Goal: Task Accomplishment & Management: Manage account settings

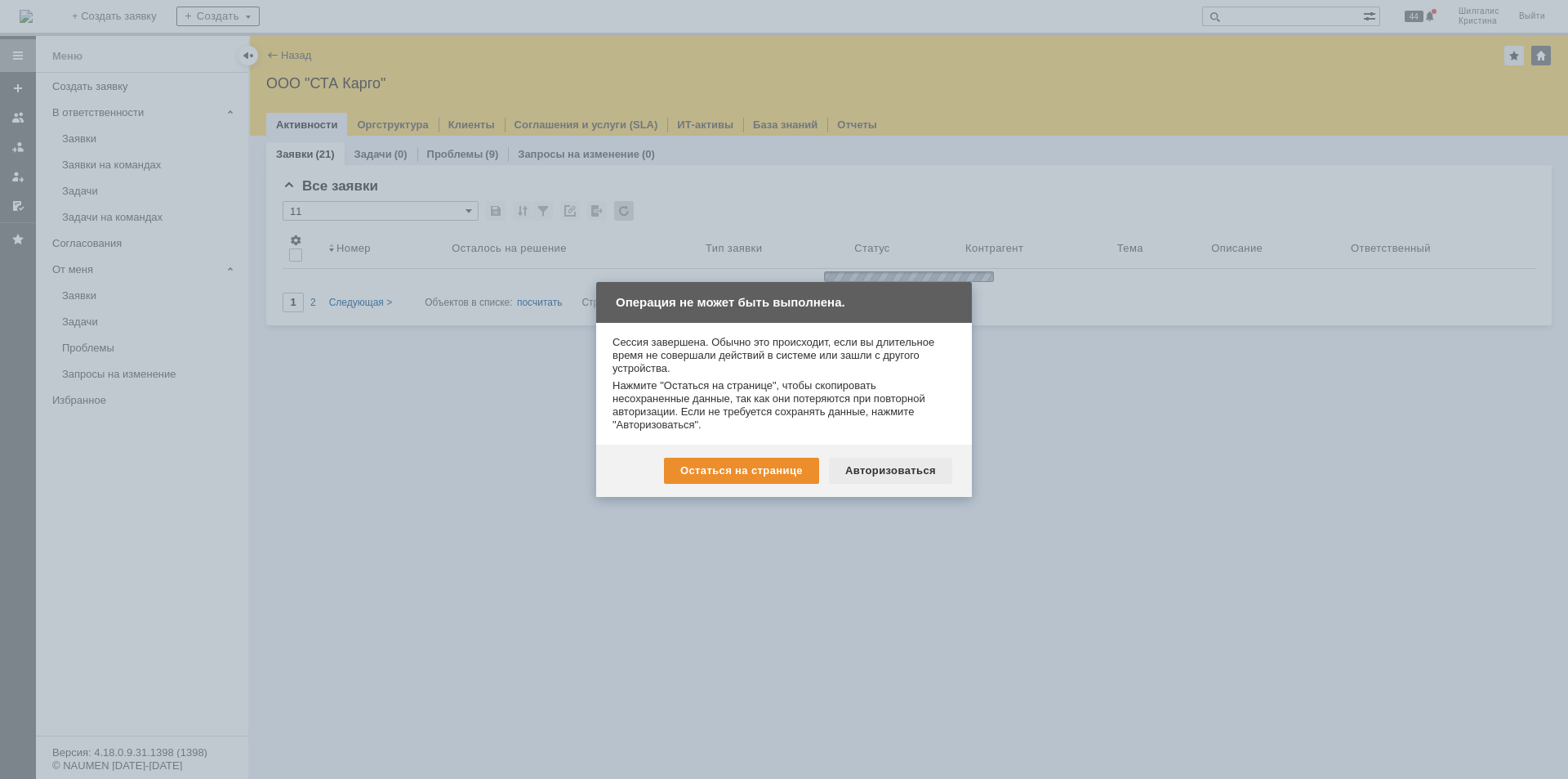
click at [871, 471] on div "Авторизоваться" at bounding box center [890, 470] width 124 height 26
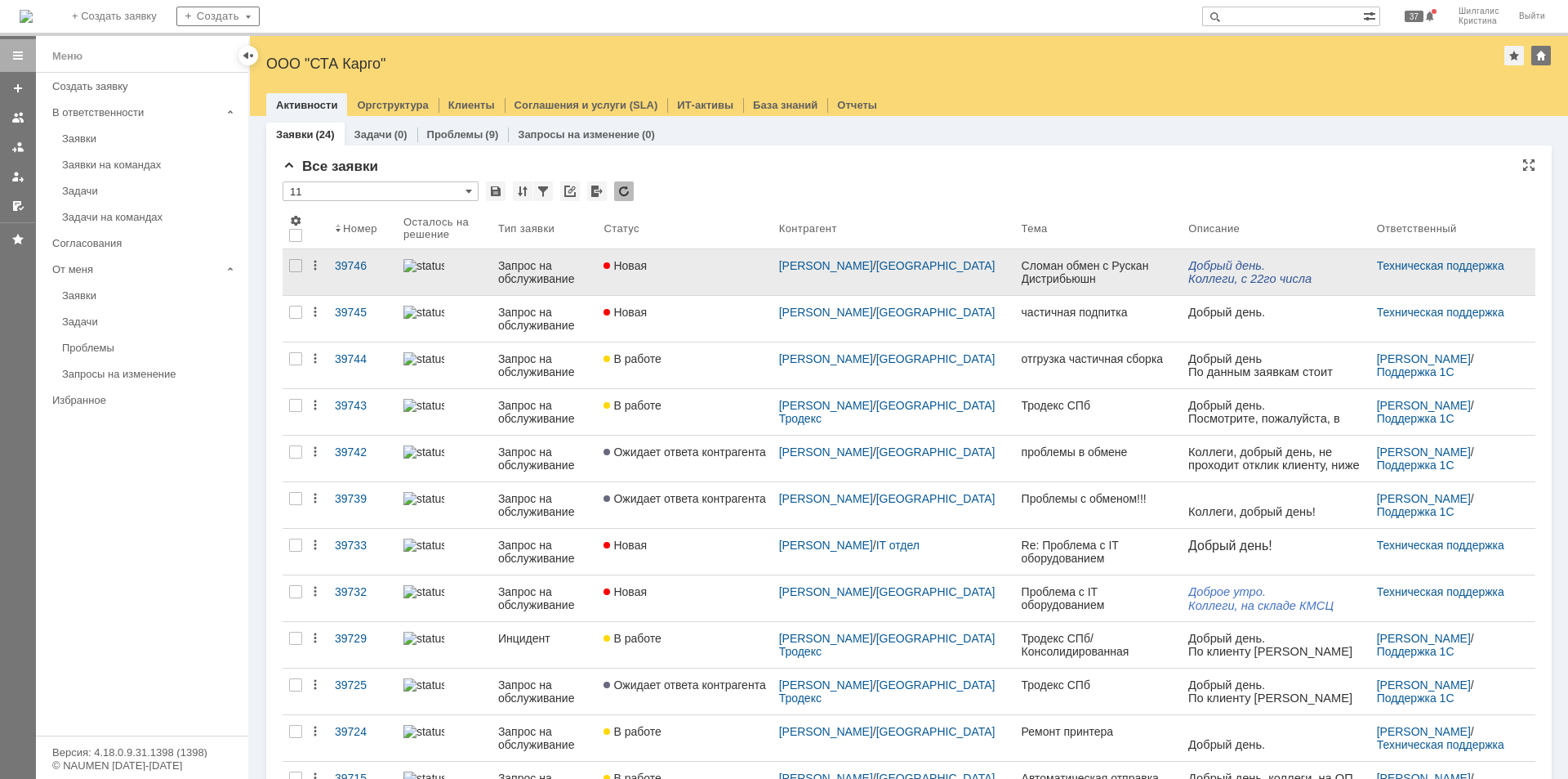
click at [682, 286] on link "Новая" at bounding box center [685, 272] width 175 height 46
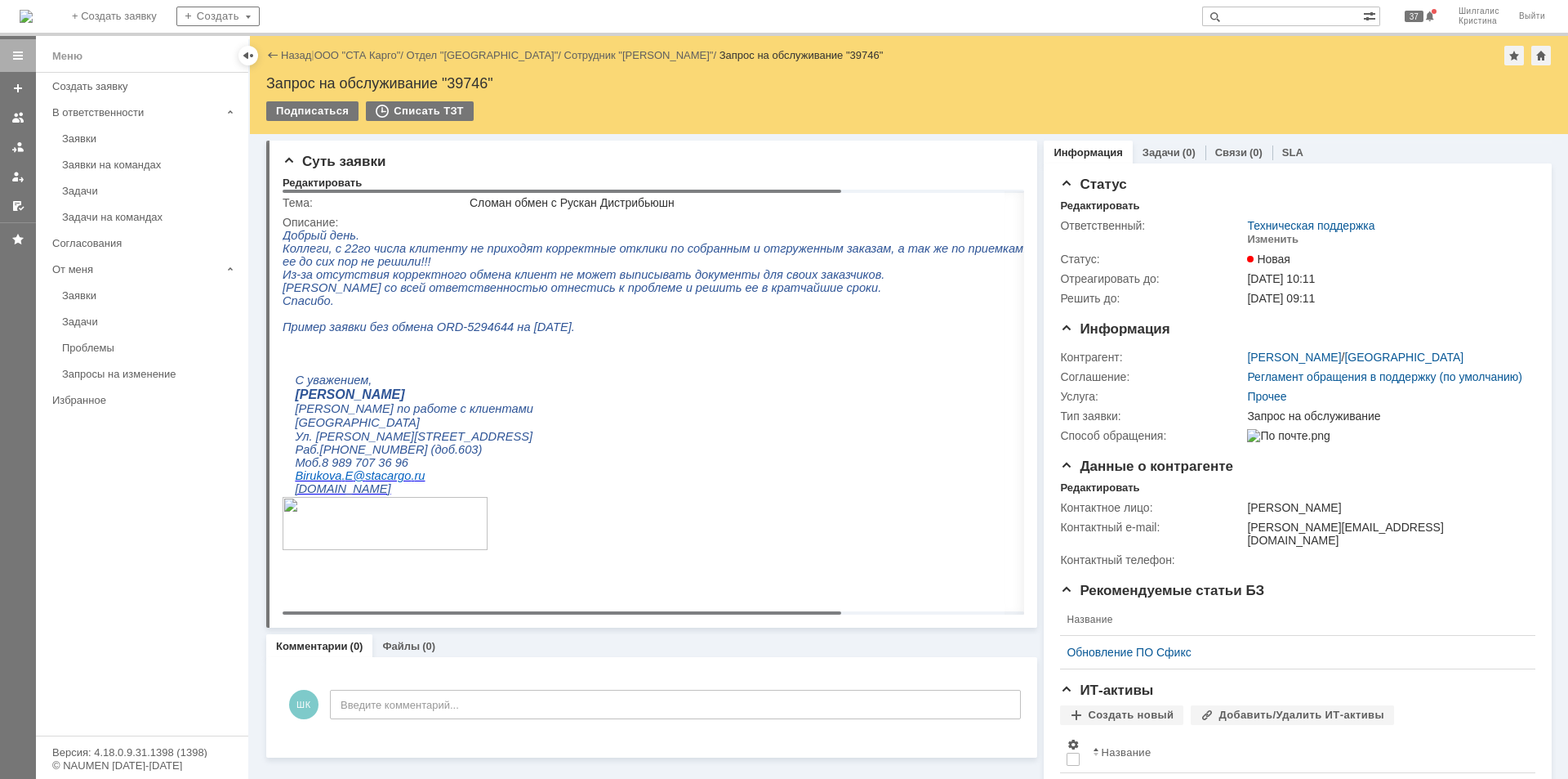
drag, startPoint x: 608, startPoint y: 611, endPoint x: 491, endPoint y: 602, distance: 117.3
click at [491, 602] on body "Идет загрузка, пожалуйста, подождите. На домашнюю + Создать заявку Создать 37 Ш…" at bounding box center [784, 390] width 1568 height 779
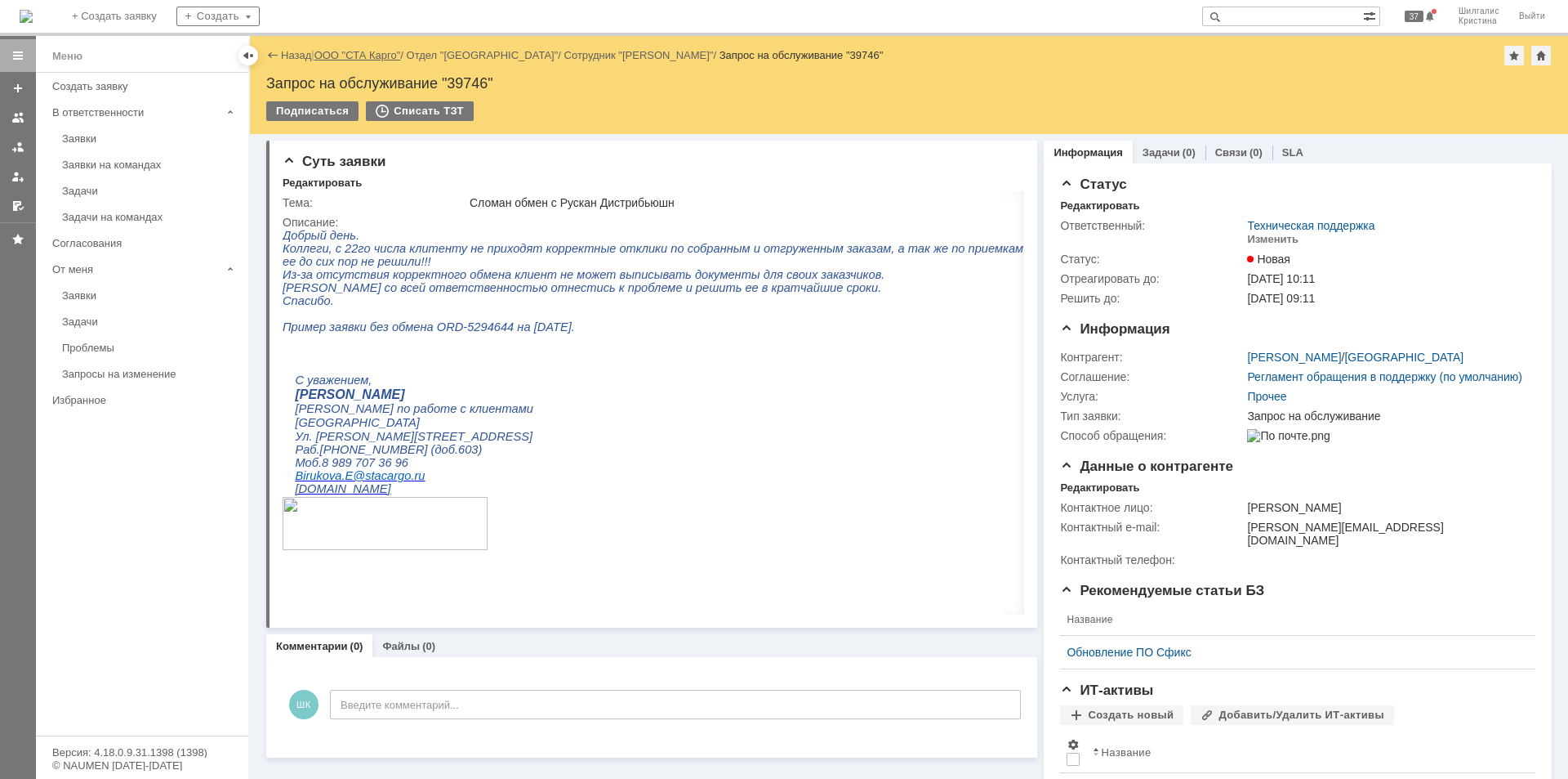
click at [366, 51] on link "ООО "СТА Карго"" at bounding box center [358, 55] width 86 height 12
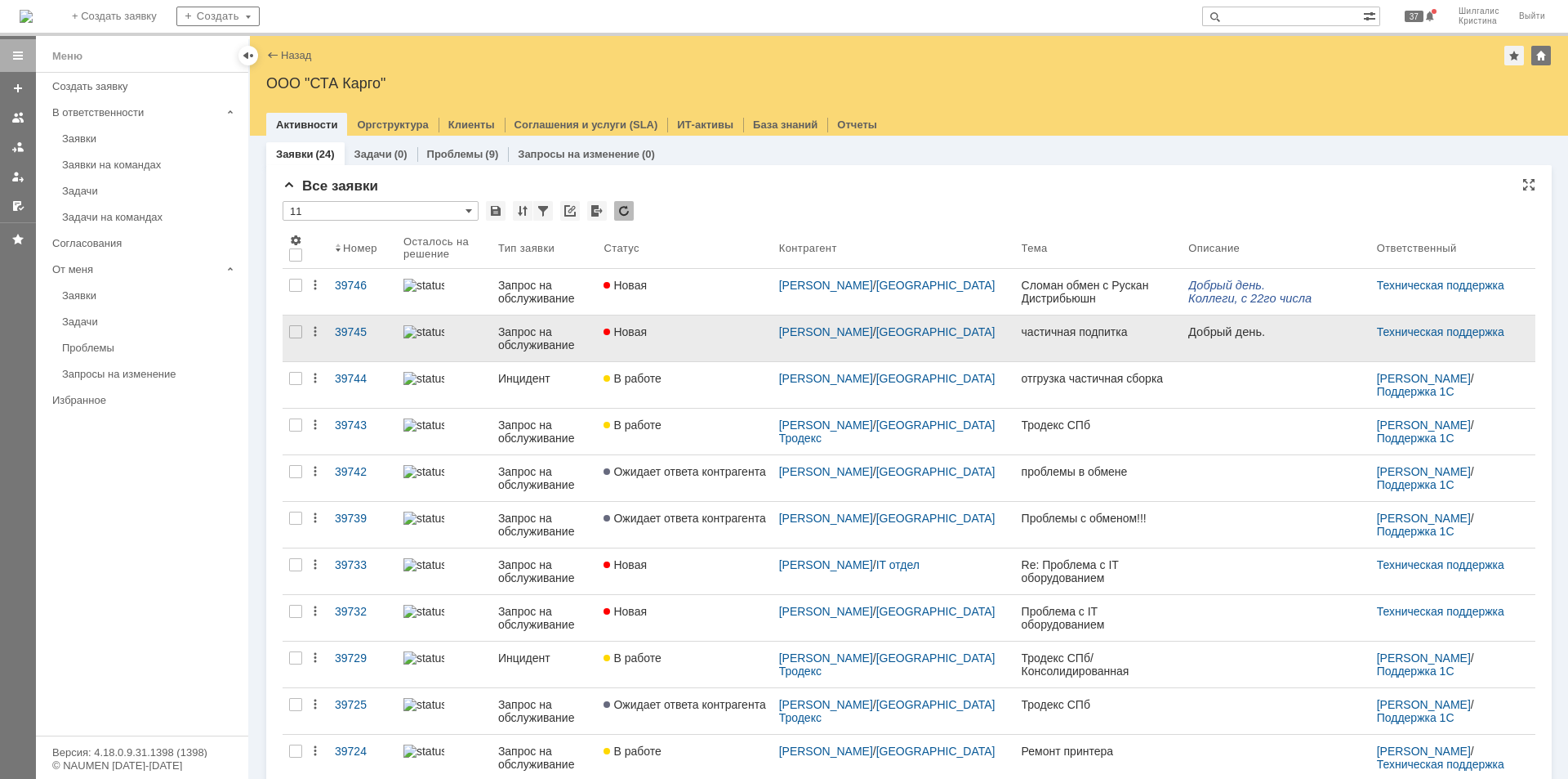
click at [684, 334] on div "Новая" at bounding box center [684, 332] width 162 height 13
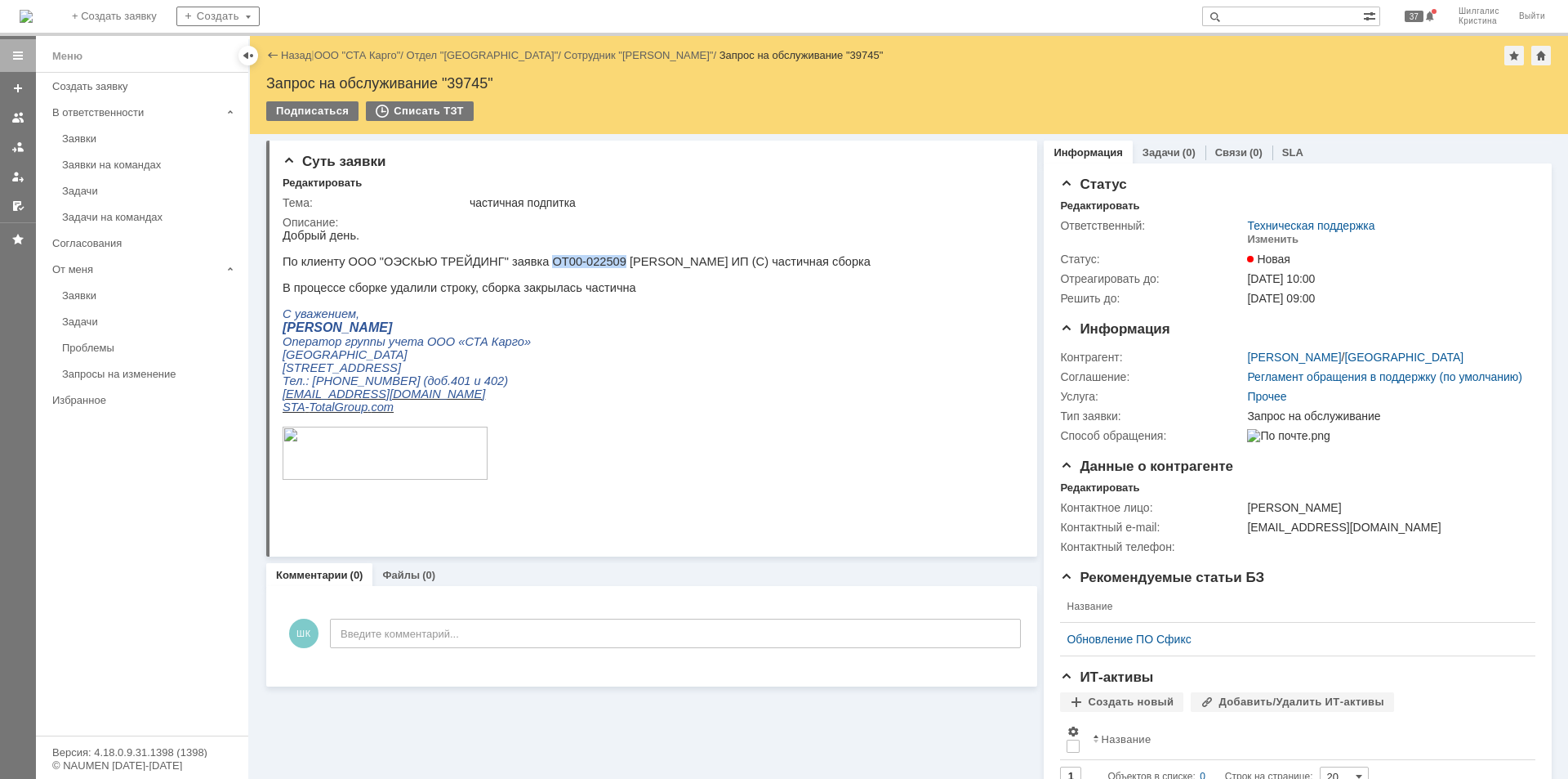
drag, startPoint x: 582, startPoint y: 261, endPoint x: 520, endPoint y: 267, distance: 62.3
click at [520, 267] on p "По клиенту ООО "ОЭСКЬЮ ТРЕЙДИНГ" заявка ОТ00-022509 Безменов Антон Игоревич ИП …" at bounding box center [576, 262] width 588 height 13
copy p "ОТ00-022509"
click at [1268, 236] on div "Изменить" at bounding box center [1273, 240] width 52 height 13
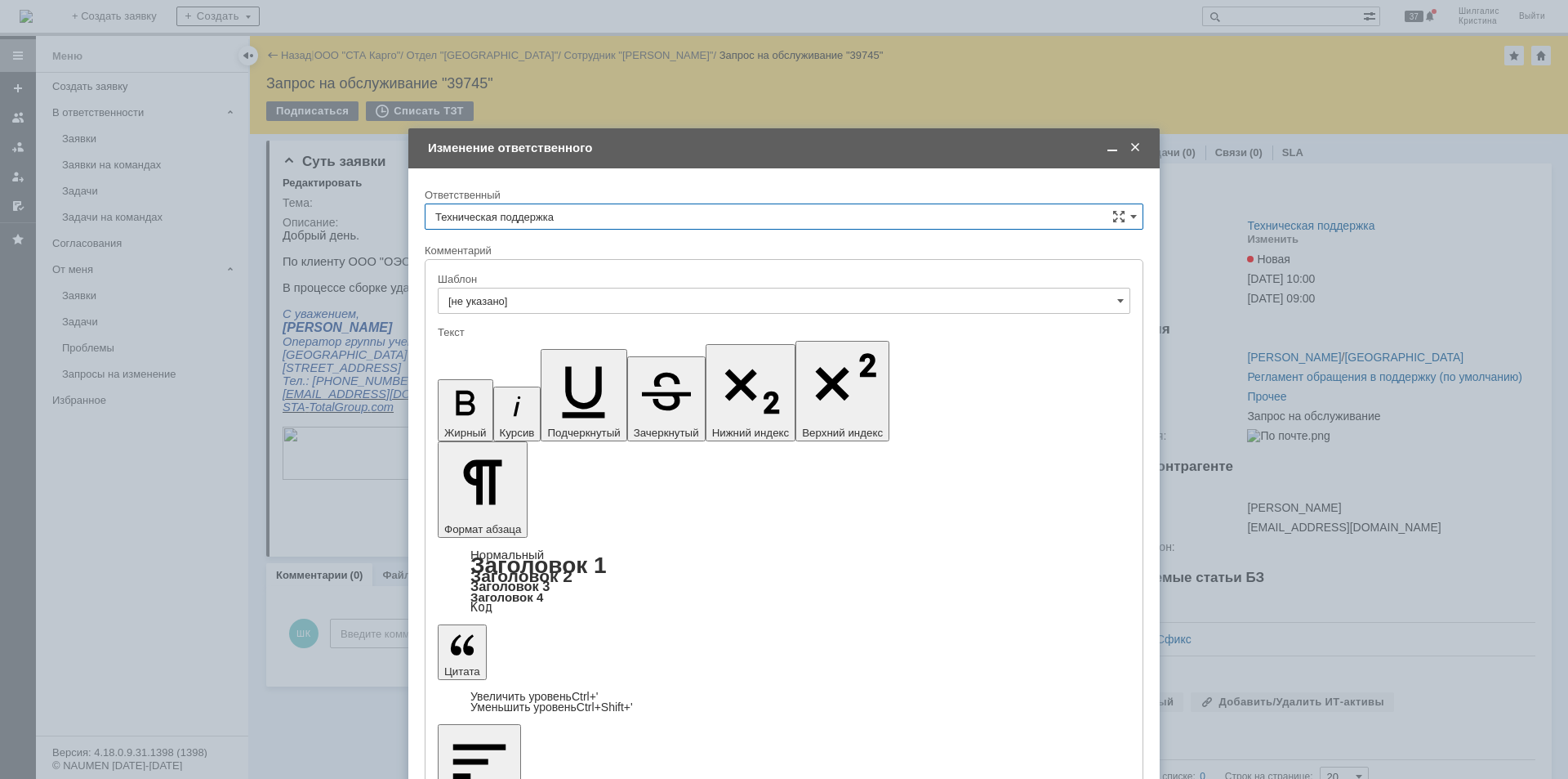
click at [627, 217] on input "Техническая поддержка" at bounding box center [784, 216] width 718 height 26
click at [526, 303] on span "[PERSON_NAME]" at bounding box center [784, 301] width 697 height 13
type input "[PERSON_NAME]"
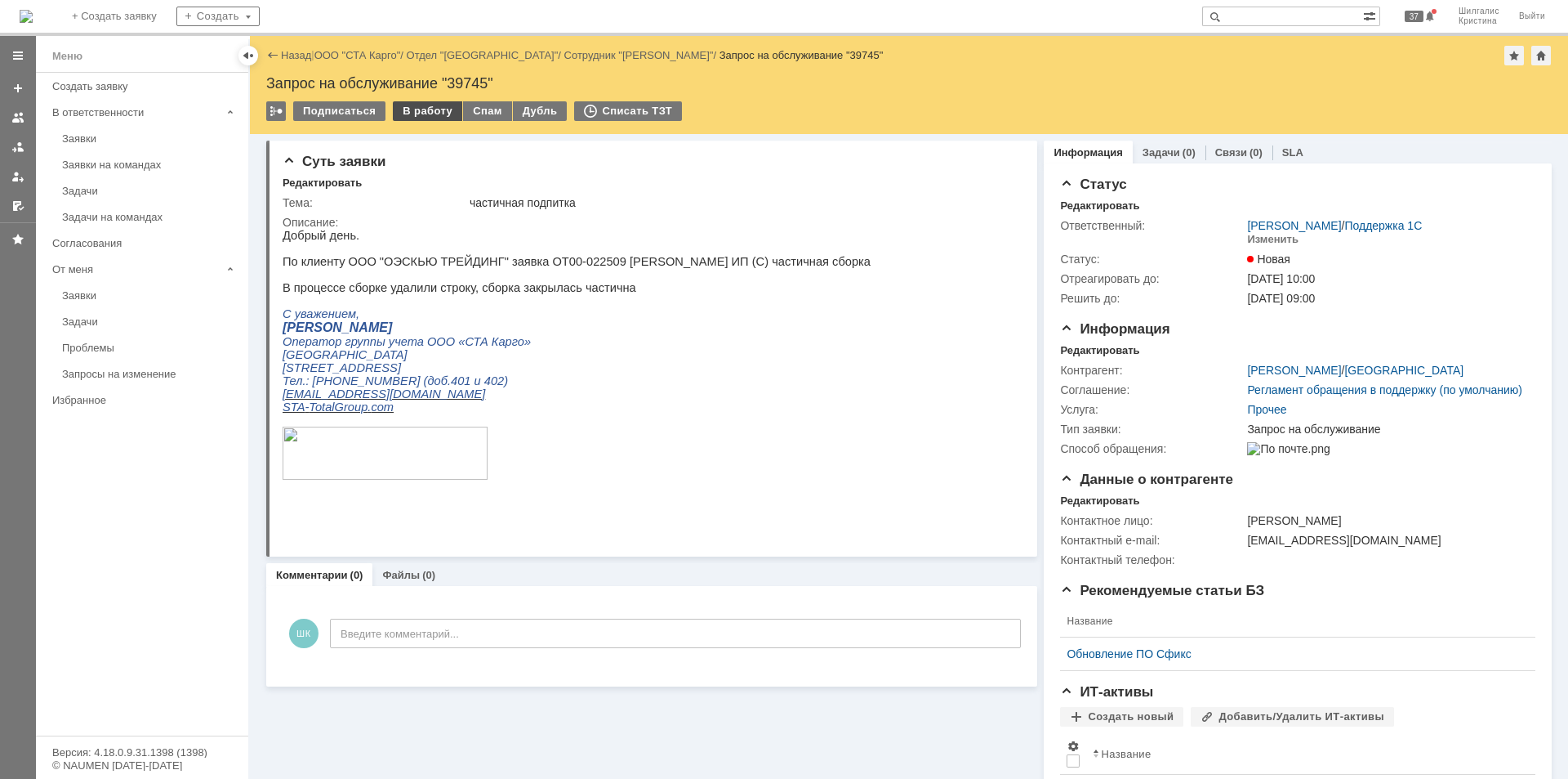
click at [416, 111] on div "В работу" at bounding box center [428, 111] width 69 height 19
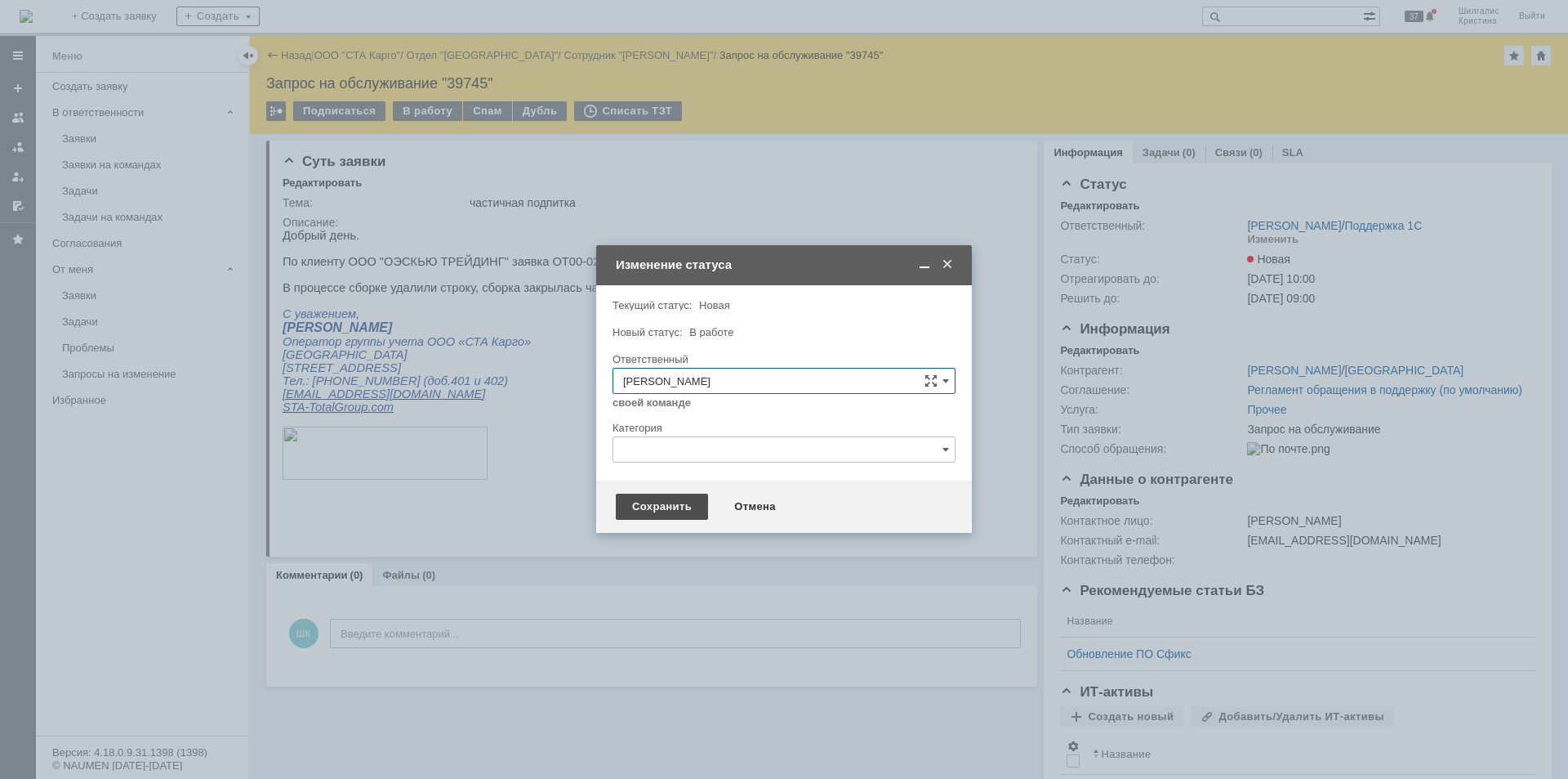
click at [645, 498] on div "Сохранить" at bounding box center [662, 506] width 92 height 26
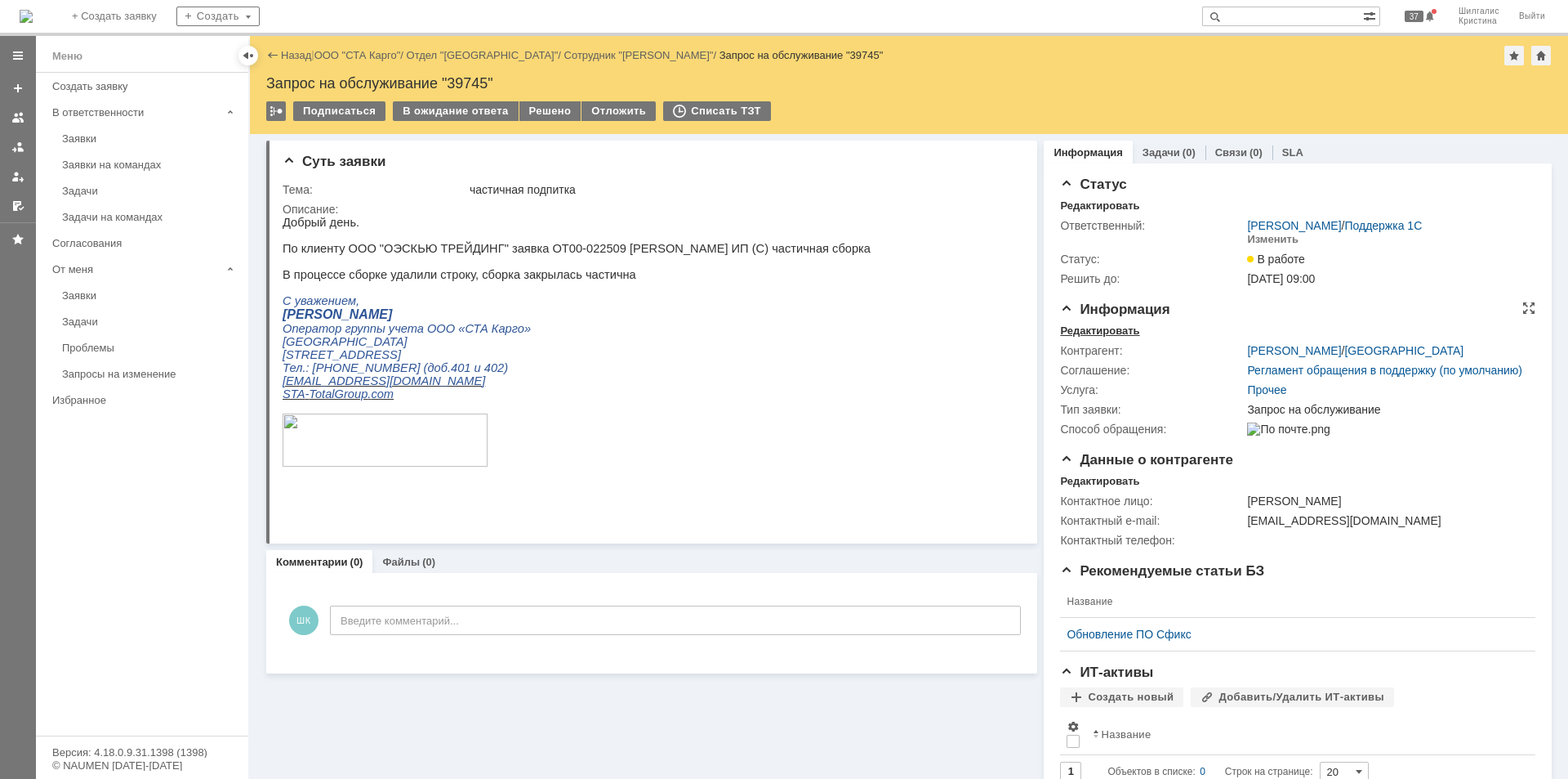
click at [1095, 331] on div "Редактировать" at bounding box center [1099, 331] width 80 height 13
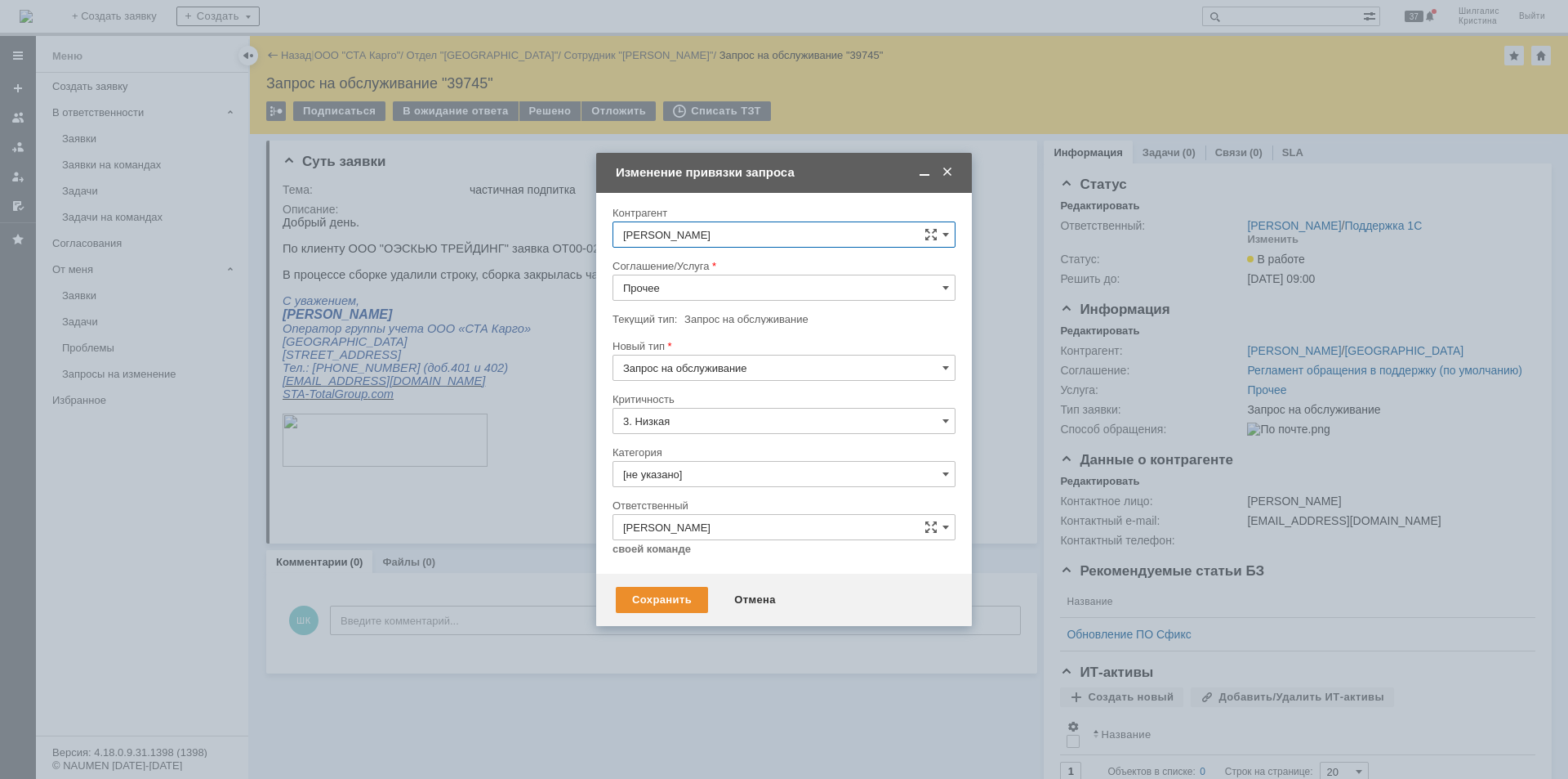
click at [709, 291] on input "Прочее" at bounding box center [784, 287] width 343 height 26
click at [691, 426] on span "WMS Сборка" at bounding box center [784, 431] width 322 height 13
type input "WMS Сборка"
click at [702, 470] on input "[не указано]" at bounding box center [784, 473] width 343 height 26
click at [699, 467] on input "text" at bounding box center [784, 473] width 343 height 26
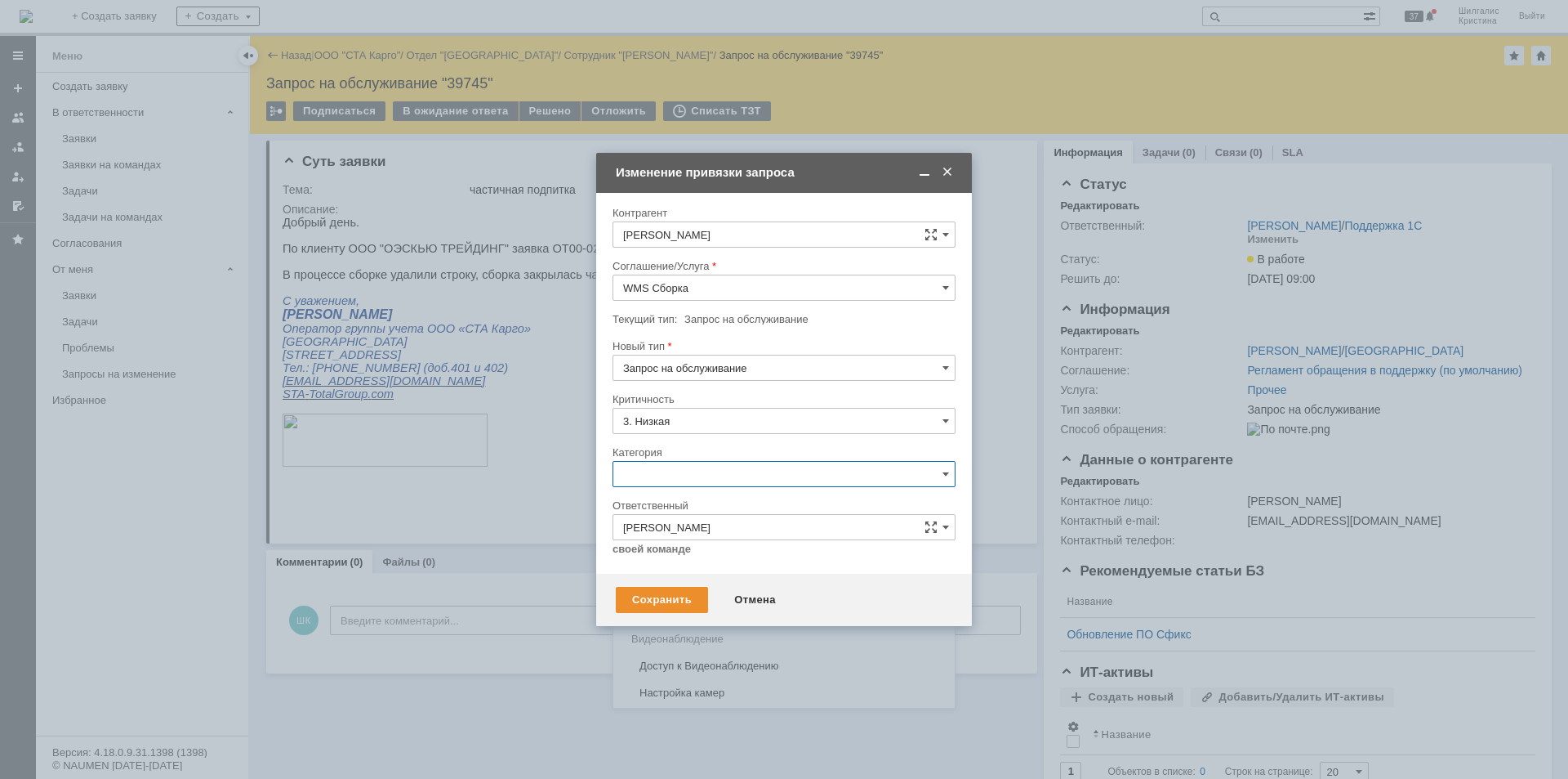
click at [690, 437] on div at bounding box center [784, 439] width 343 height 12
type input "[не указано]"
click at [675, 602] on div "Сохранить" at bounding box center [662, 599] width 92 height 26
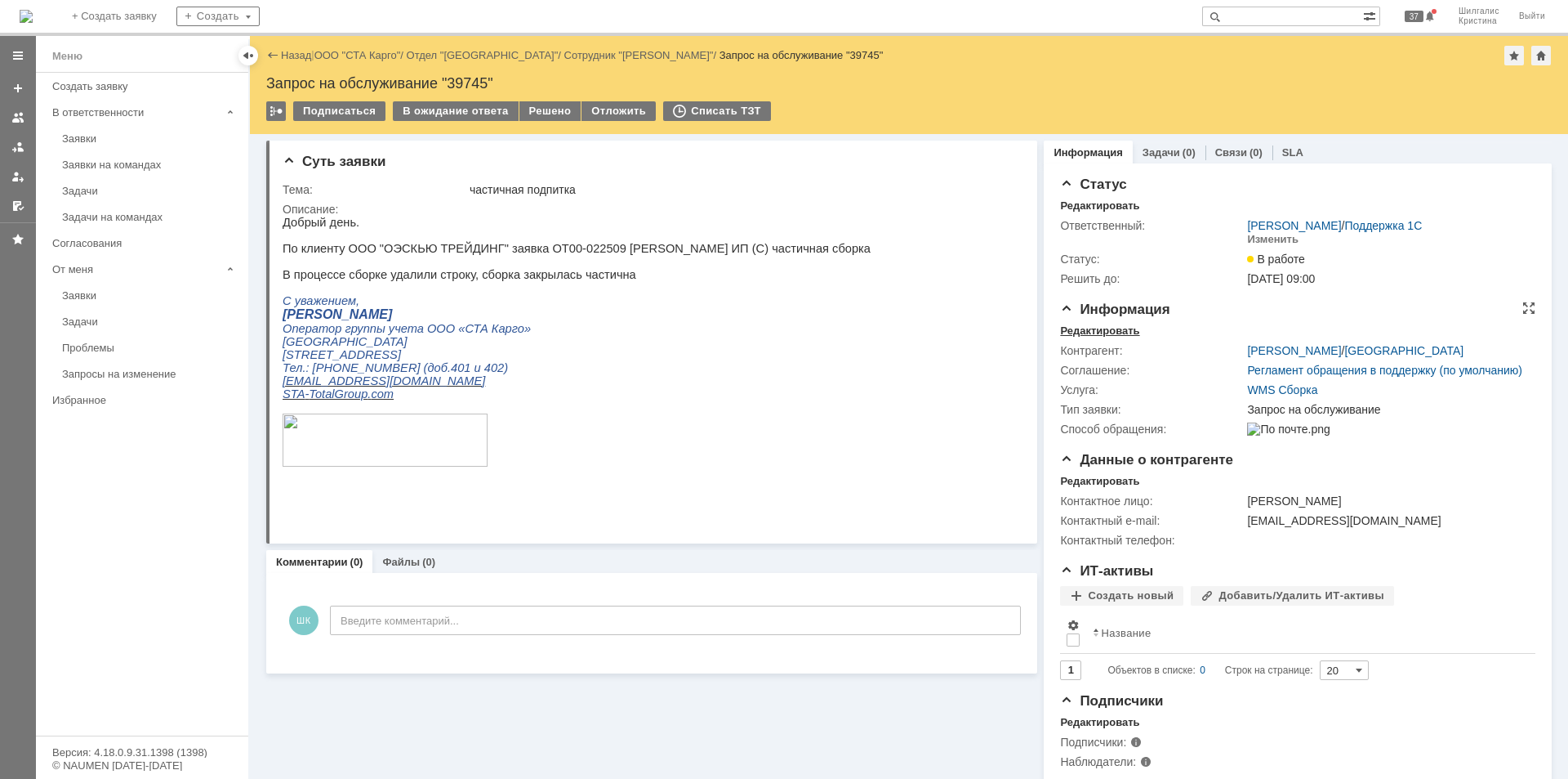
click at [1106, 328] on div "Редактировать" at bounding box center [1099, 331] width 80 height 13
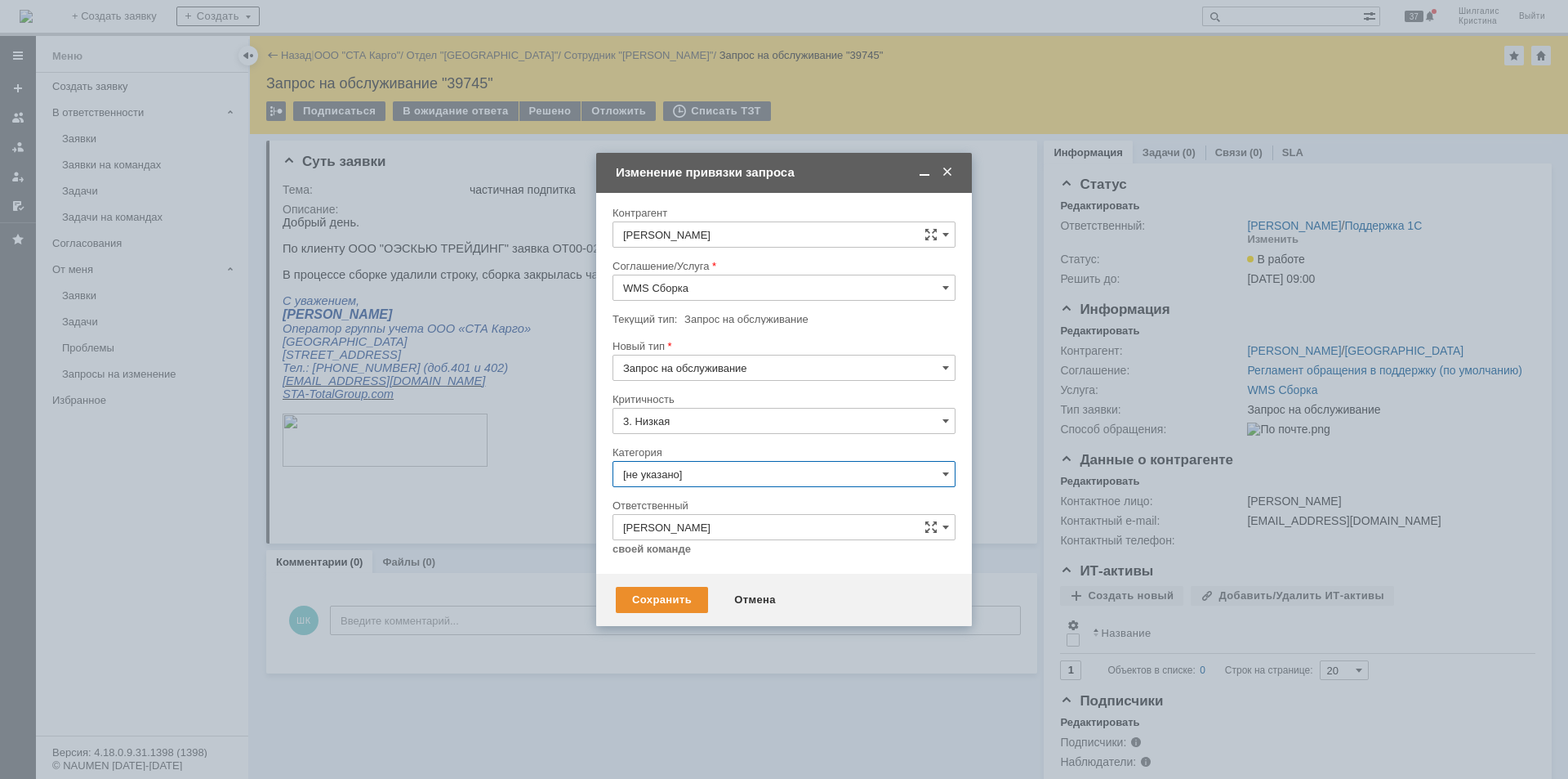
click at [686, 465] on input "[не указано]" at bounding box center [784, 473] width 343 height 26
click at [714, 584] on span "Консультация пользователя" at bounding box center [784, 585] width 322 height 13
click at [680, 594] on div "Сохранить" at bounding box center [662, 599] width 92 height 26
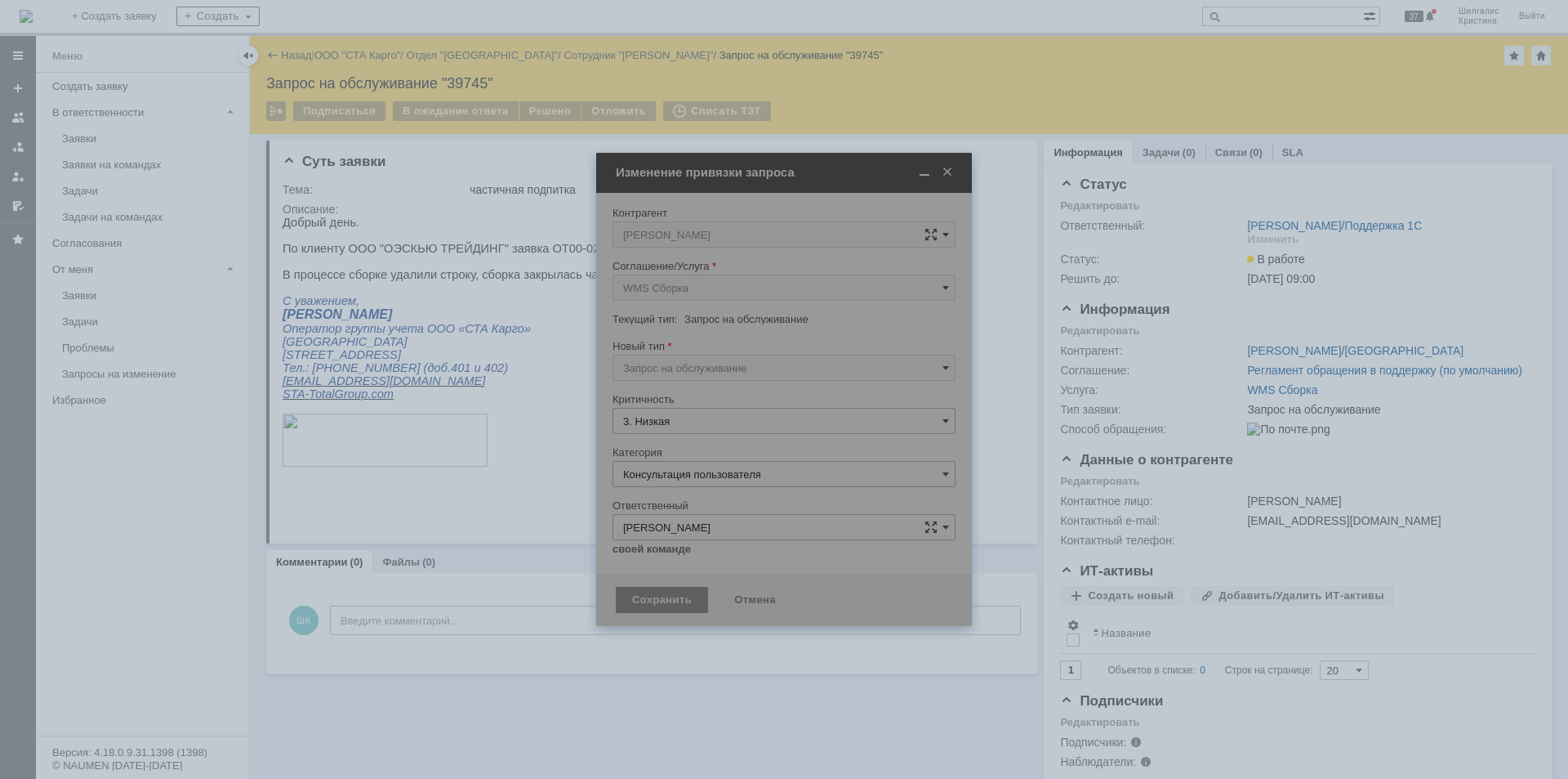
type input "Консультация пользователя"
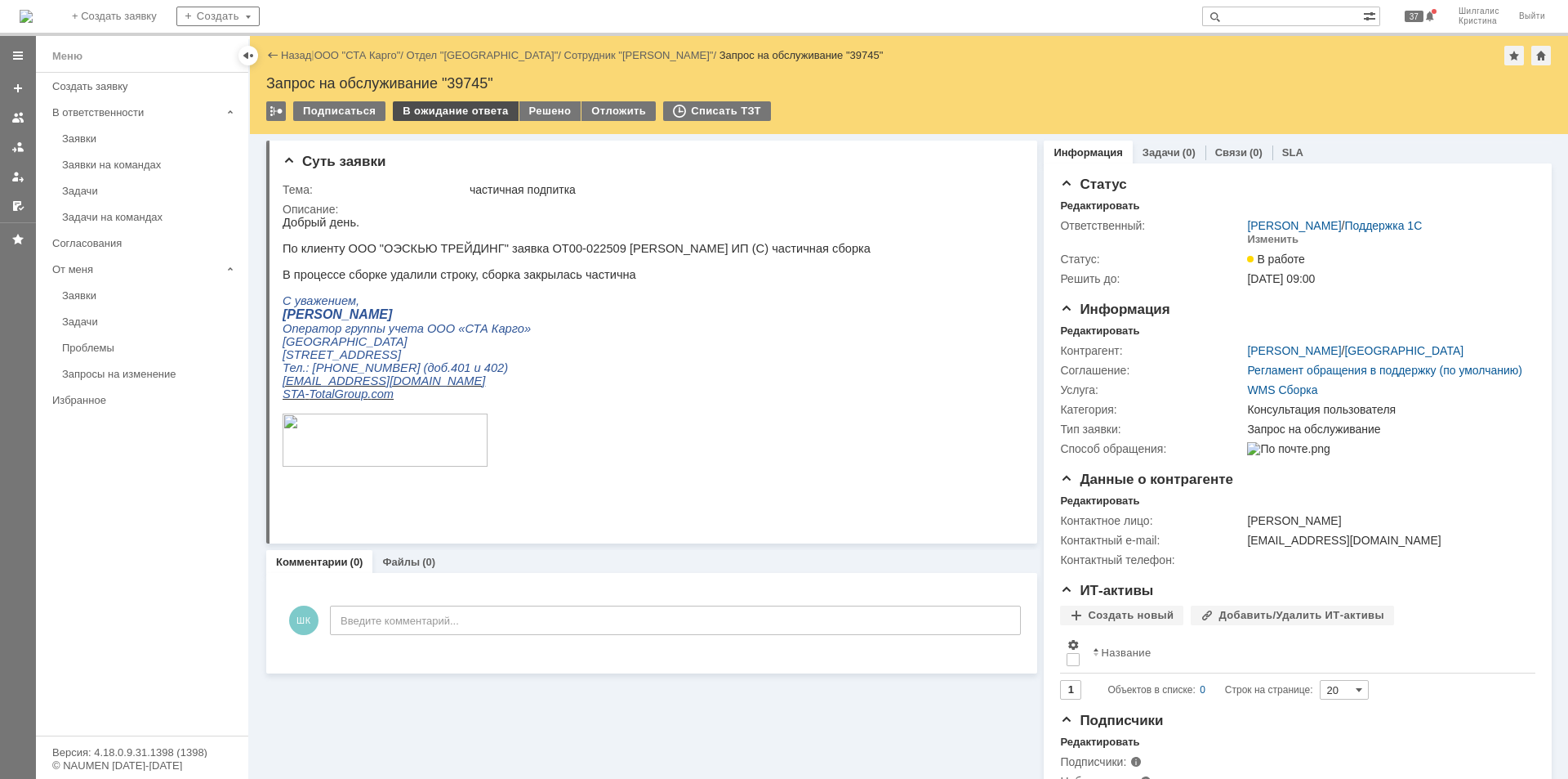
click at [464, 110] on div "В ожидание ответа" at bounding box center [456, 111] width 125 height 19
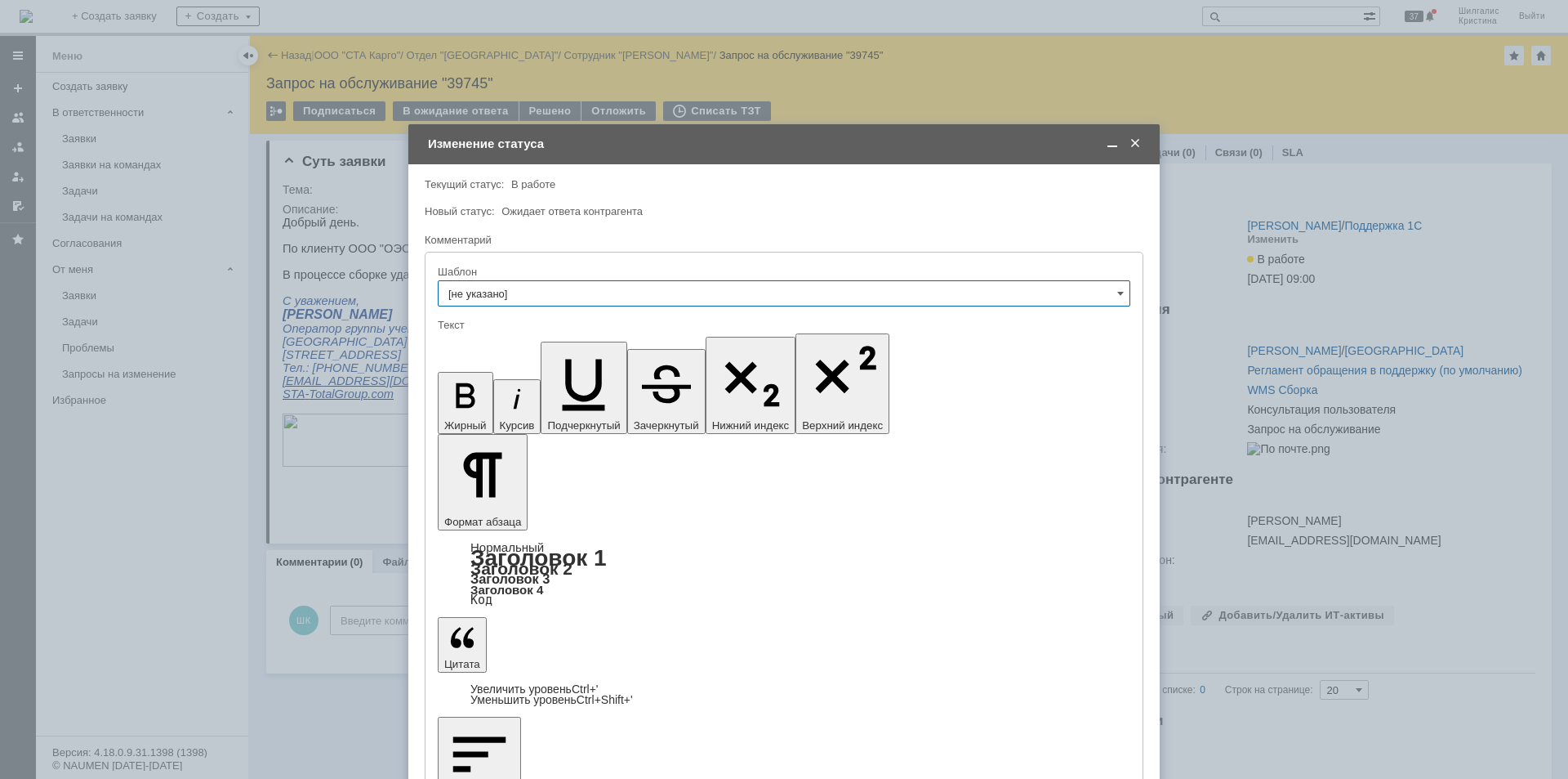
click at [1131, 143] on span at bounding box center [1135, 143] width 16 height 14
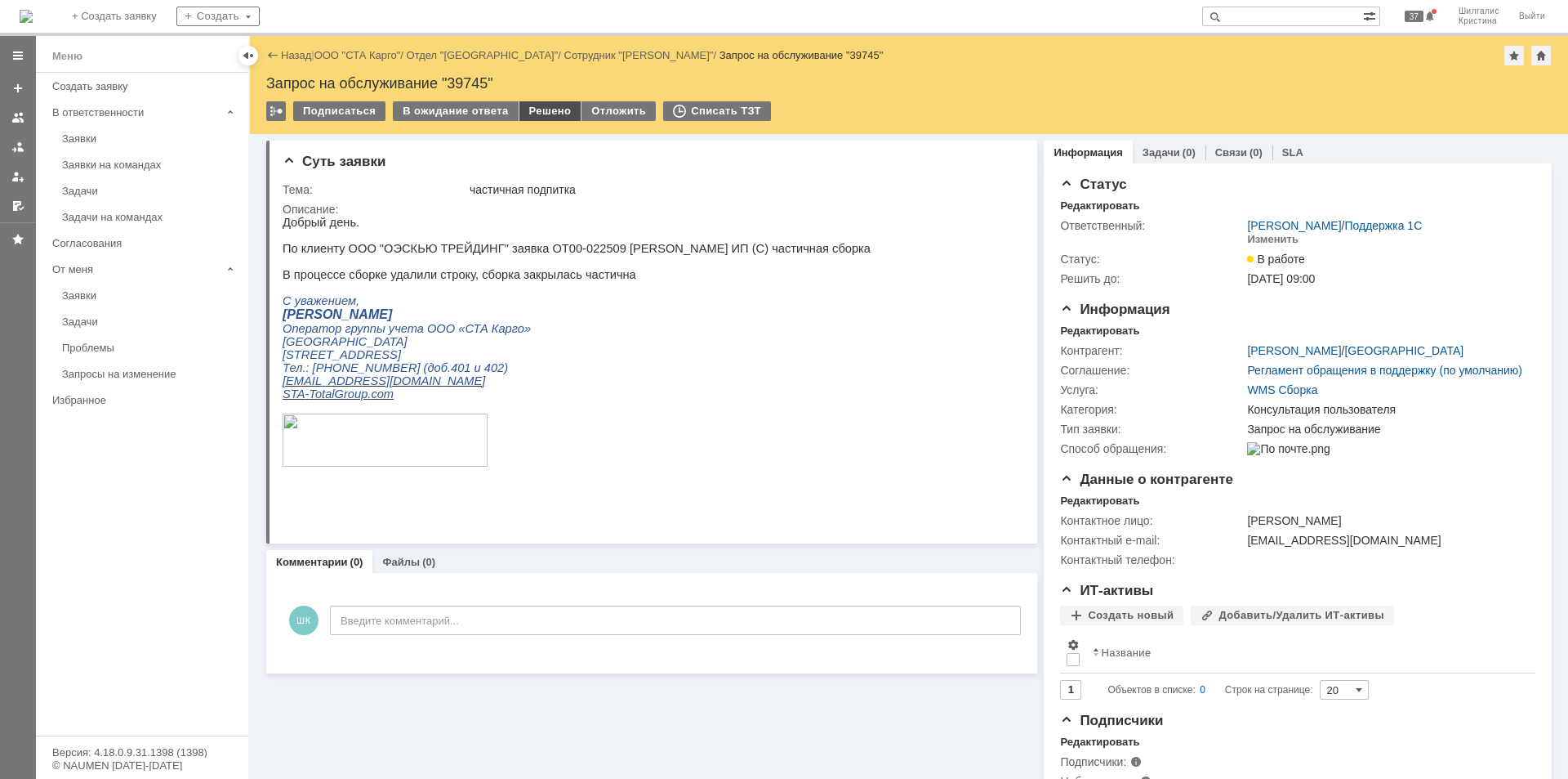
click at [544, 106] on div "Решено" at bounding box center [550, 111] width 62 height 19
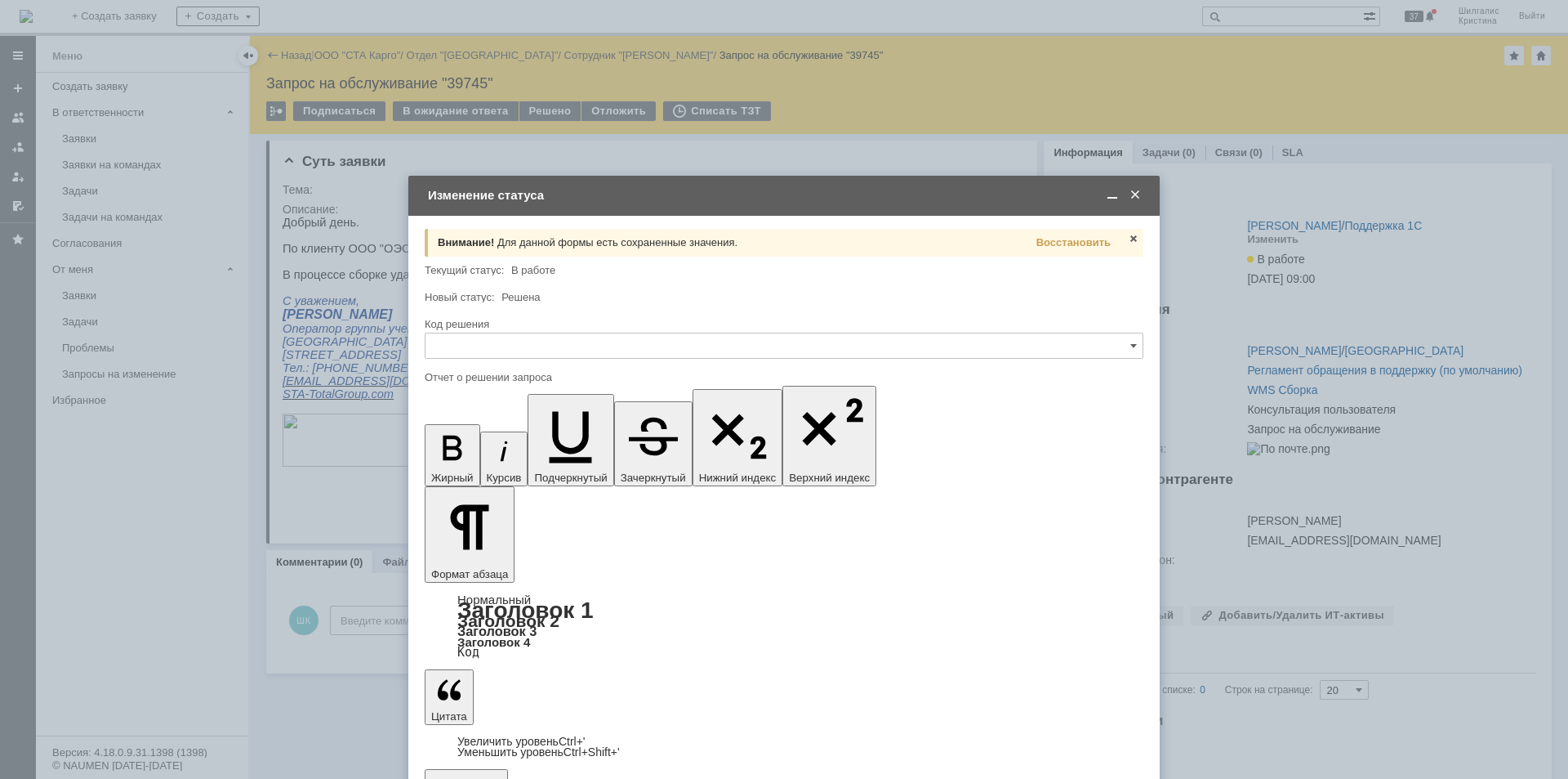
click at [618, 344] on input "text" at bounding box center [784, 345] width 718 height 26
click at [490, 558] on span "Решено" at bounding box center [784, 565] width 697 height 13
type input "Решено"
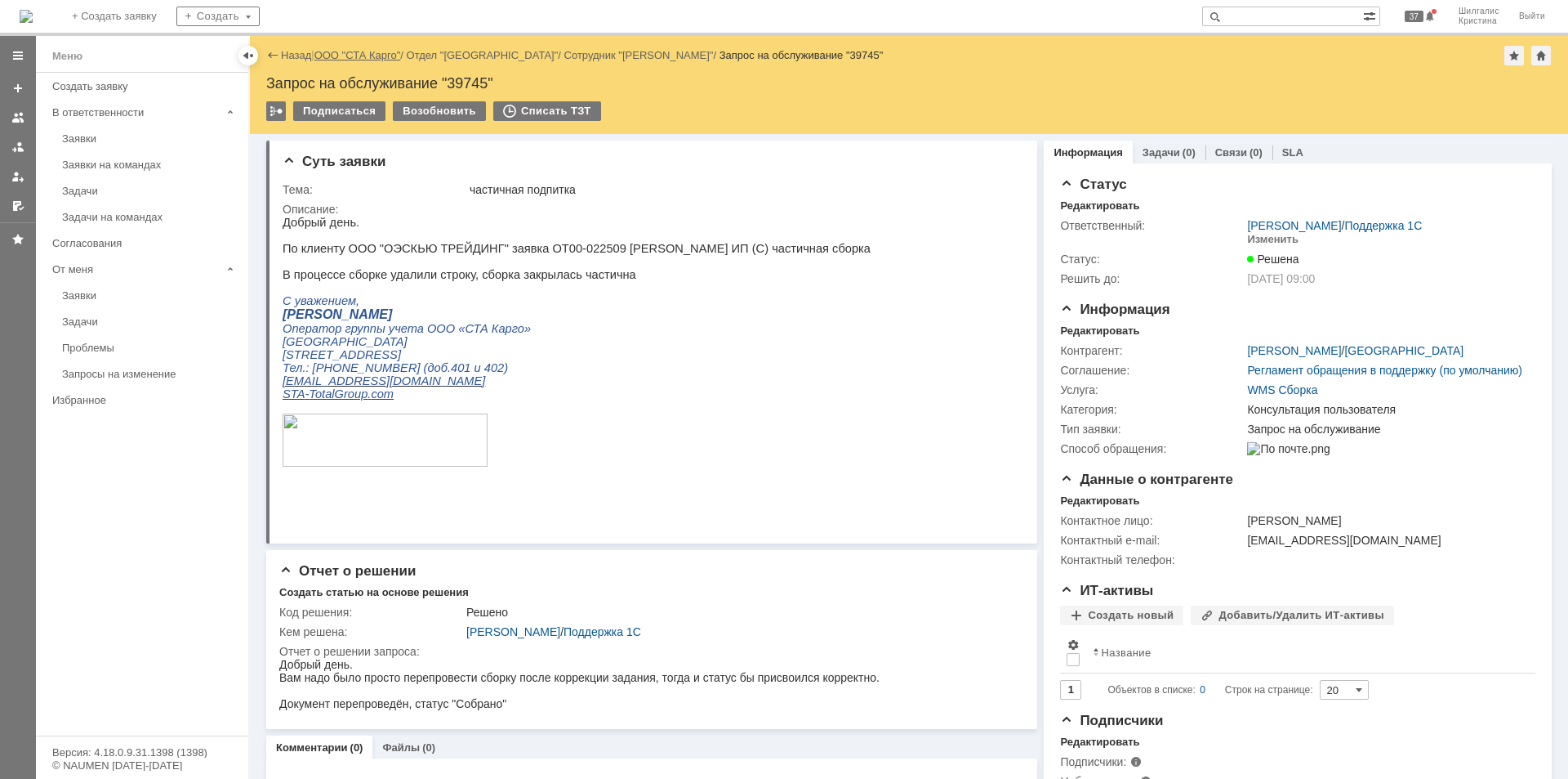
click at [357, 57] on link "ООО "СТА Карго"" at bounding box center [358, 55] width 86 height 12
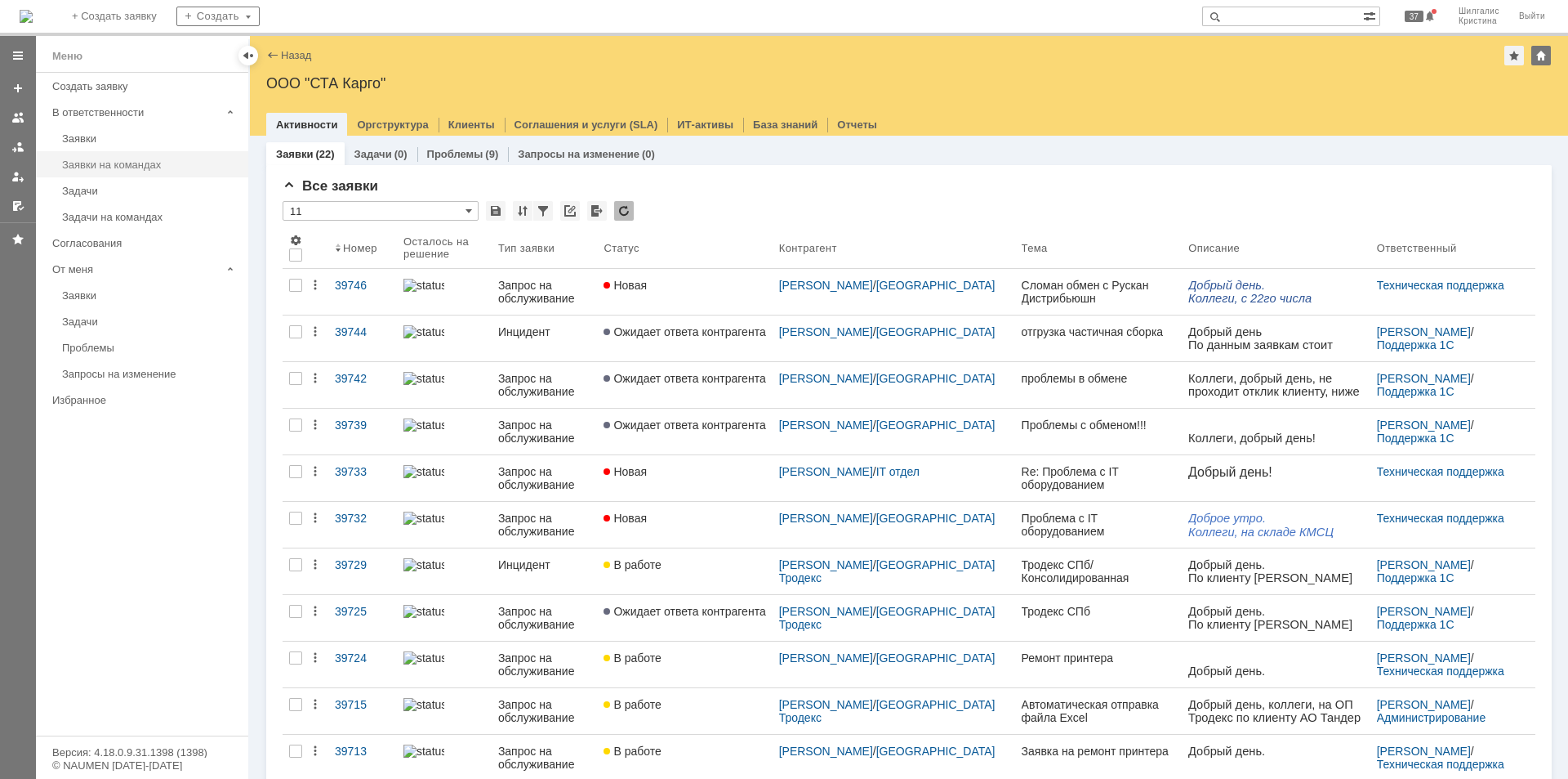
click at [126, 163] on div "Заявки на командах" at bounding box center [151, 164] width 176 height 12
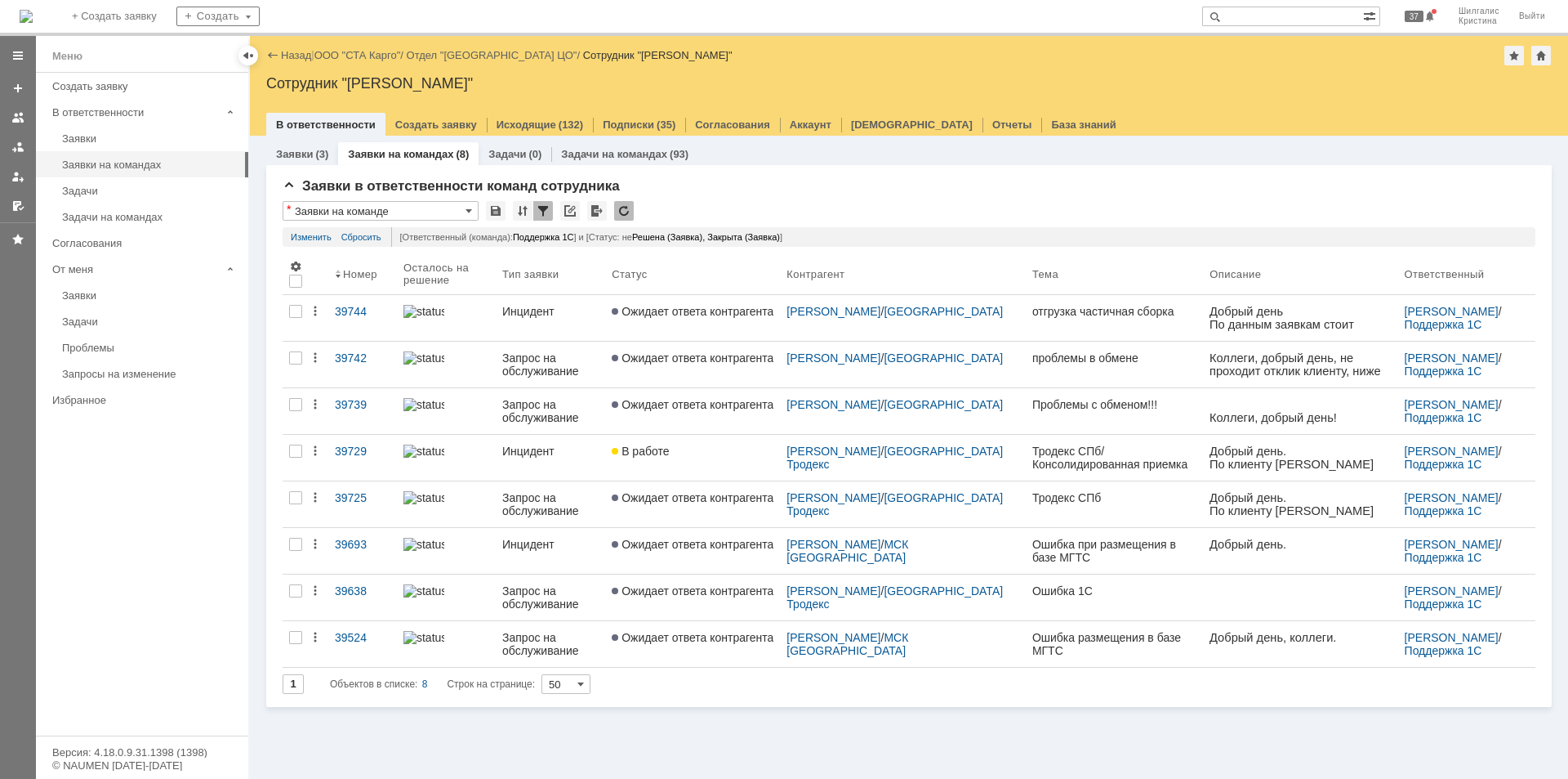
click at [701, 363] on span "Ожидает ответа контрагента" at bounding box center [692, 358] width 162 height 13
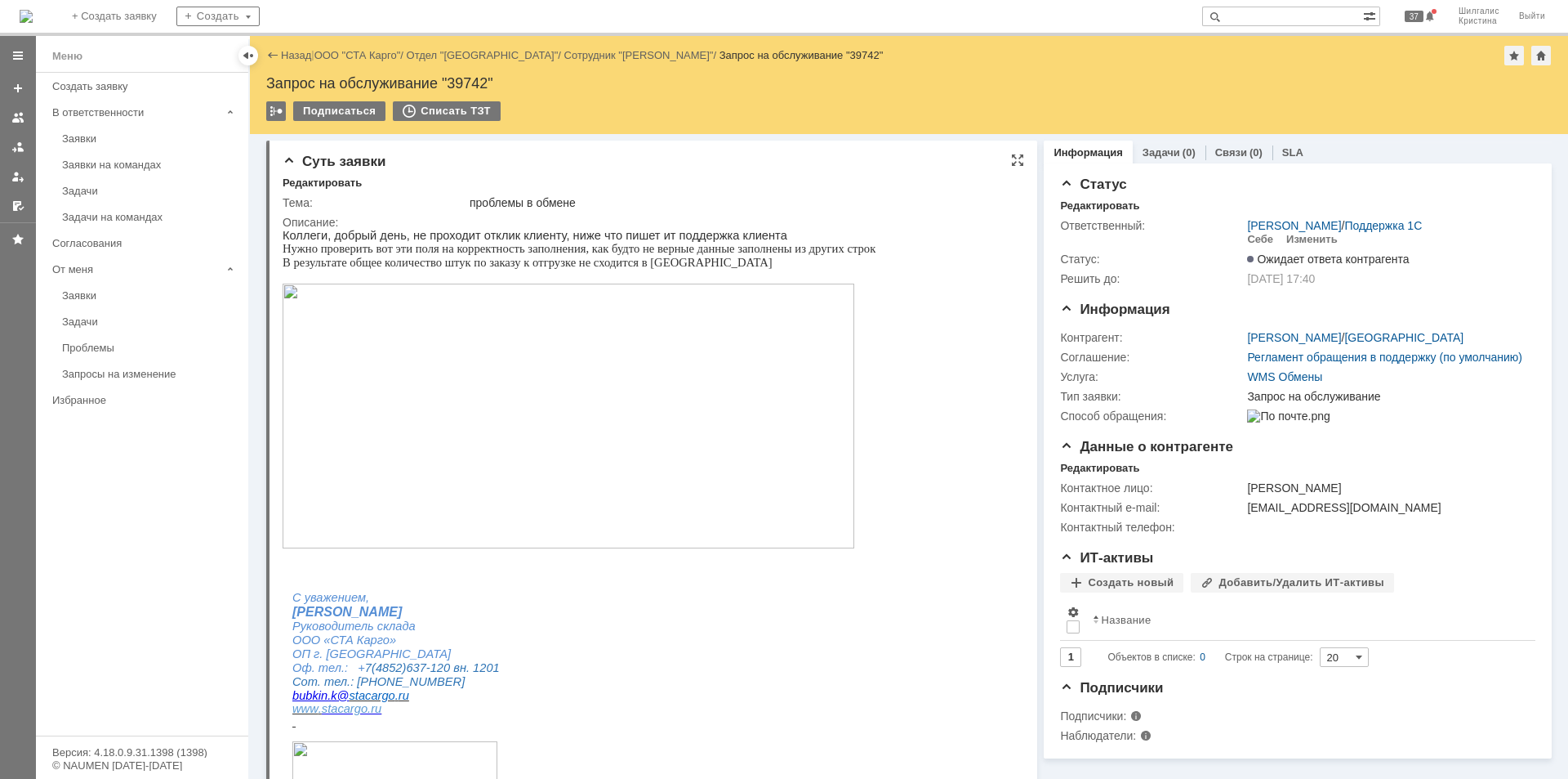
drag, startPoint x: 1146, startPoint y: 460, endPoint x: 1028, endPoint y: 316, distance: 186.2
click at [98, 161] on div "Заявки на командах" at bounding box center [151, 164] width 176 height 12
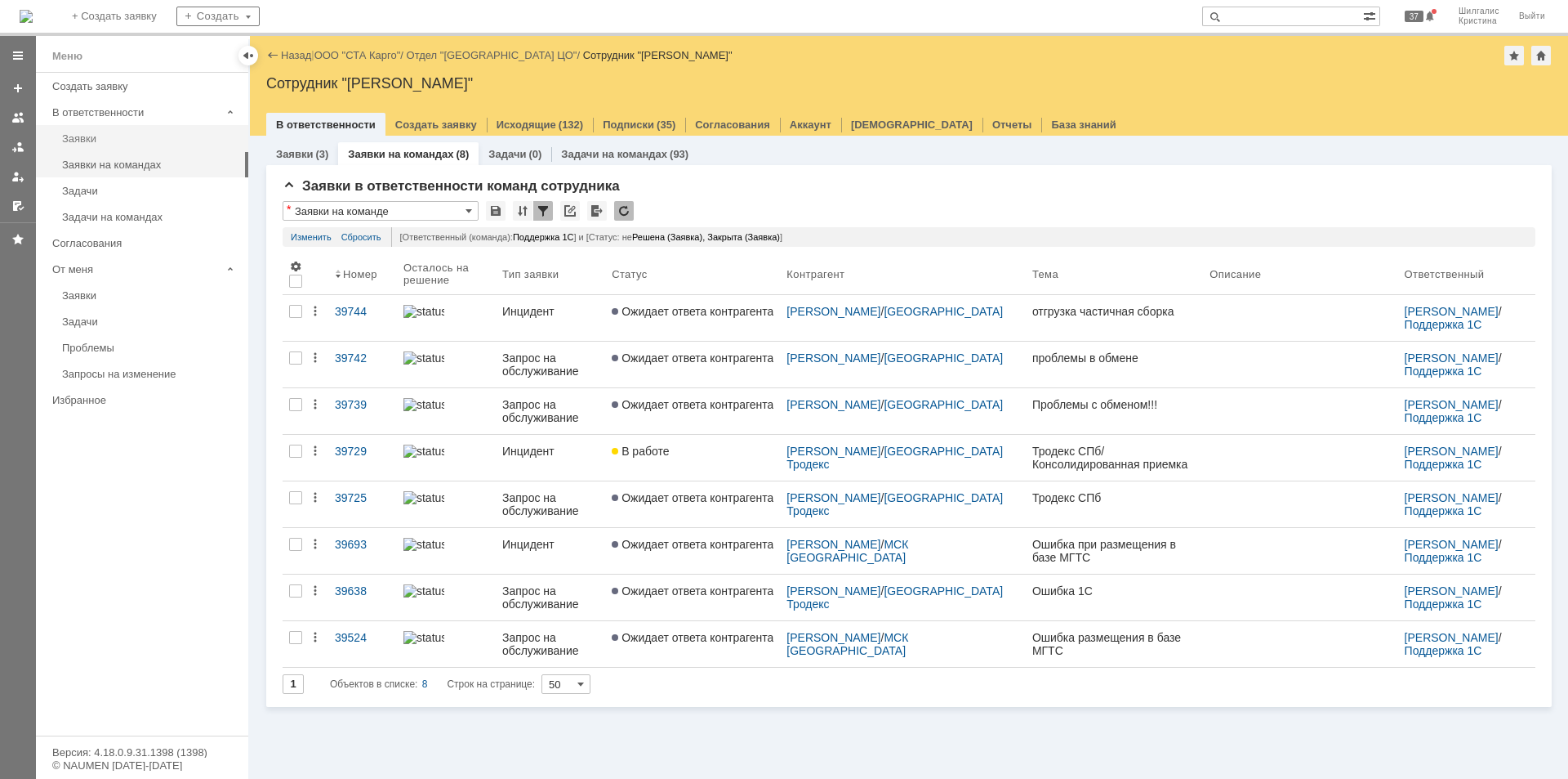
click at [105, 149] on link "Заявки" at bounding box center [151, 138] width 190 height 25
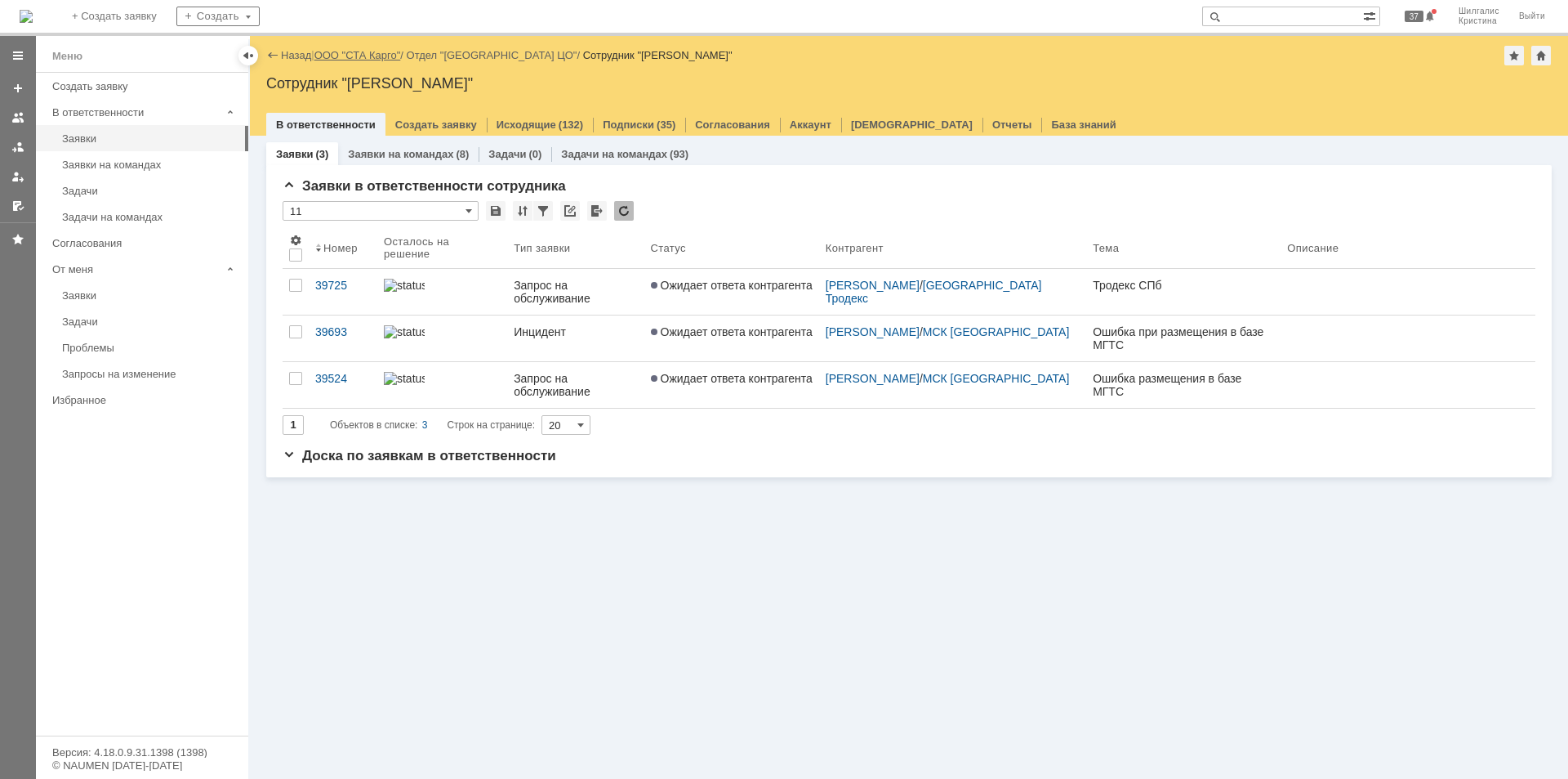
click at [375, 59] on link "ООО "СТА Карго"" at bounding box center [358, 55] width 86 height 12
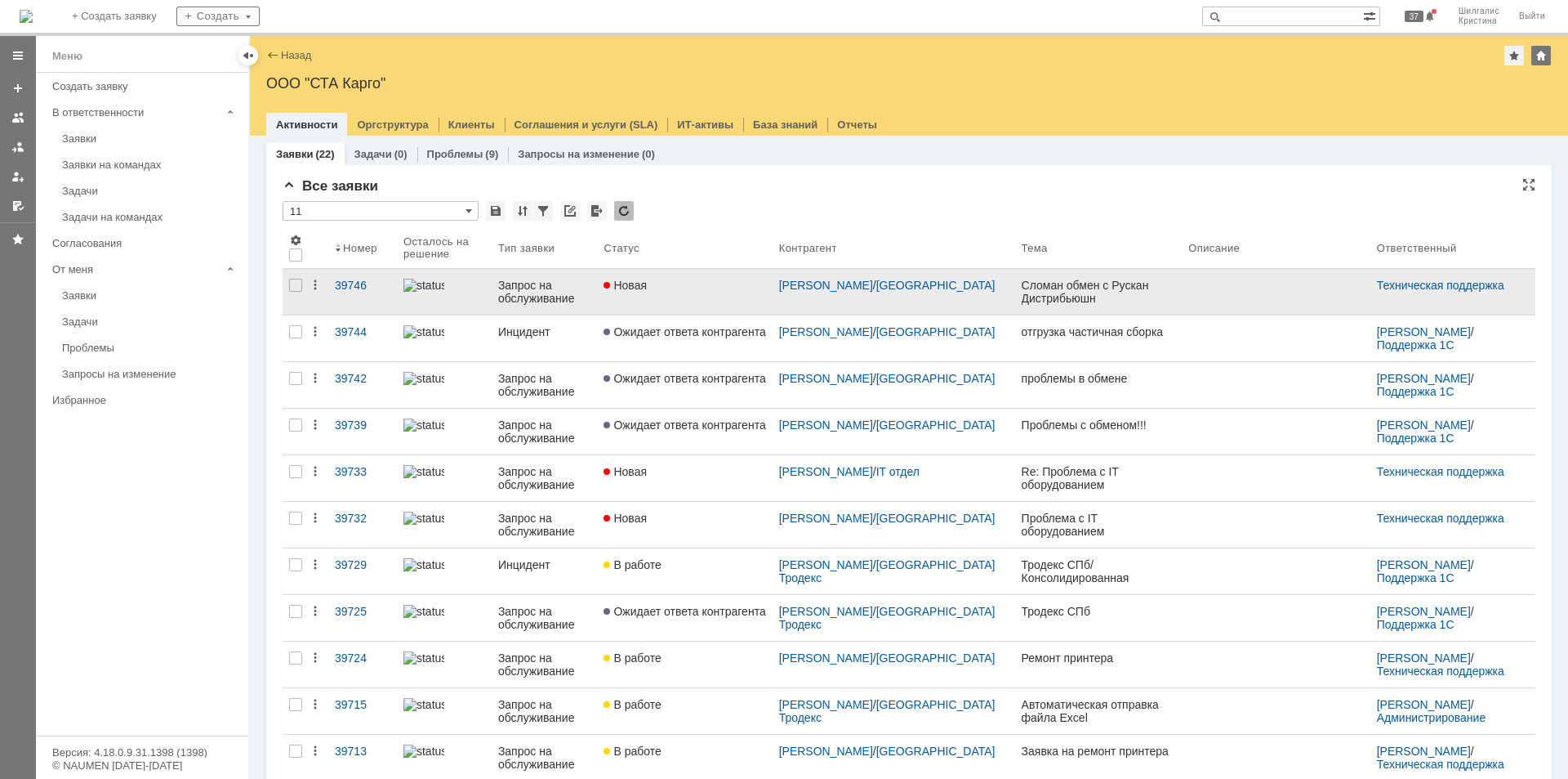
click at [707, 285] on div "Новая" at bounding box center [684, 285] width 162 height 13
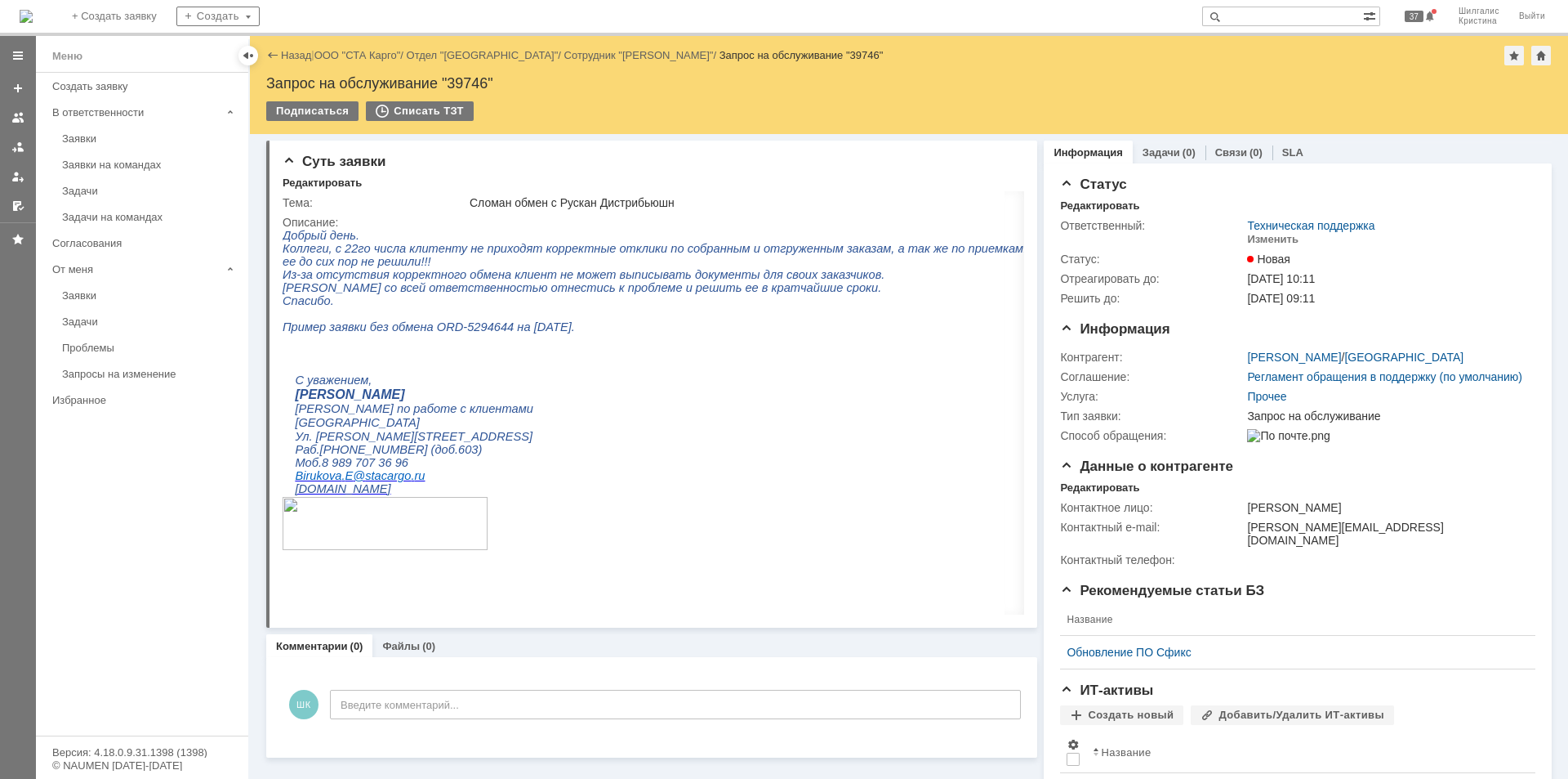
click at [467, 85] on div "Запрос на обслуживание "39746"" at bounding box center [909, 83] width 1285 height 16
copy div "39746"
click at [355, 51] on link "ООО "СТА Карго"" at bounding box center [358, 55] width 86 height 12
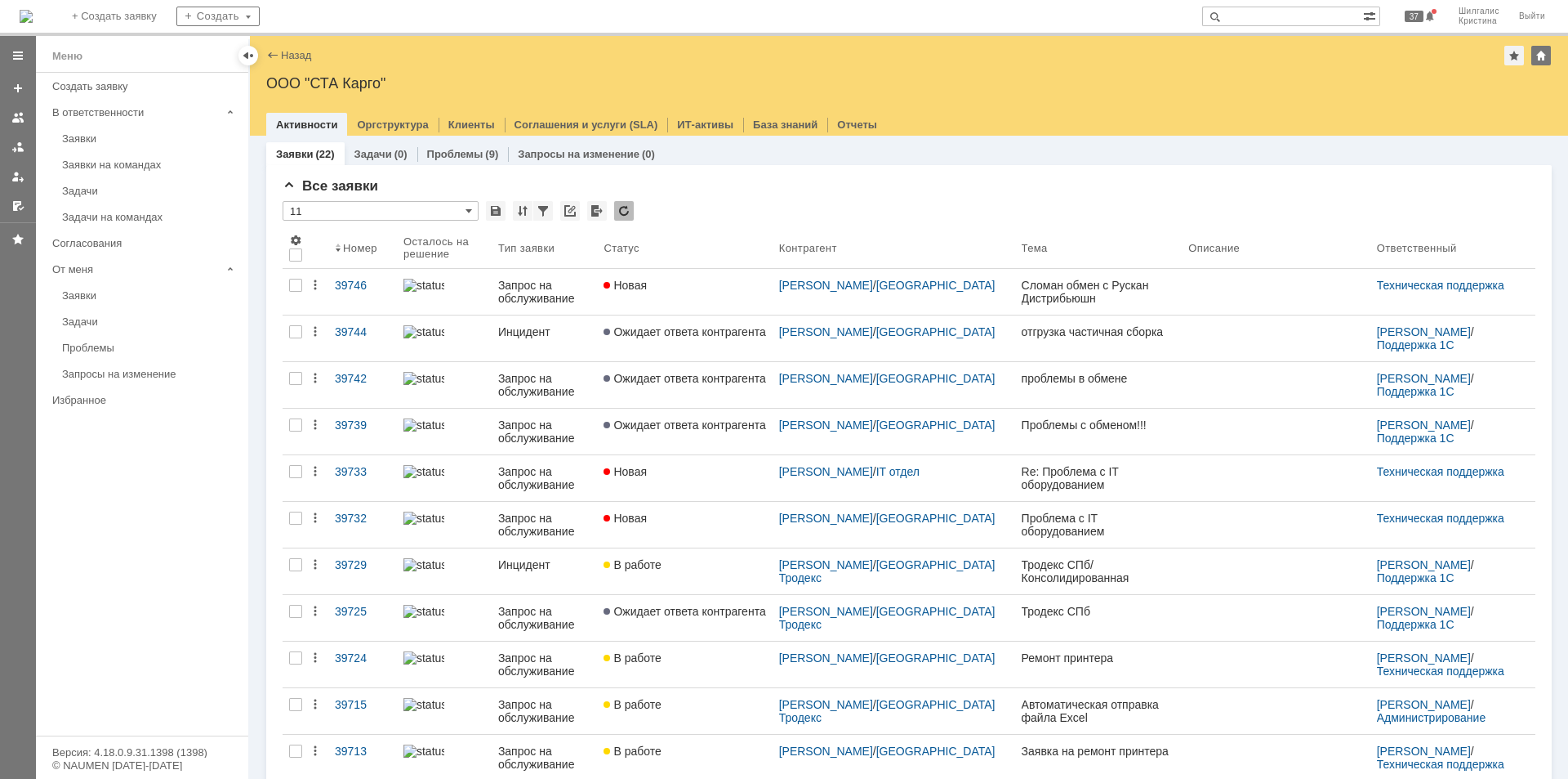
click at [123, 162] on div "Заявки на командах" at bounding box center [151, 164] width 176 height 12
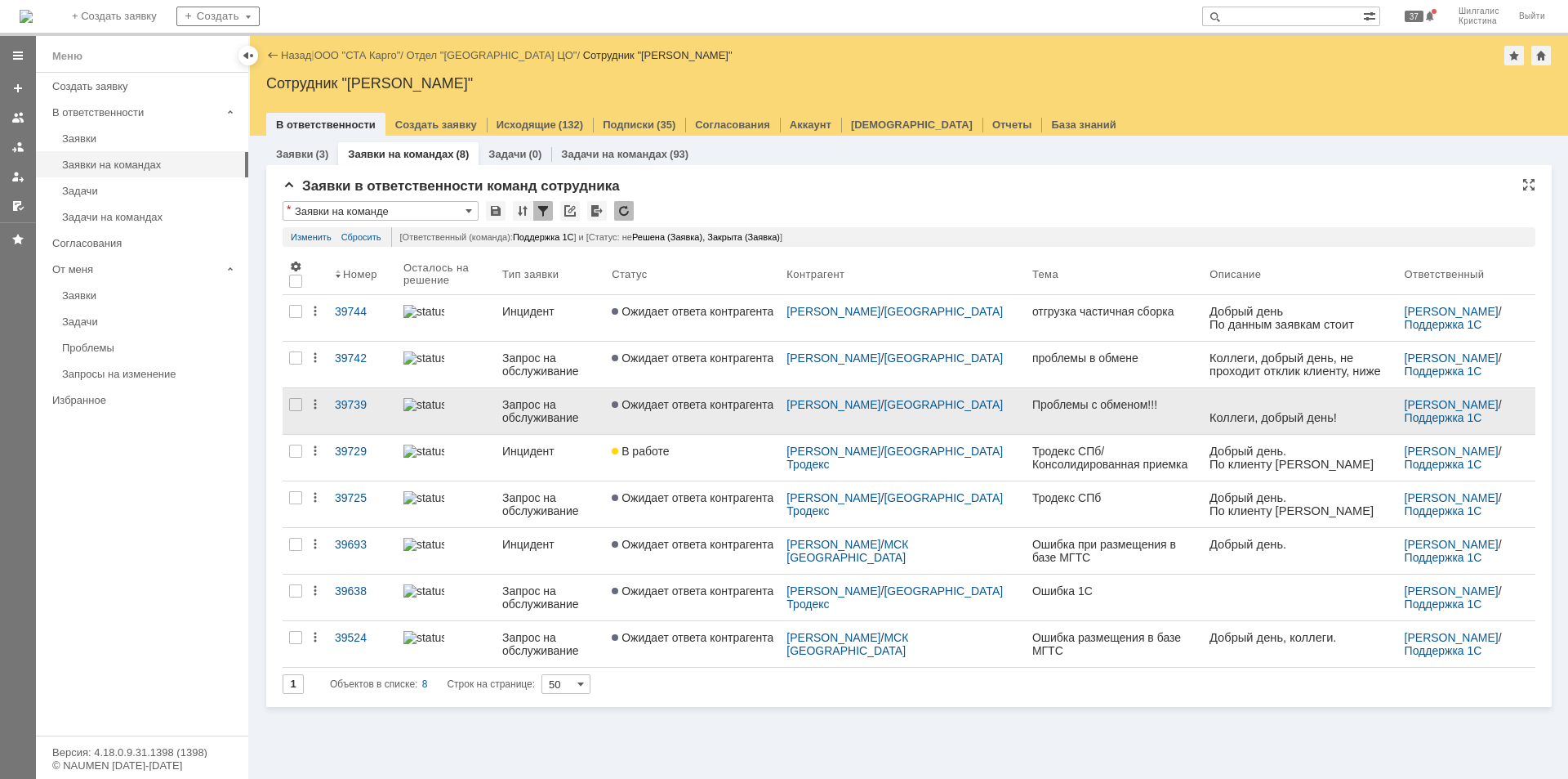
click at [704, 407] on span "Ожидает ответа контрагента" at bounding box center [692, 405] width 162 height 13
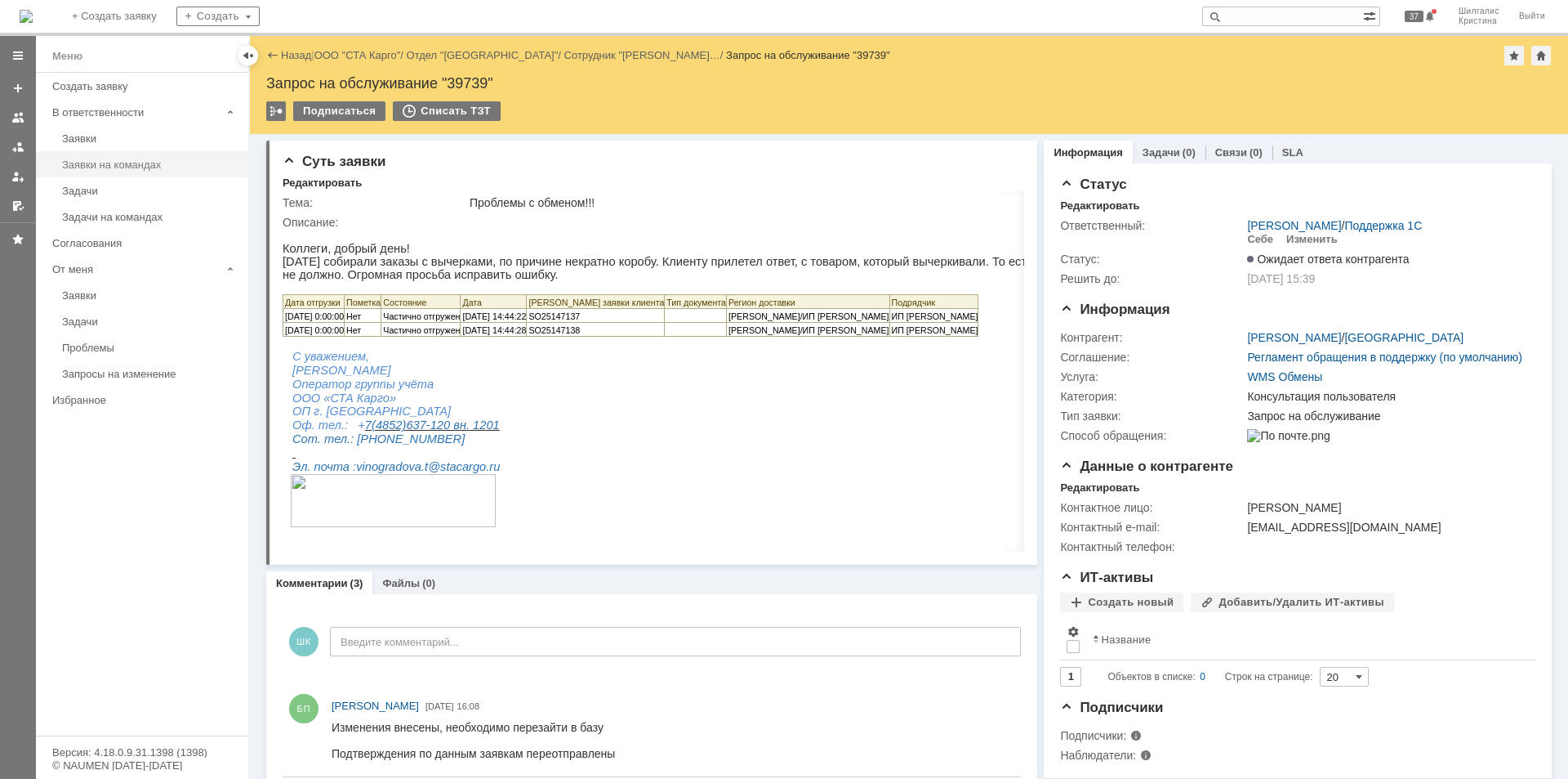
click at [124, 166] on div "Заявки на командах" at bounding box center [151, 164] width 176 height 12
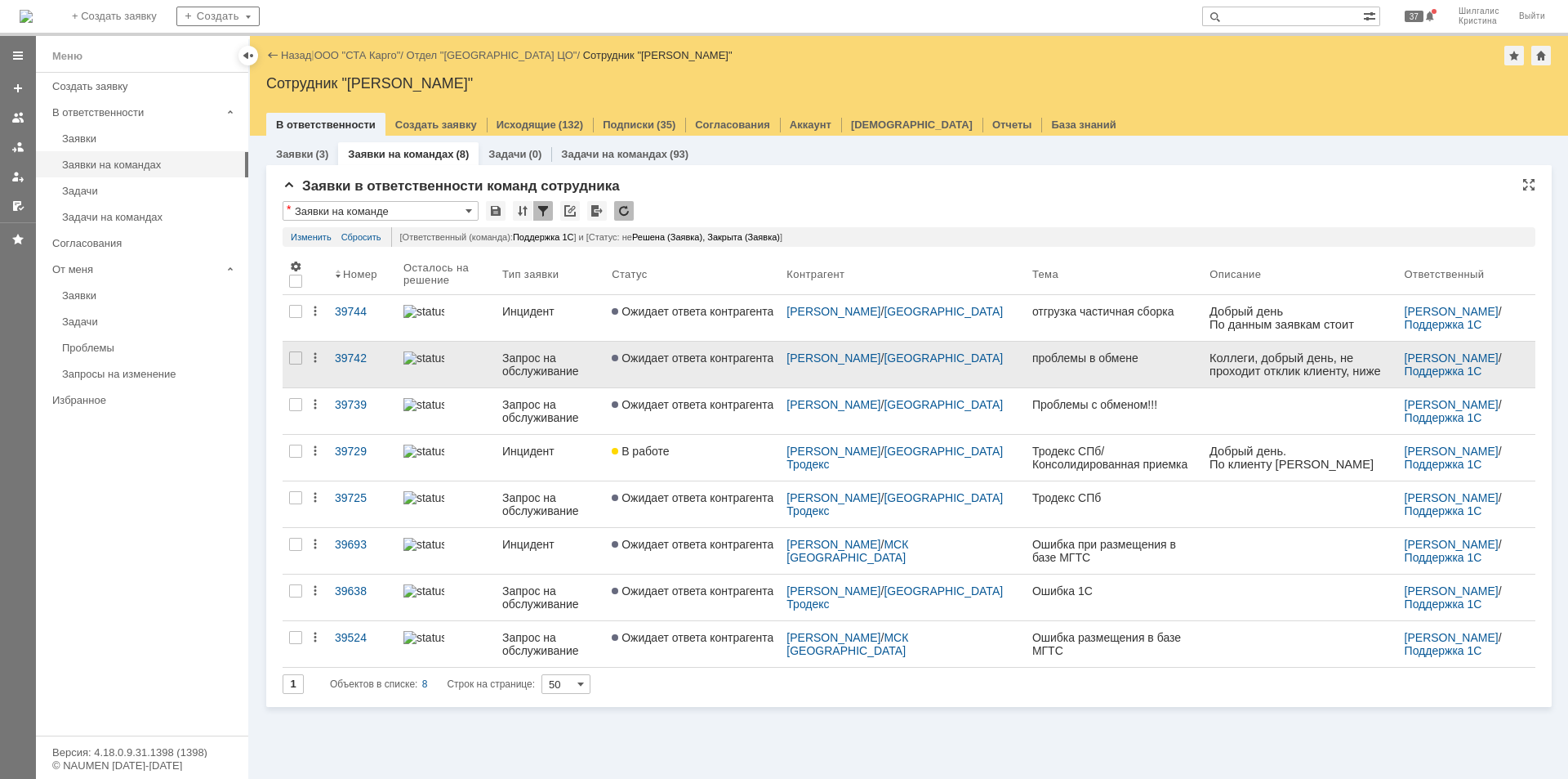
click at [728, 361] on span "Ожидает ответа контрагента" at bounding box center [692, 358] width 162 height 13
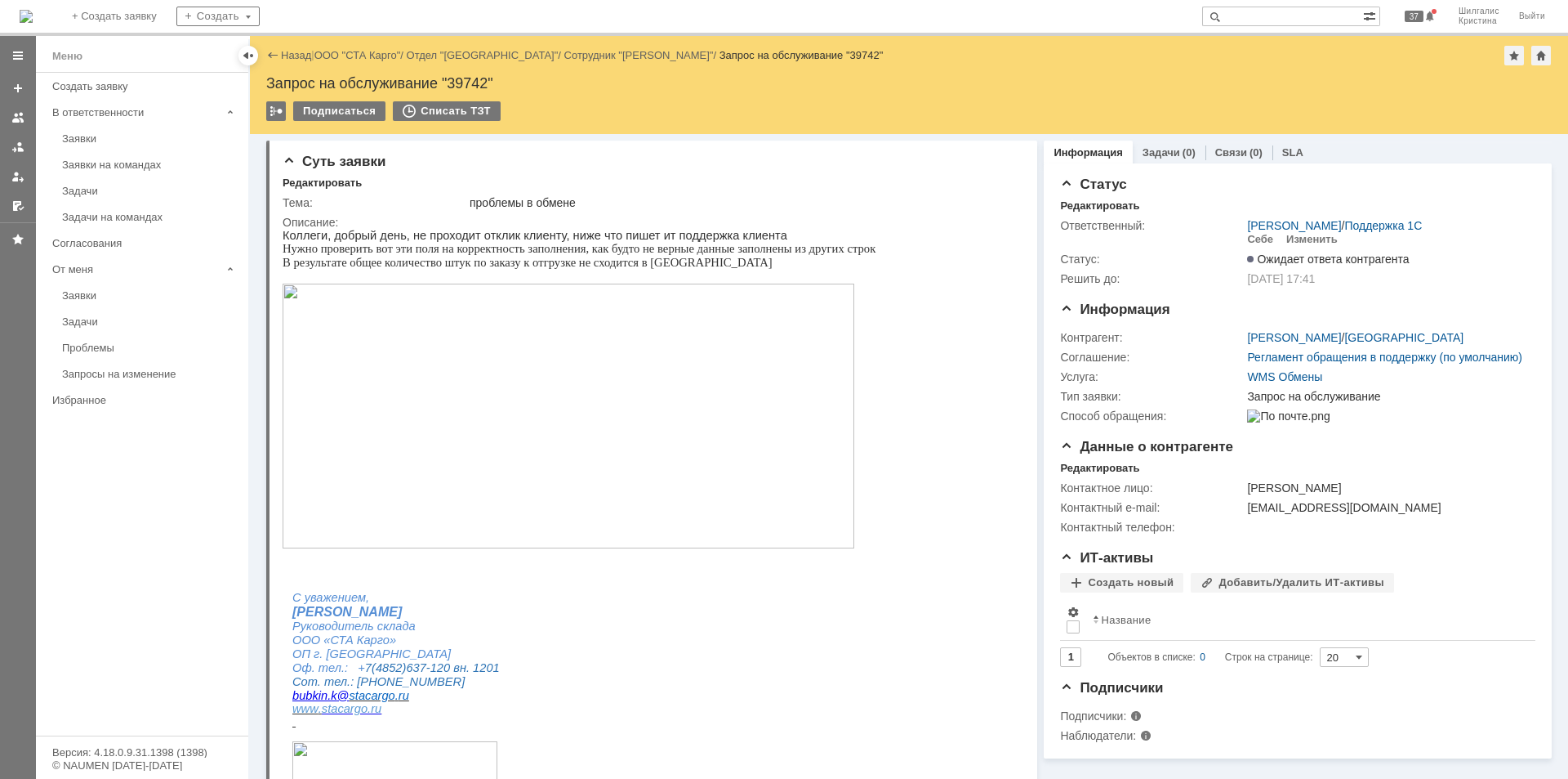
click at [540, 420] on img at bounding box center [569, 416] width 572 height 265
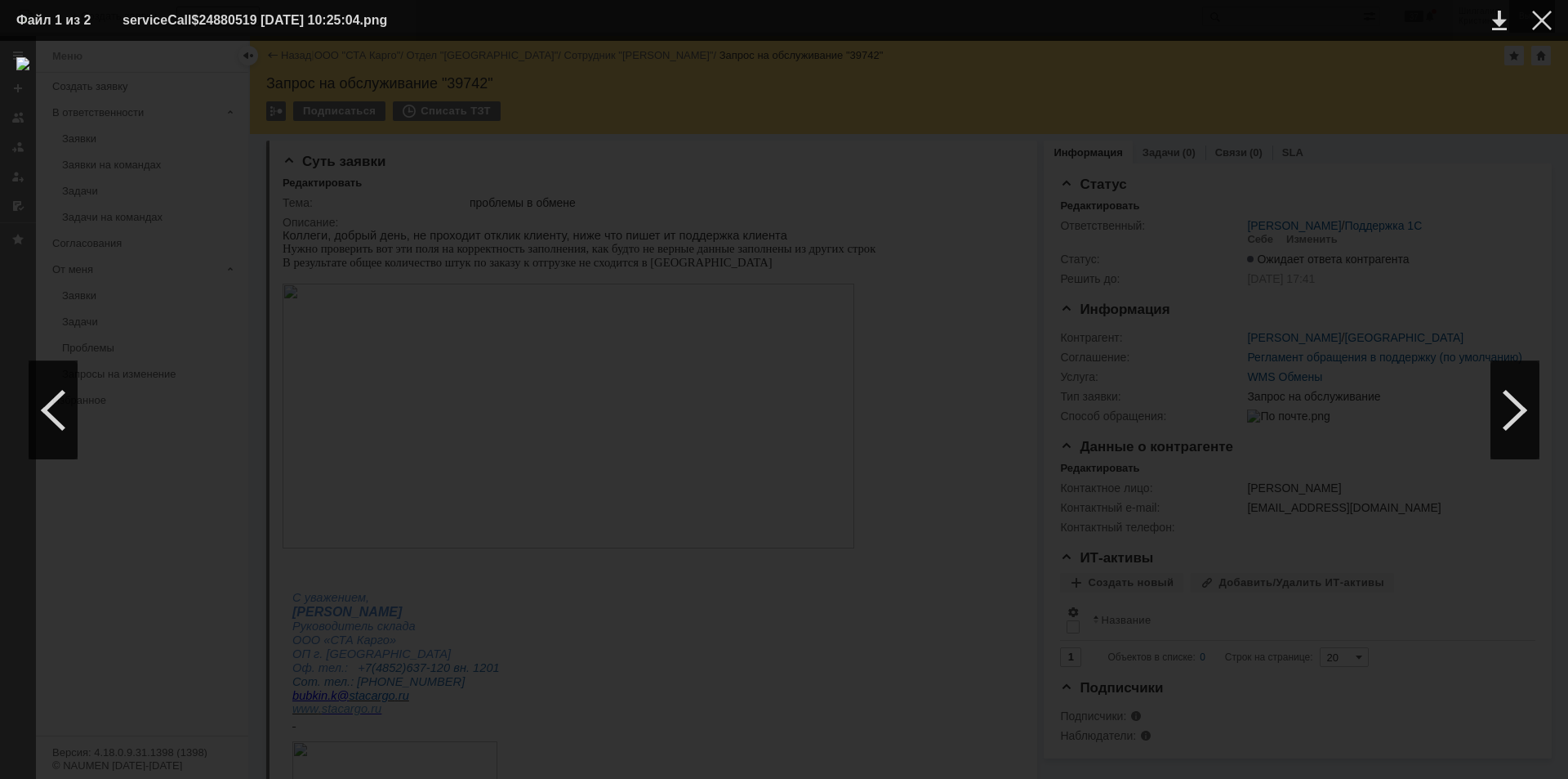
click at [1536, 25] on div at bounding box center [1542, 20] width 19 height 19
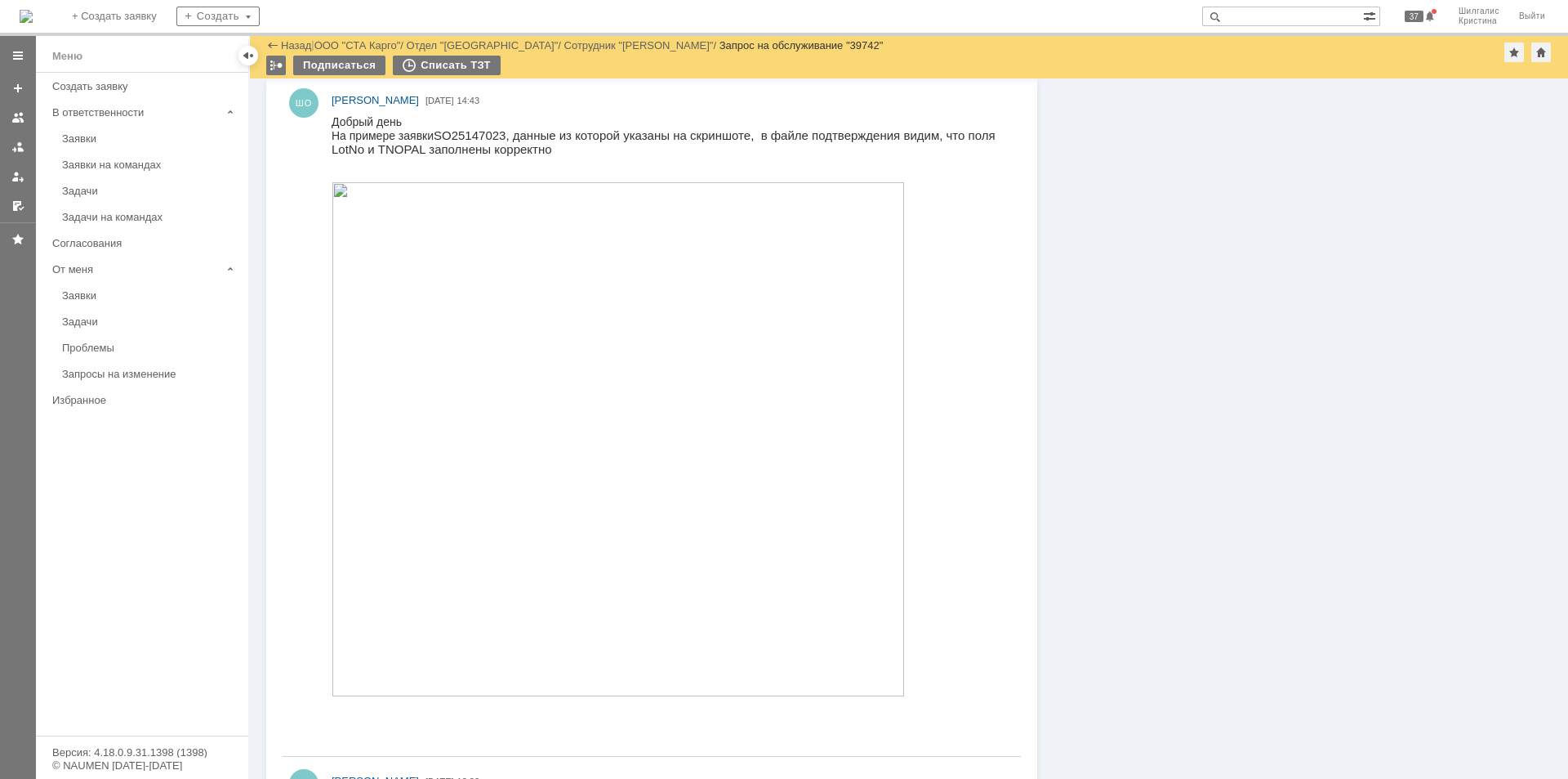
click at [467, 331] on img at bounding box center [619, 439] width 573 height 514
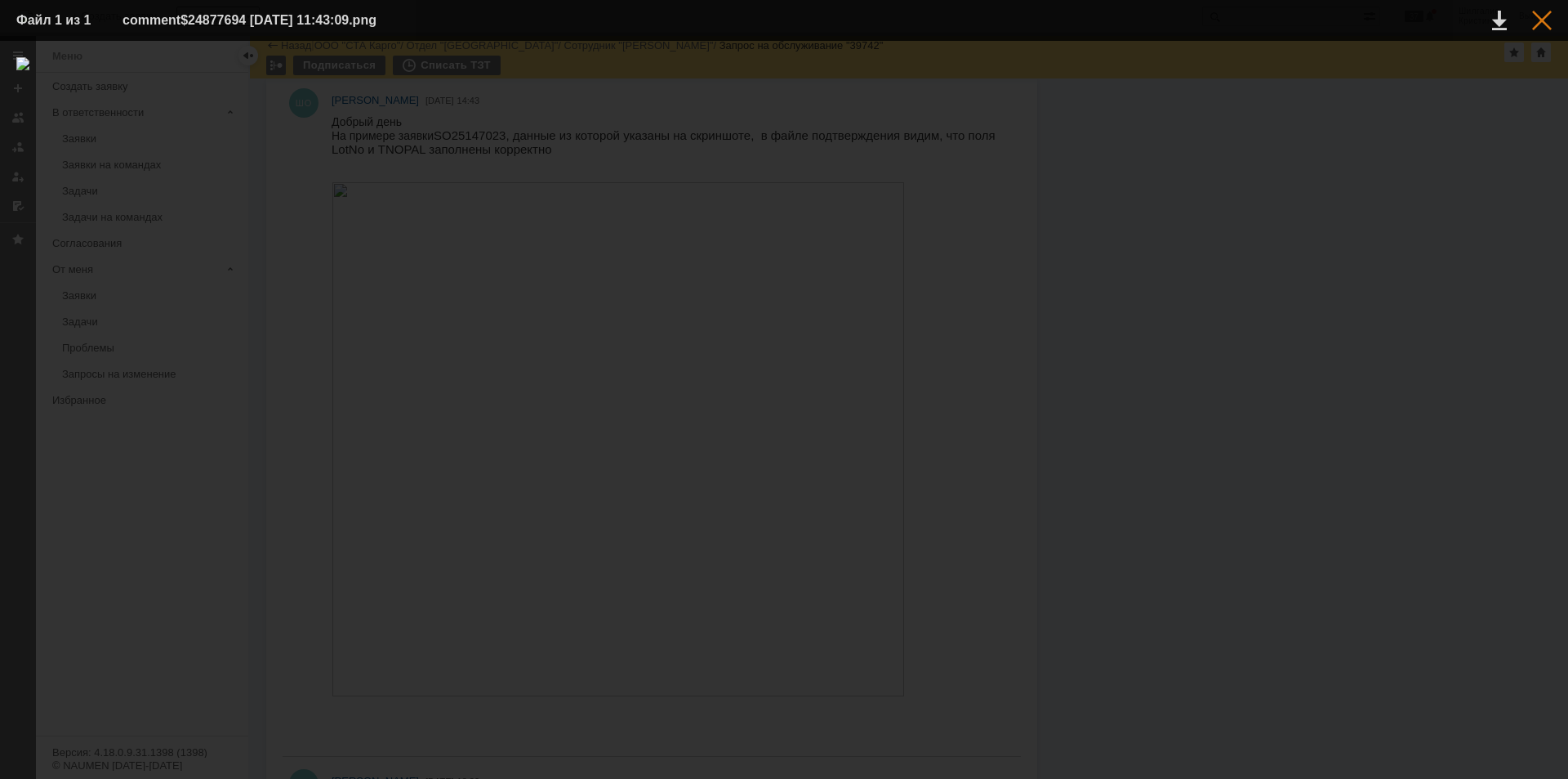
click at [1537, 22] on div at bounding box center [1542, 20] width 19 height 19
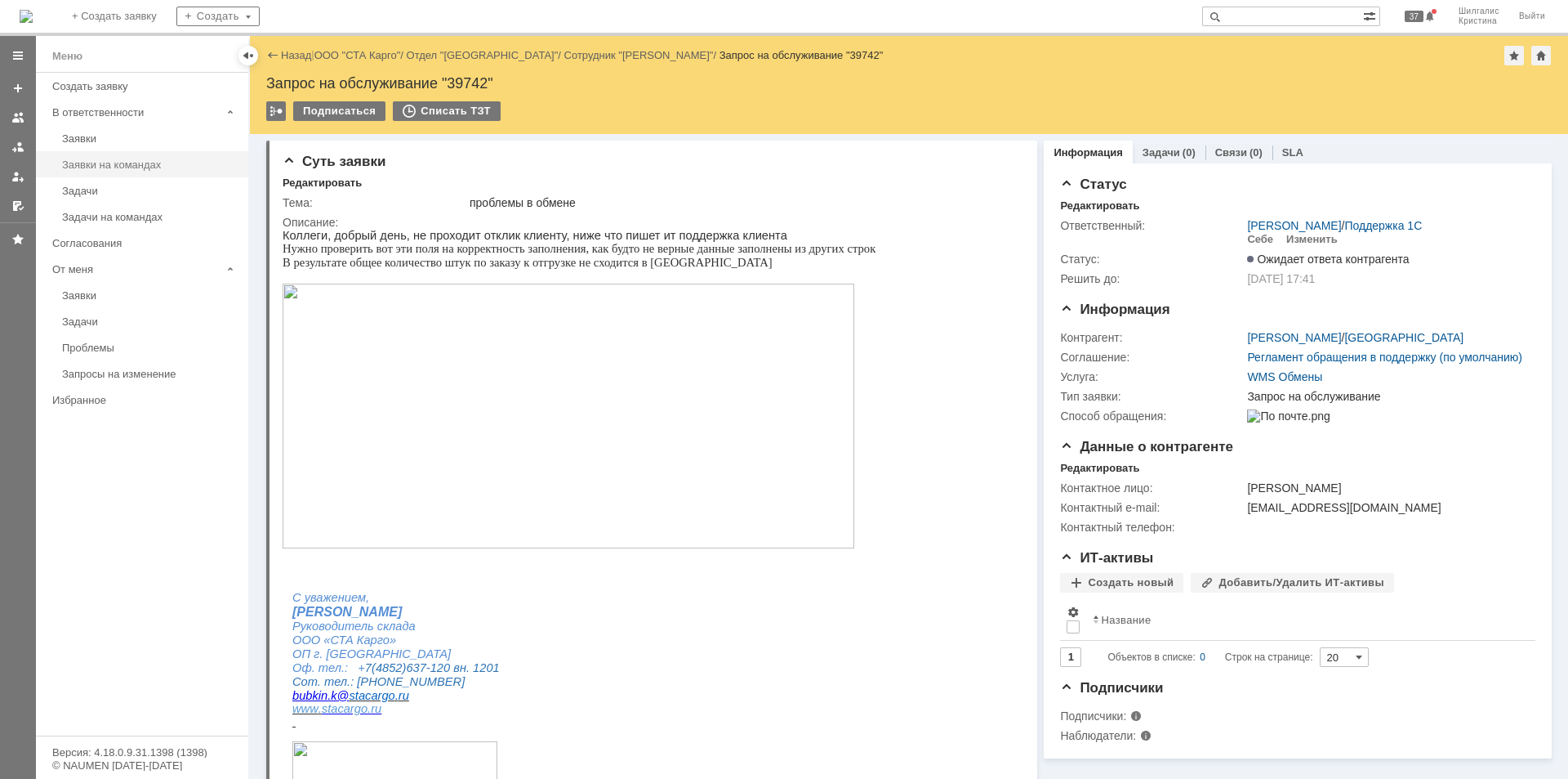
click at [152, 161] on div "Заявки на командах" at bounding box center [151, 164] width 176 height 12
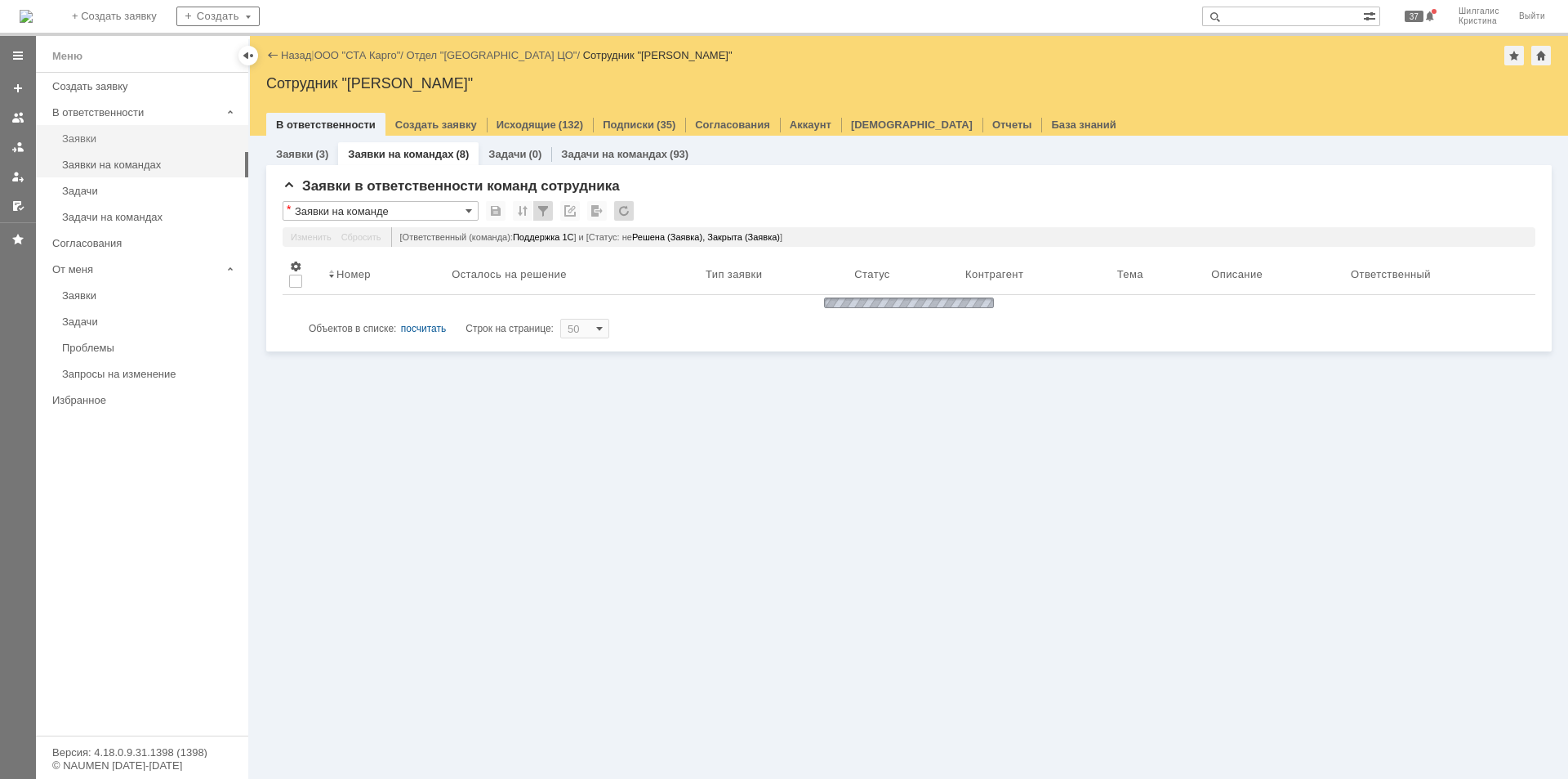
click at [129, 144] on div "Заявки" at bounding box center [151, 138] width 176 height 12
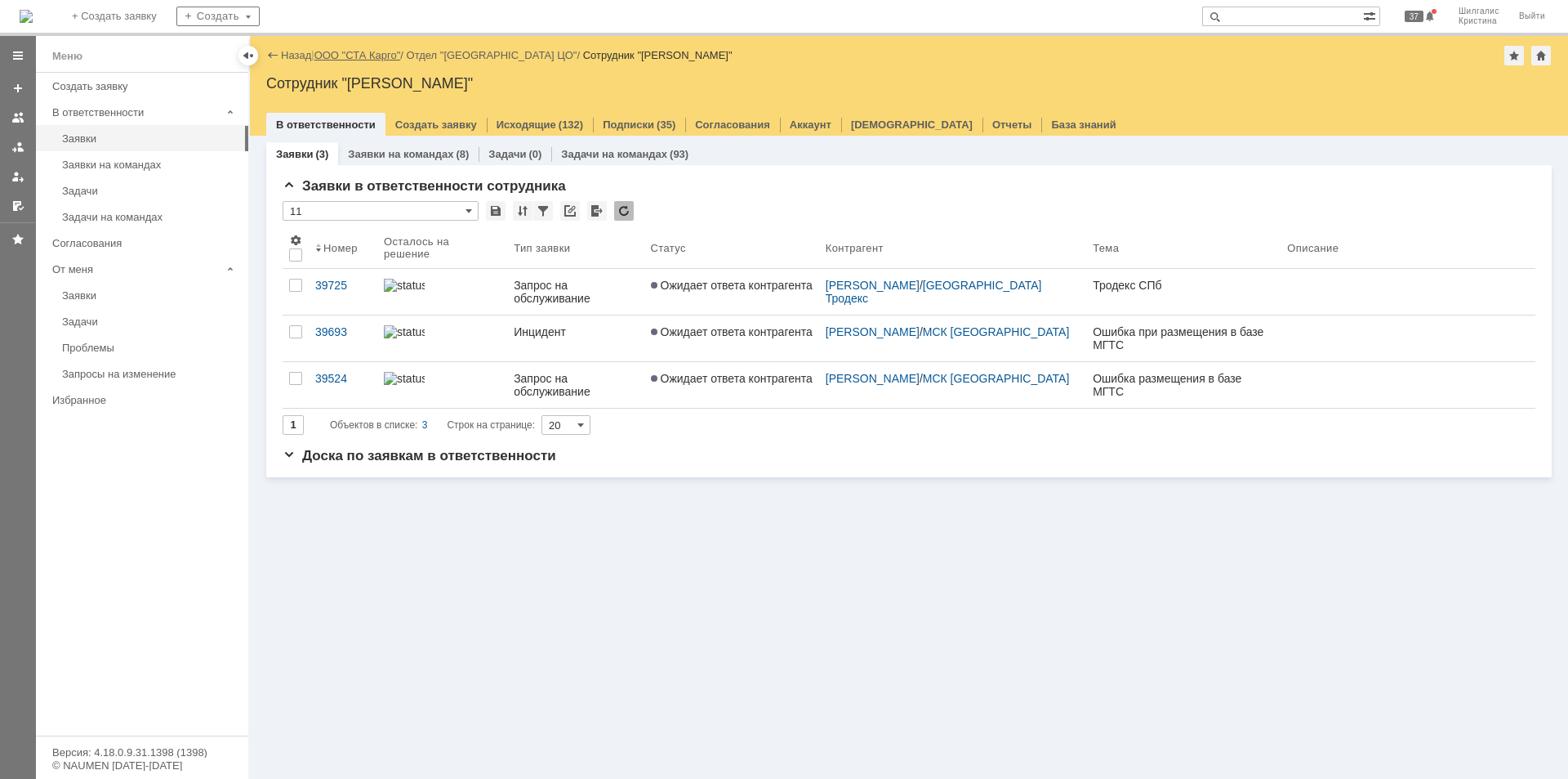
click at [355, 56] on link "ООО "СТА Карго"" at bounding box center [358, 55] width 86 height 12
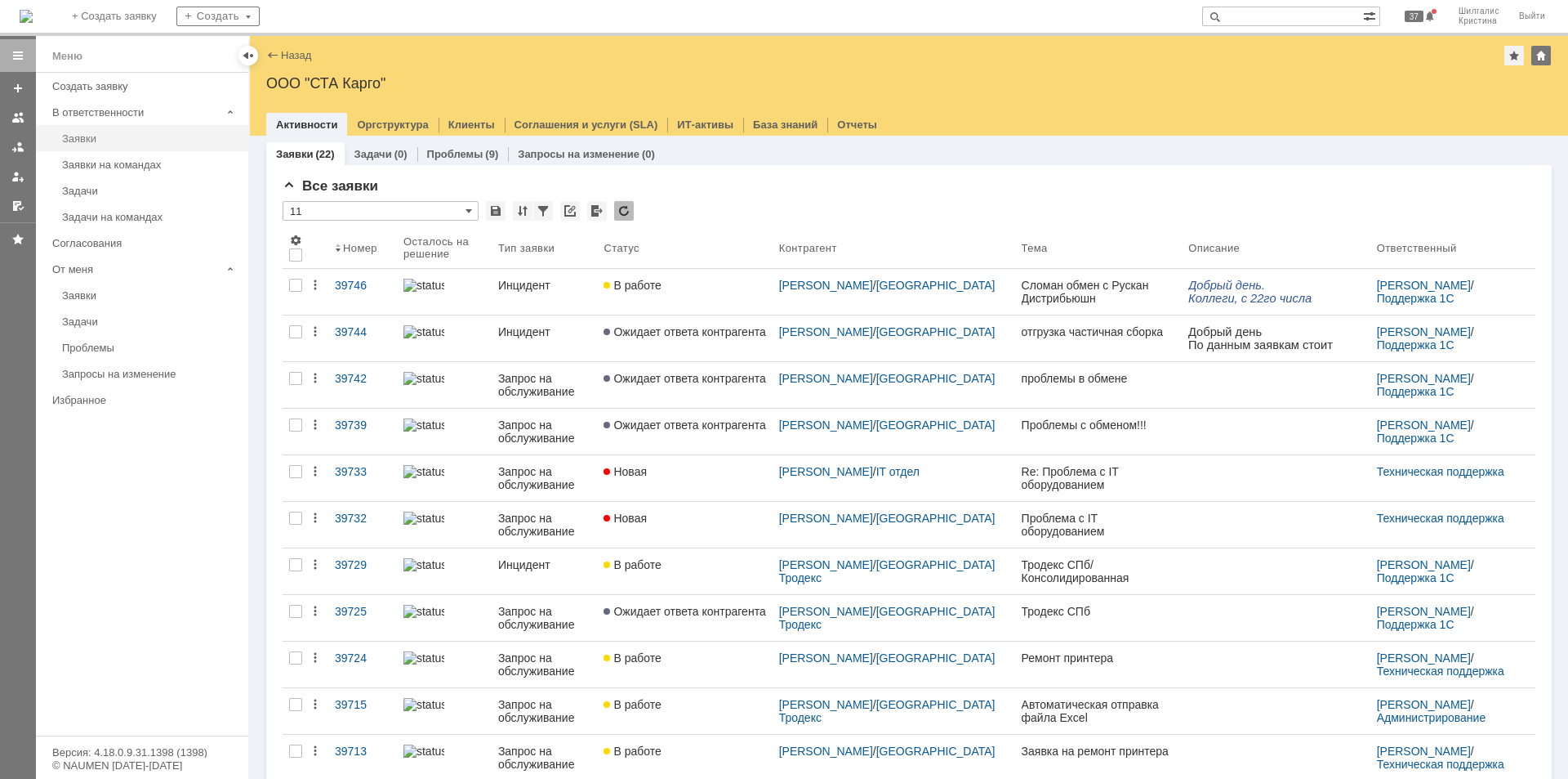
click at [107, 134] on div "Заявки" at bounding box center [151, 138] width 176 height 12
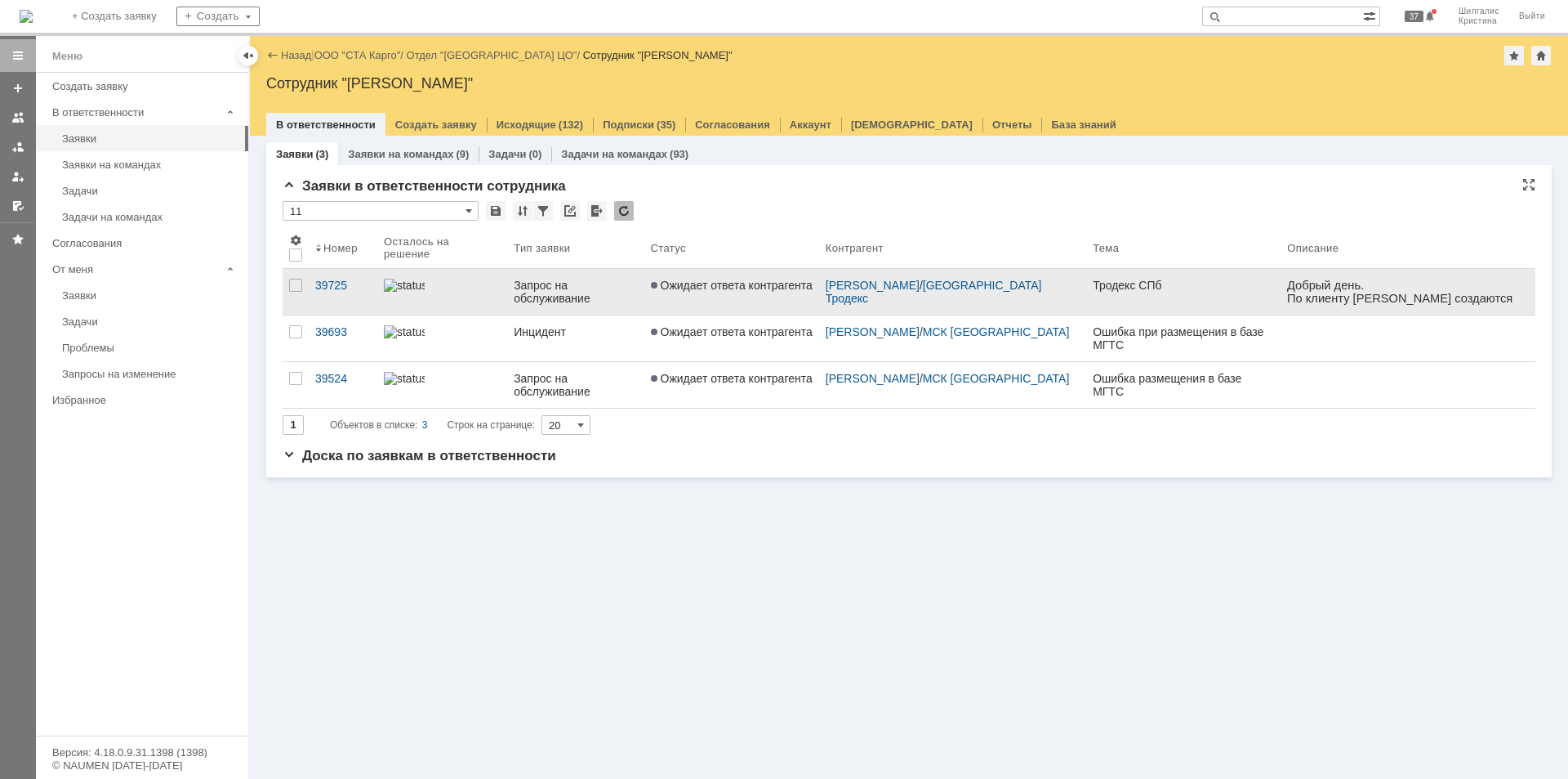
click at [690, 300] on link "Ожидает ответа контрагента" at bounding box center [732, 292] width 175 height 46
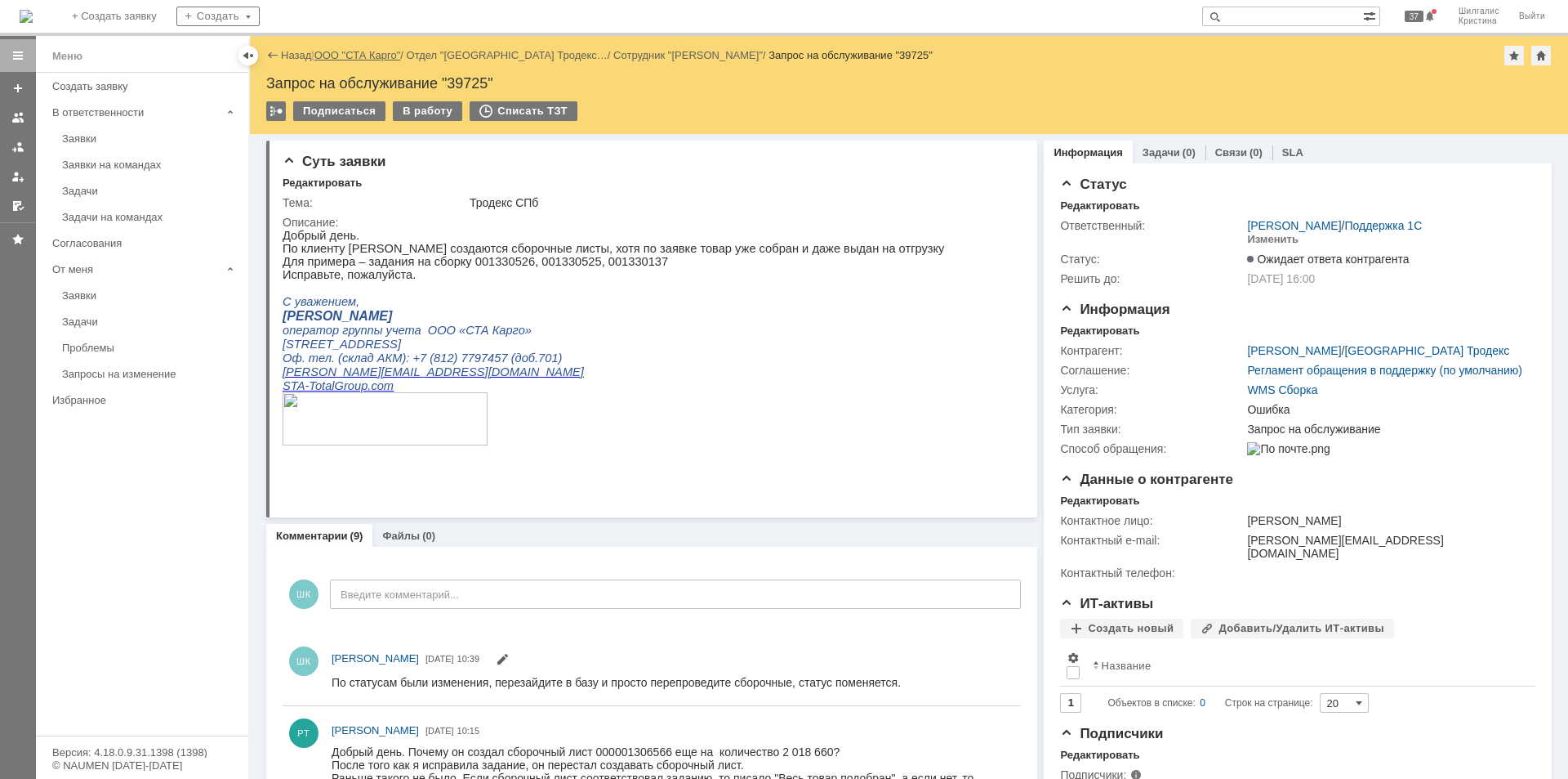
click at [346, 55] on link "ООО "СТА Карго"" at bounding box center [358, 55] width 86 height 12
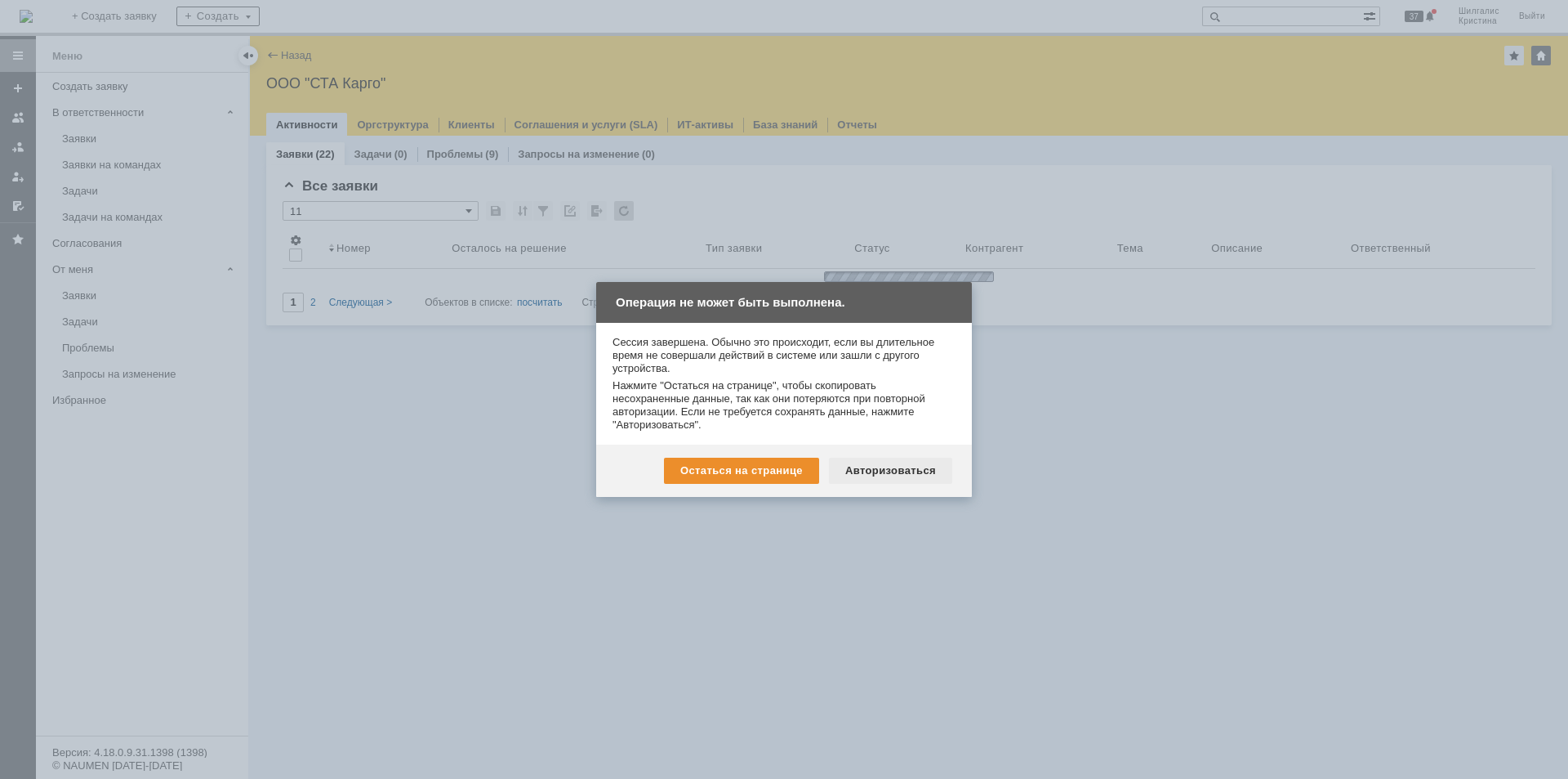
click at [916, 462] on div "Авторизоваться" at bounding box center [890, 470] width 124 height 26
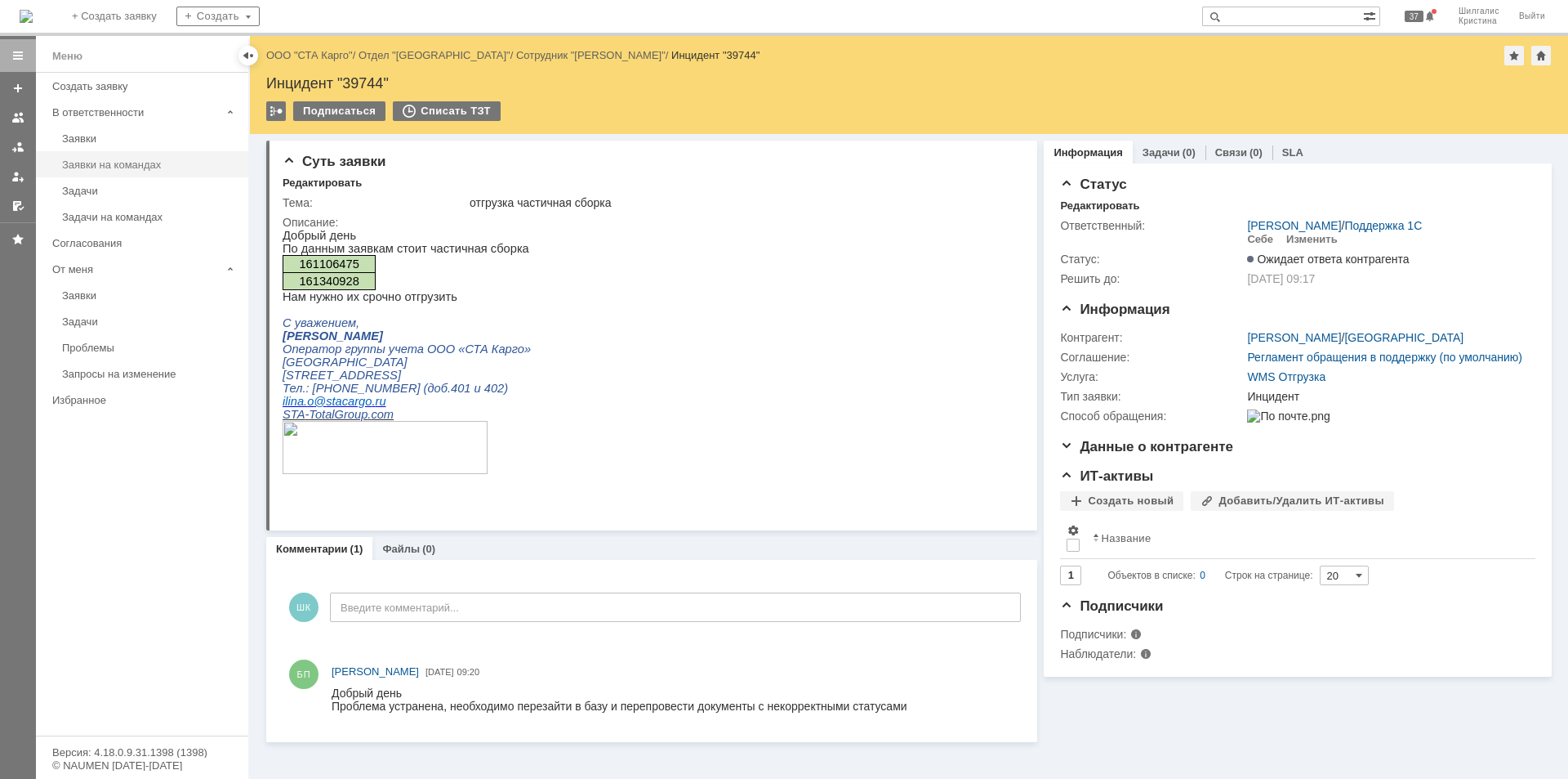
click at [79, 160] on div "Заявки на командах" at bounding box center [151, 164] width 176 height 12
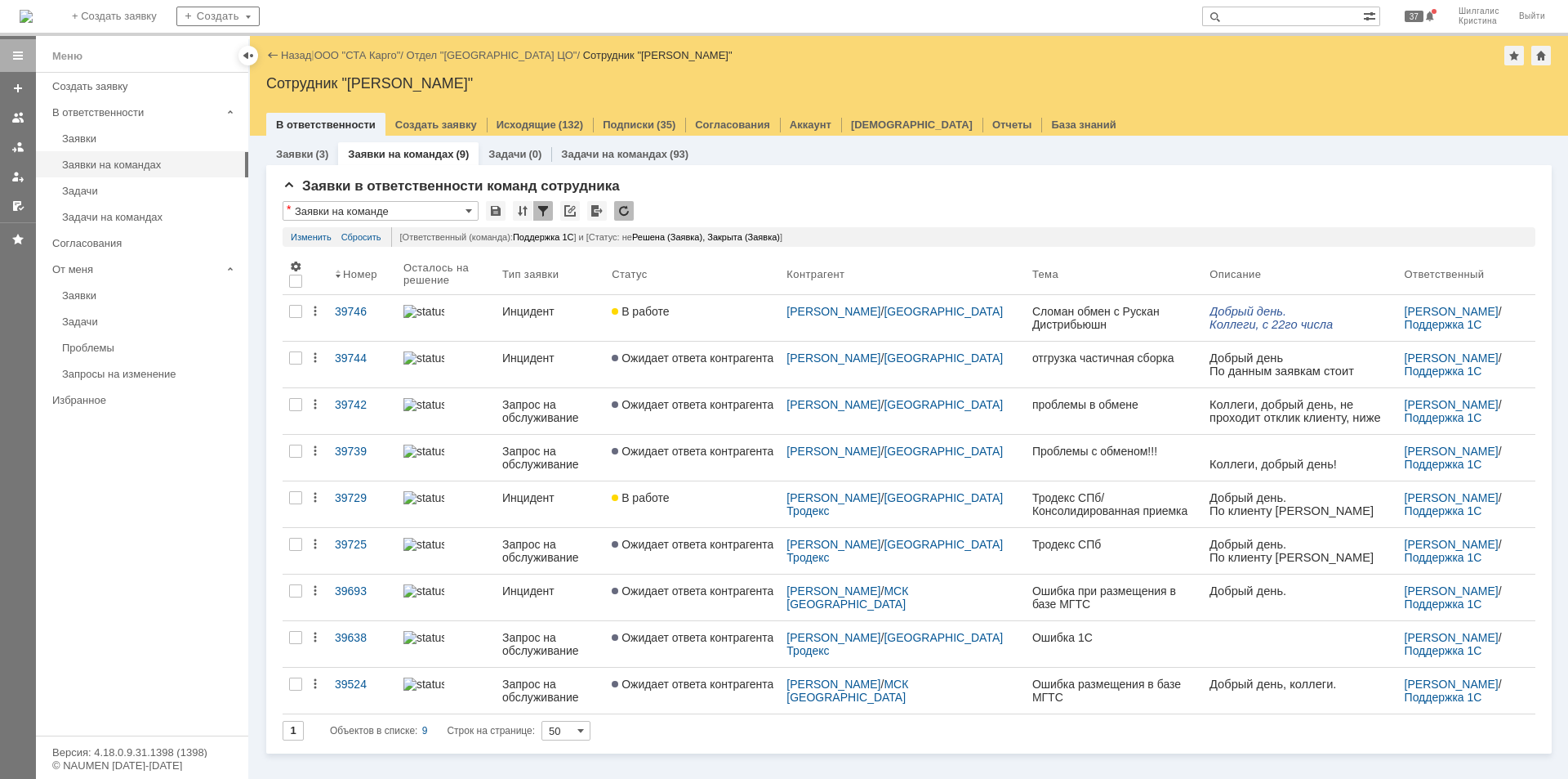
click at [369, 55] on link "ООО "СТА Карго"" at bounding box center [358, 55] width 86 height 12
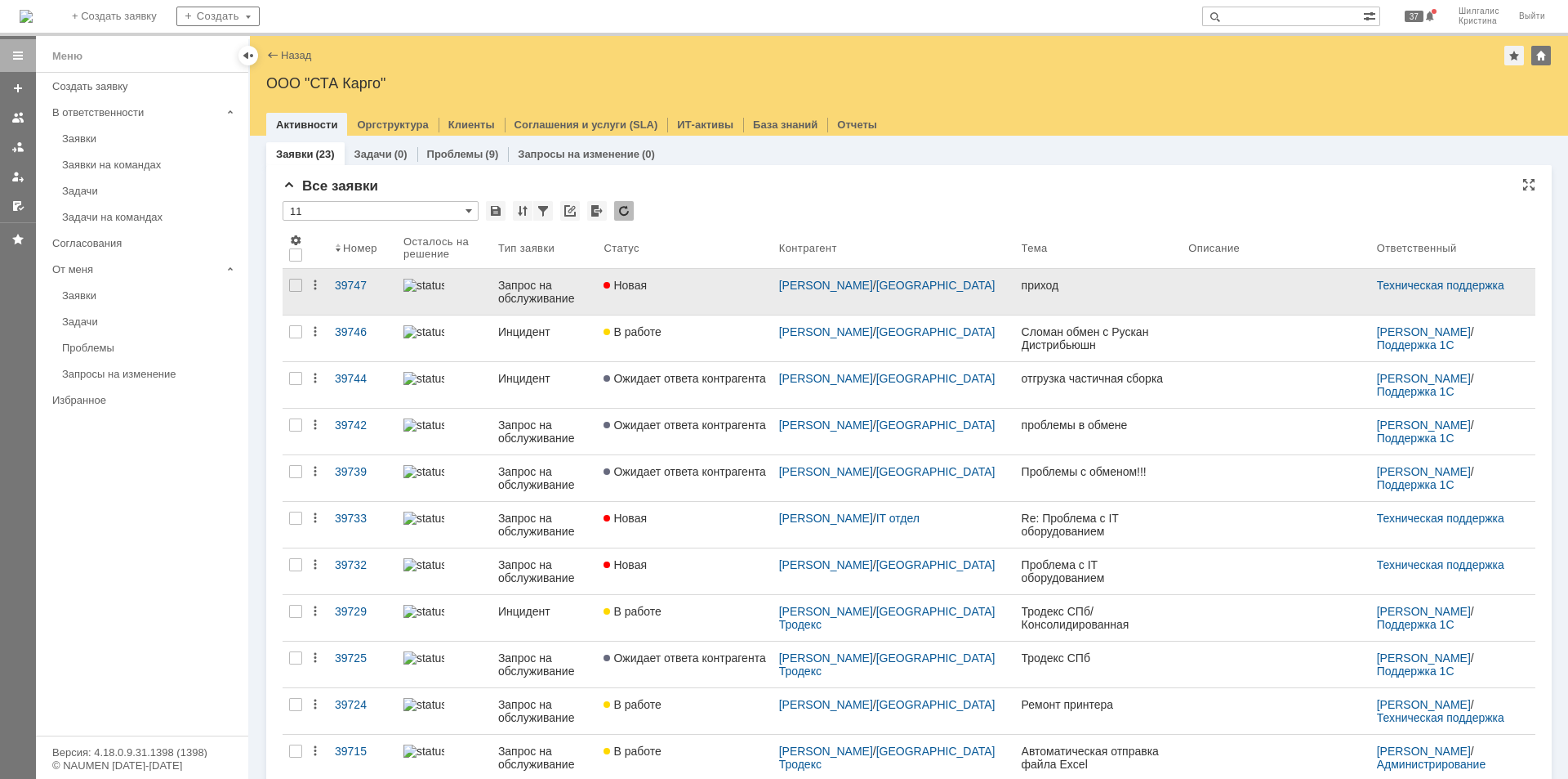
click at [718, 282] on div "Новая" at bounding box center [684, 285] width 162 height 13
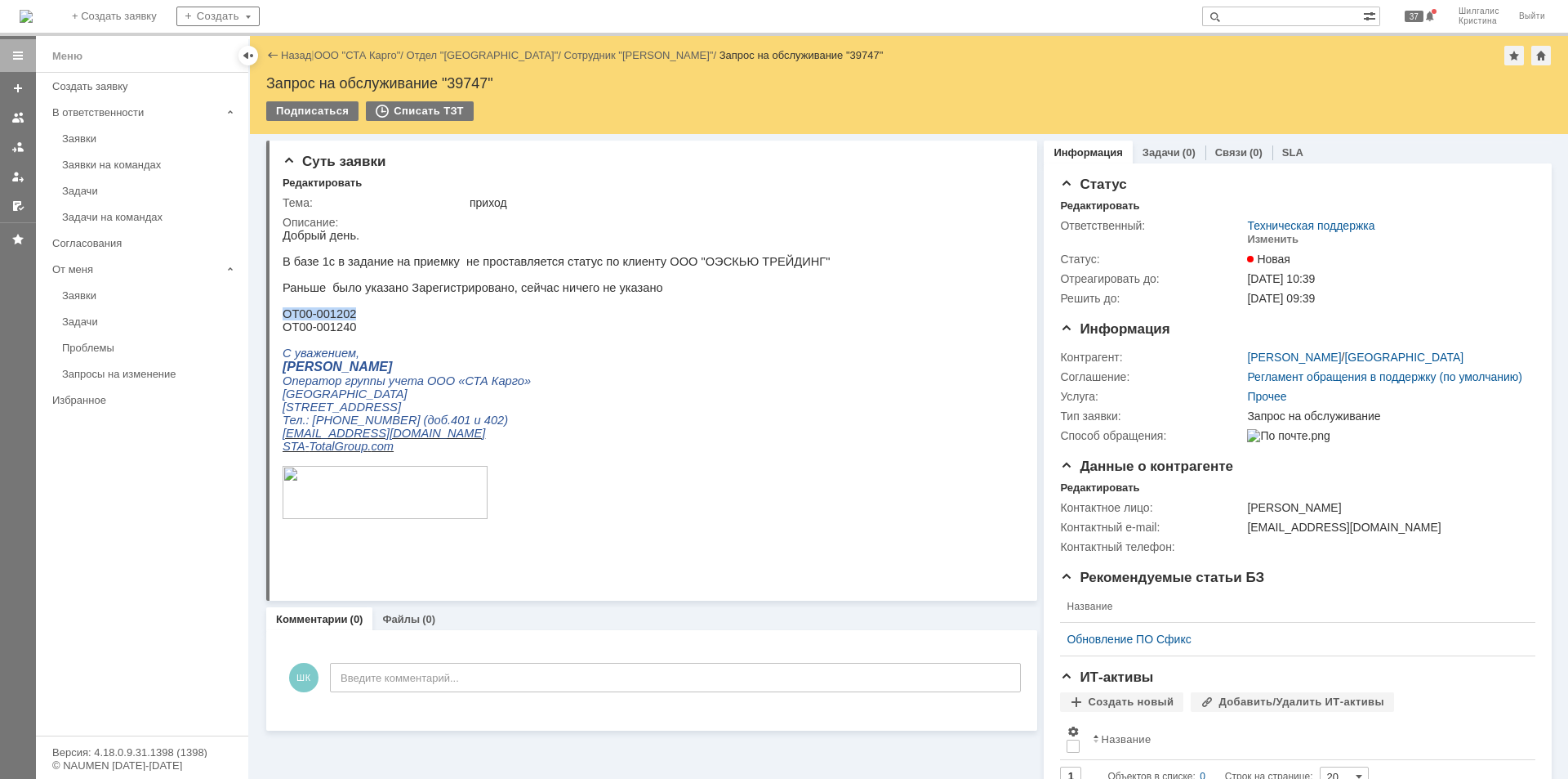
drag, startPoint x: 351, startPoint y: 321, endPoint x: 284, endPoint y: 324, distance: 67.1
click at [284, 320] on p "ОТ00-001202" at bounding box center [556, 314] width 548 height 13
copy p "ОТ00-001202"
click at [1251, 240] on div "Изменить" at bounding box center [1273, 240] width 52 height 13
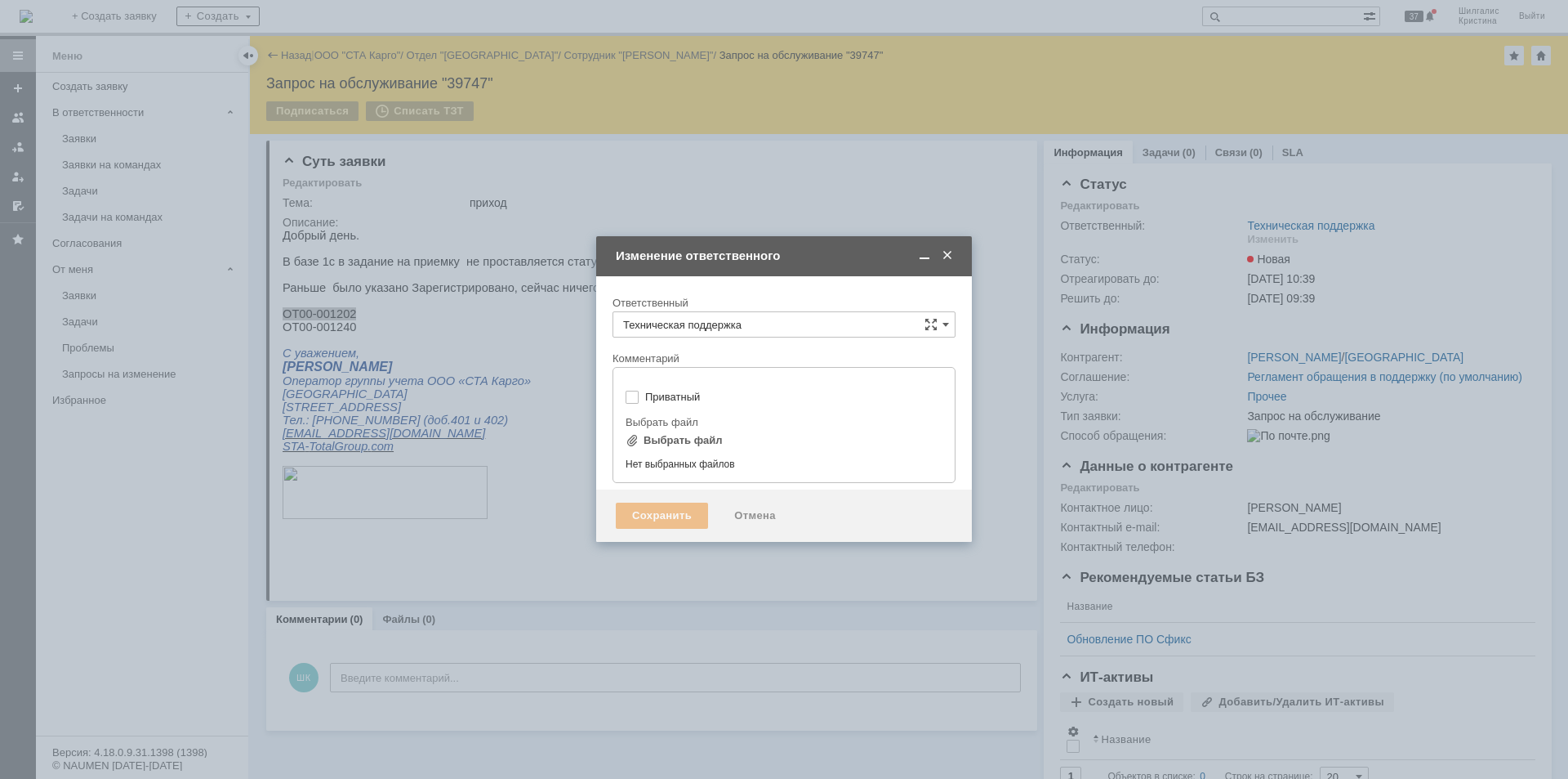
type input "[не указано]"
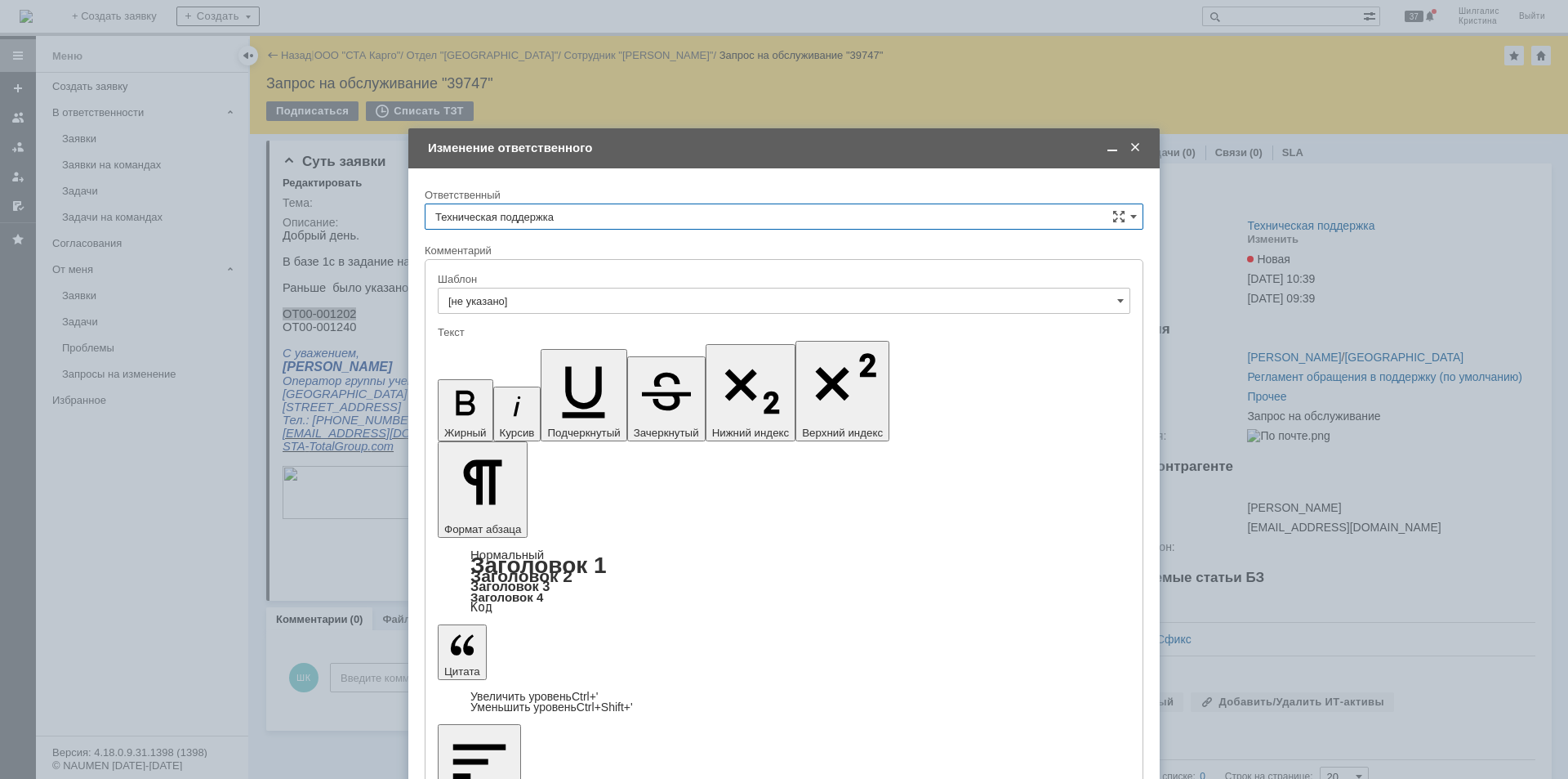
click at [627, 218] on input "Техническая поддержка" at bounding box center [784, 216] width 718 height 26
click at [557, 297] on span "[PERSON_NAME]" at bounding box center [784, 301] width 697 height 13
type input "[PERSON_NAME]"
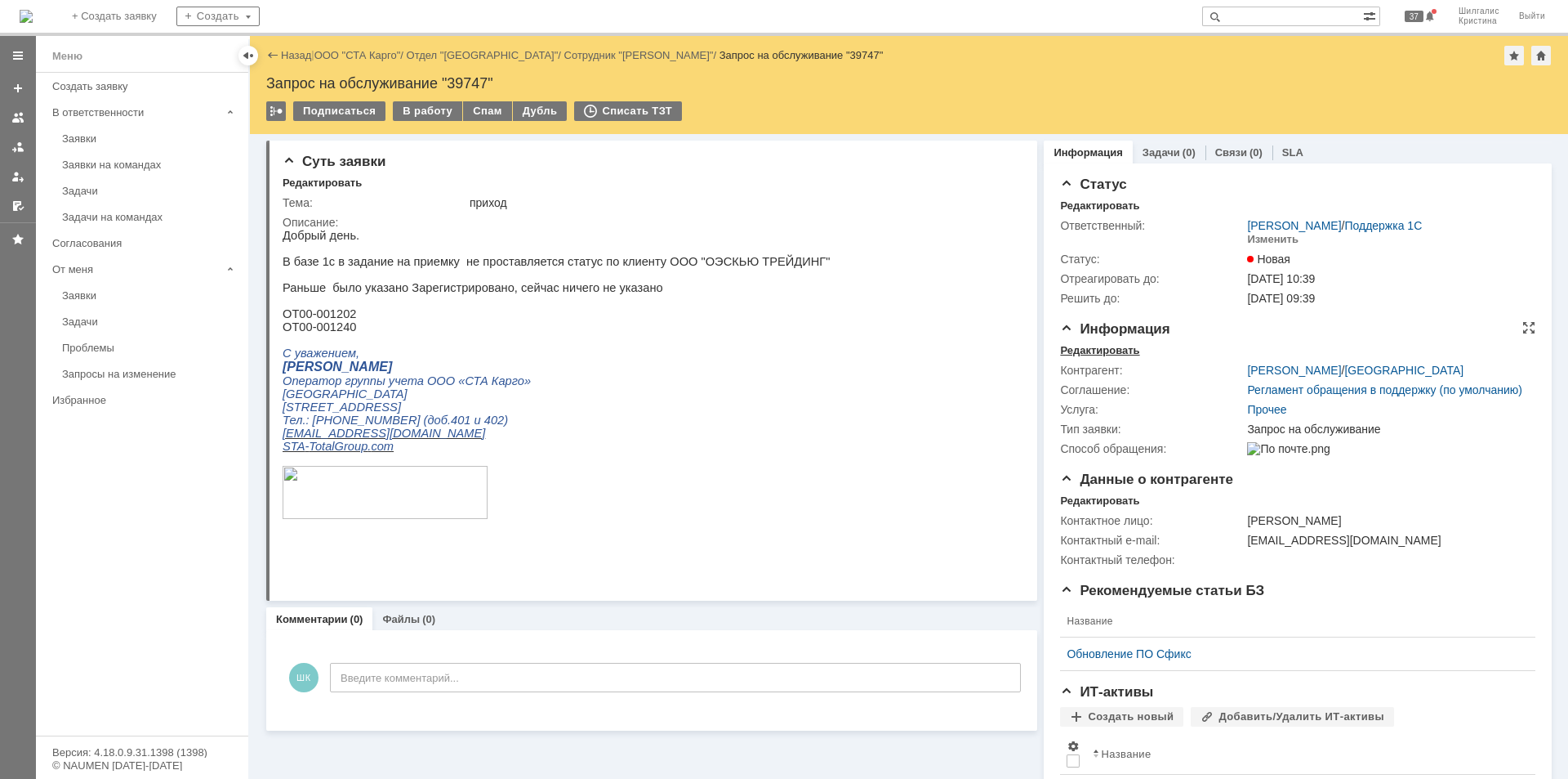
click at [1105, 345] on div "Редактировать" at bounding box center [1099, 351] width 80 height 13
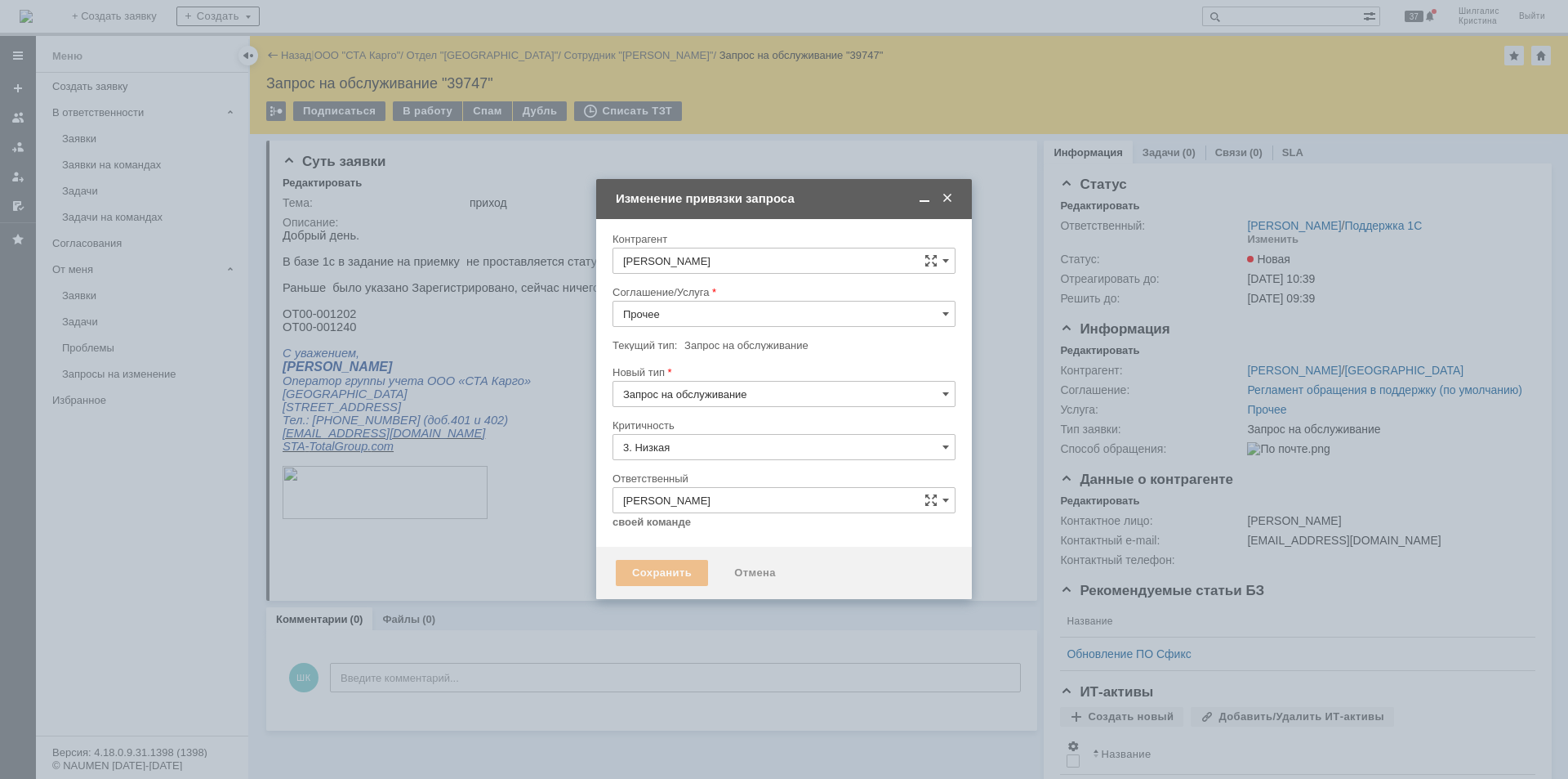
type input "[не указано]"
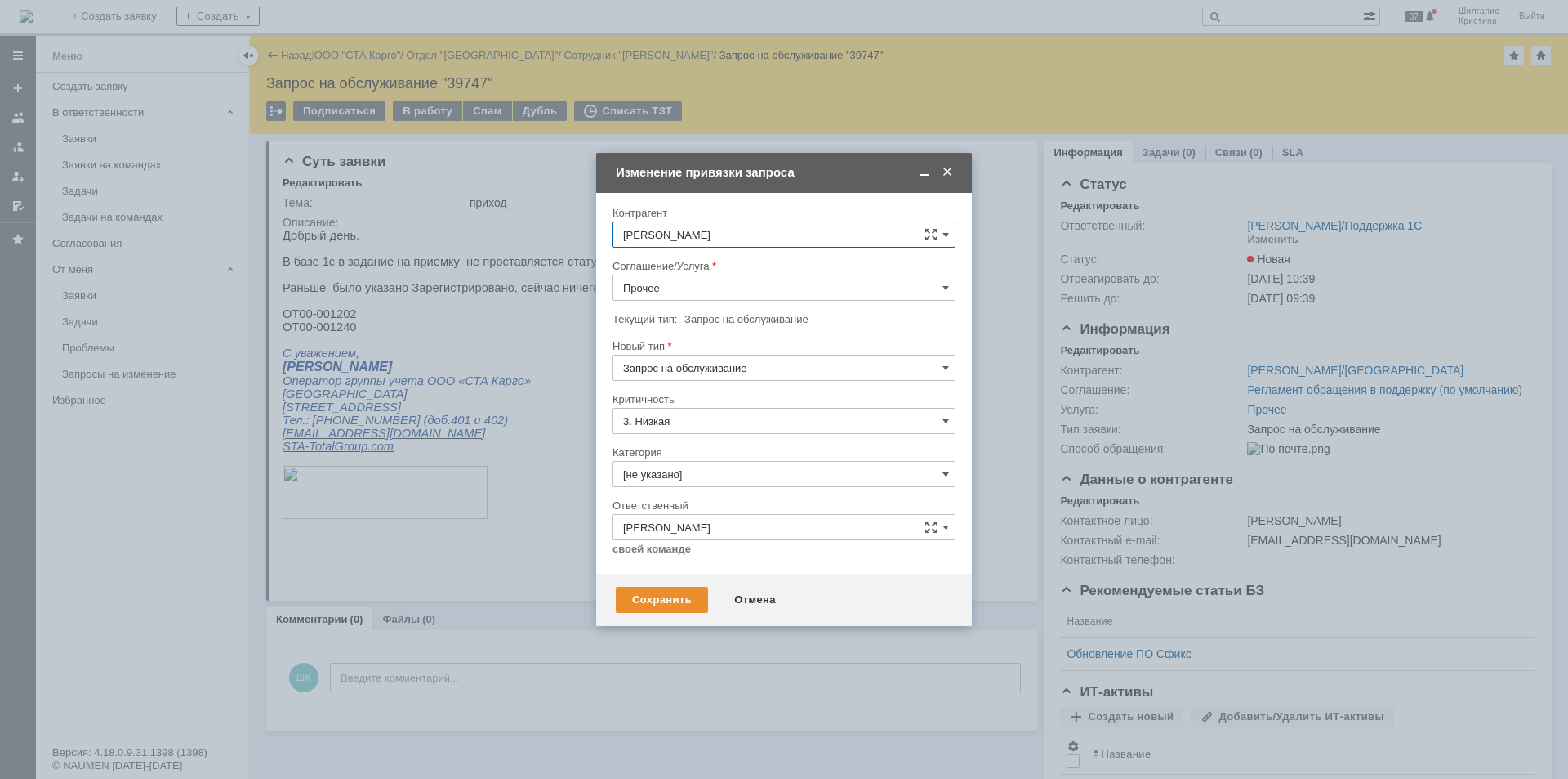
click at [680, 300] on input "Прочее" at bounding box center [784, 287] width 343 height 26
click at [709, 455] on span "WMS Приёмка" at bounding box center [784, 460] width 322 height 13
type input "WMS Приёмка"
click at [682, 596] on div "Сохранить" at bounding box center [662, 599] width 92 height 26
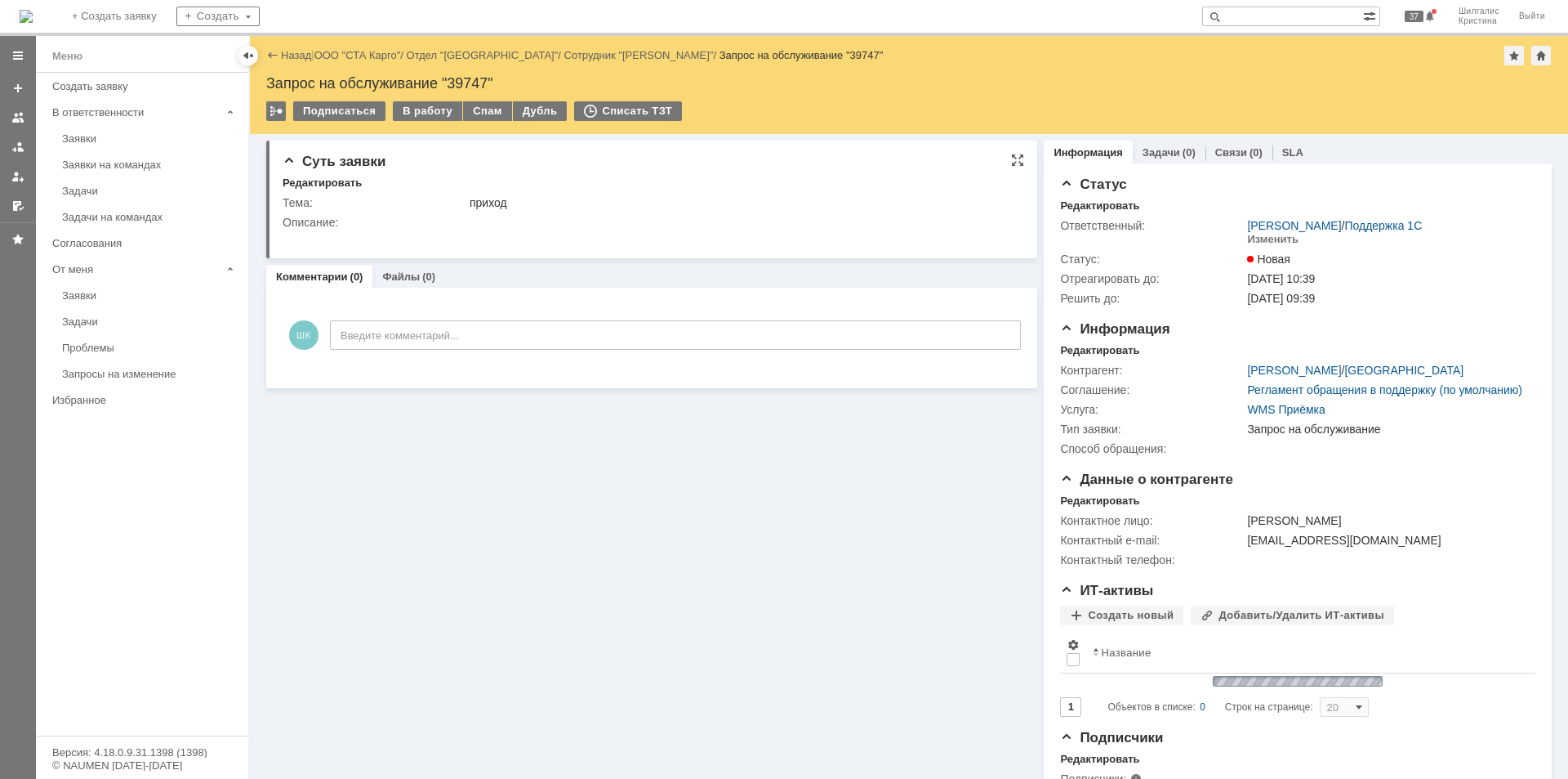
scroll to position [0, 0]
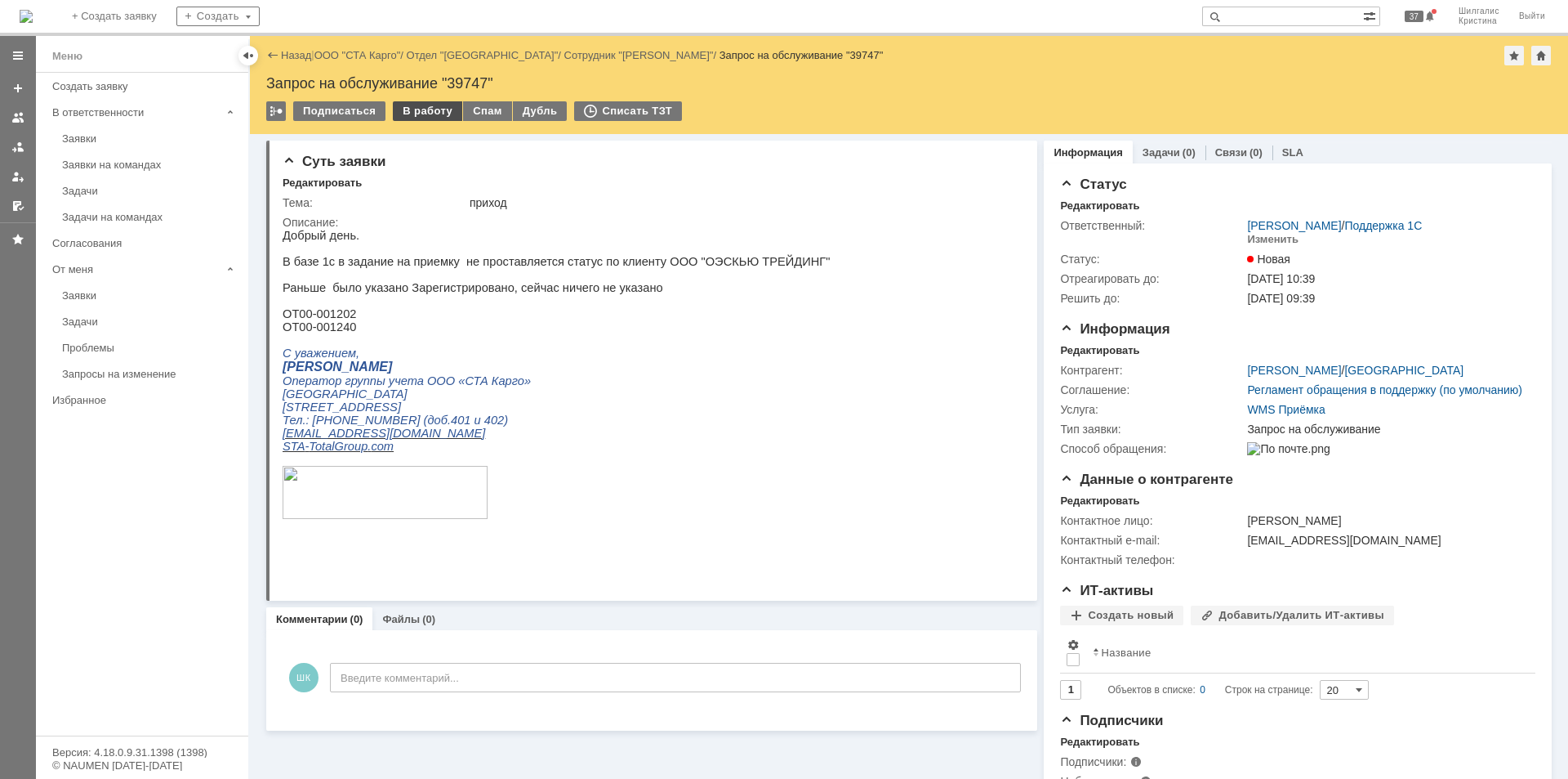
click at [433, 113] on div "В работу" at bounding box center [428, 111] width 69 height 19
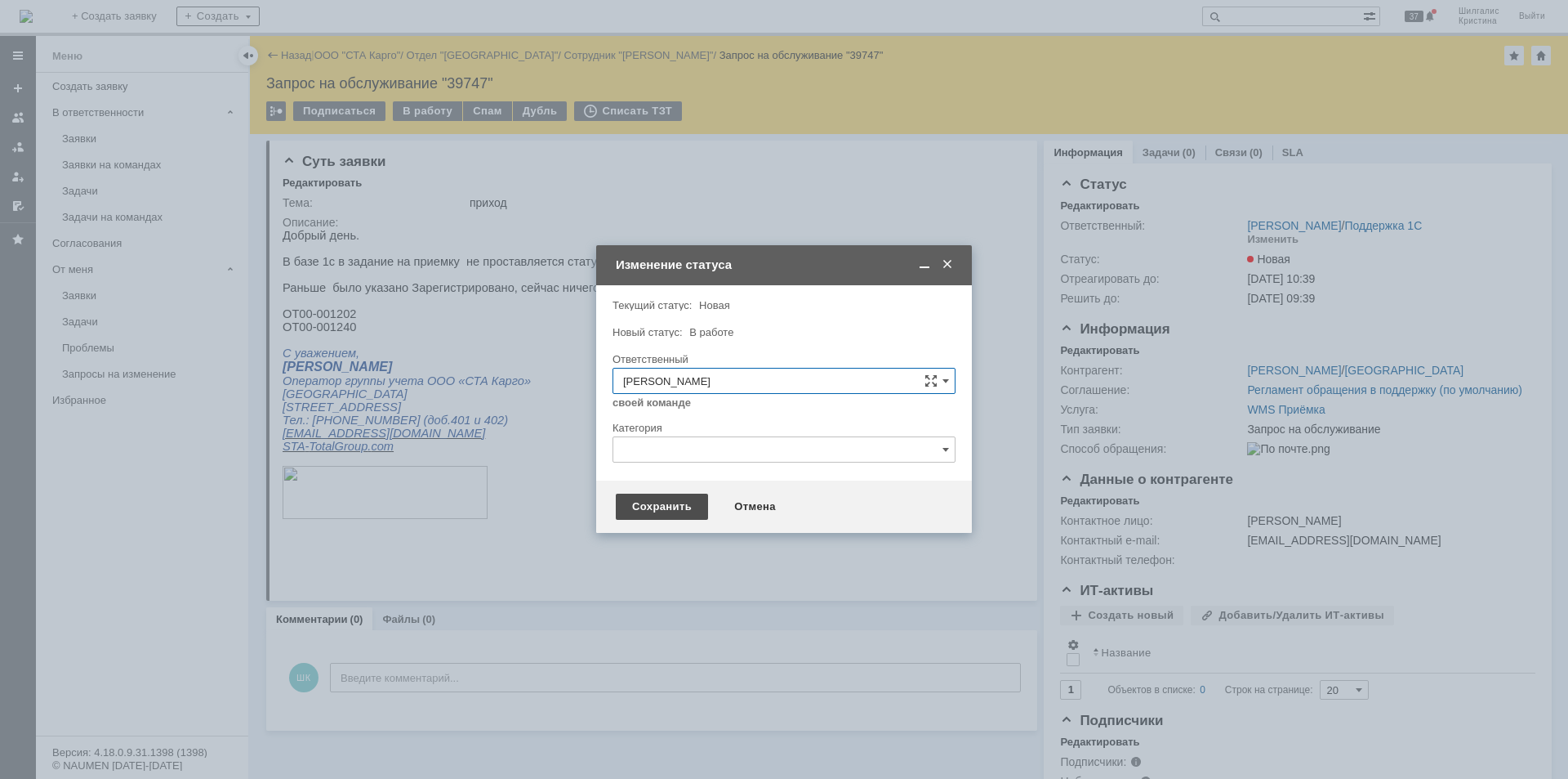
click at [676, 508] on div "Сохранить" at bounding box center [662, 506] width 92 height 26
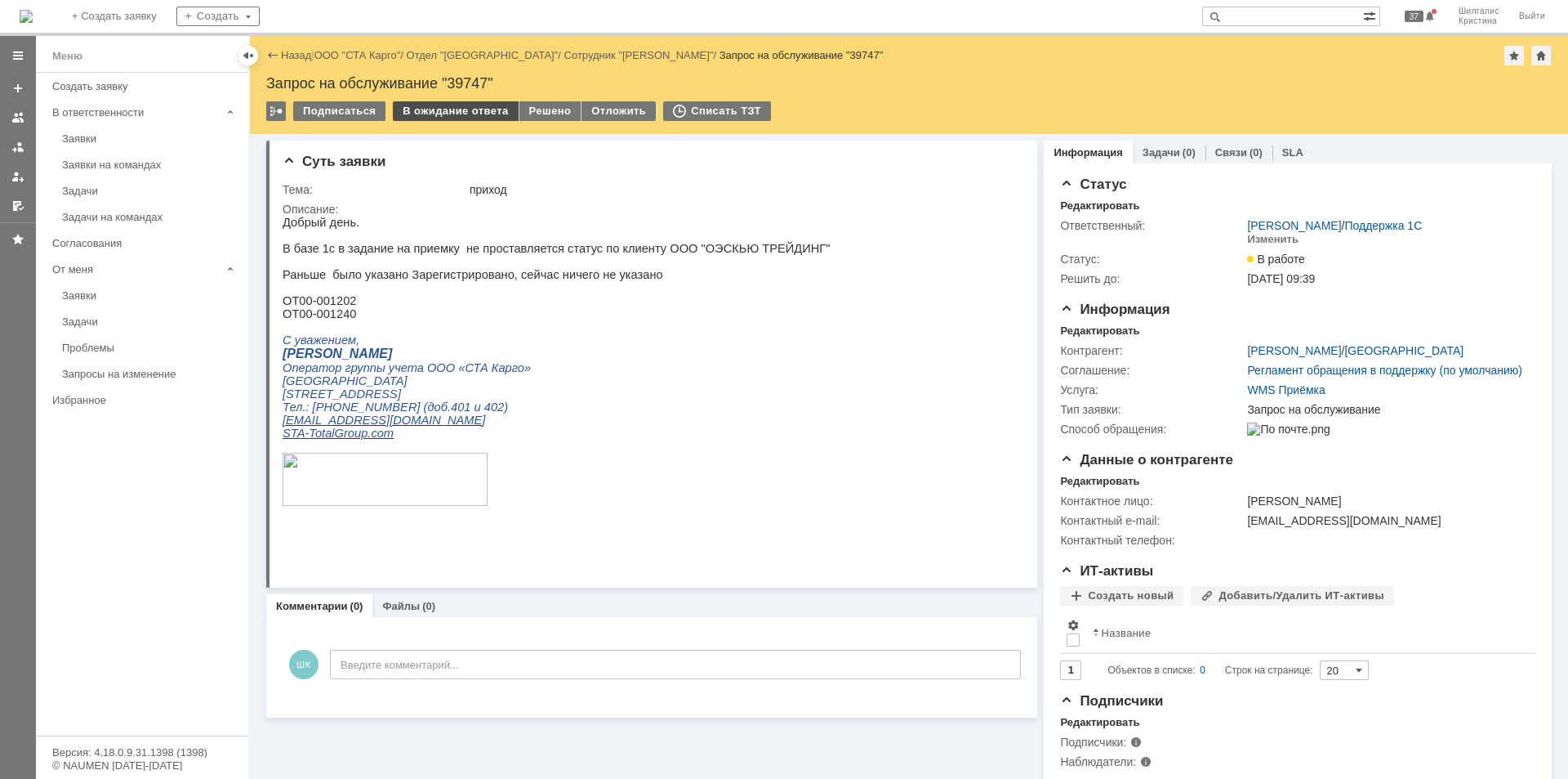
click at [431, 106] on div "В ожидание ответа" at bounding box center [456, 111] width 125 height 19
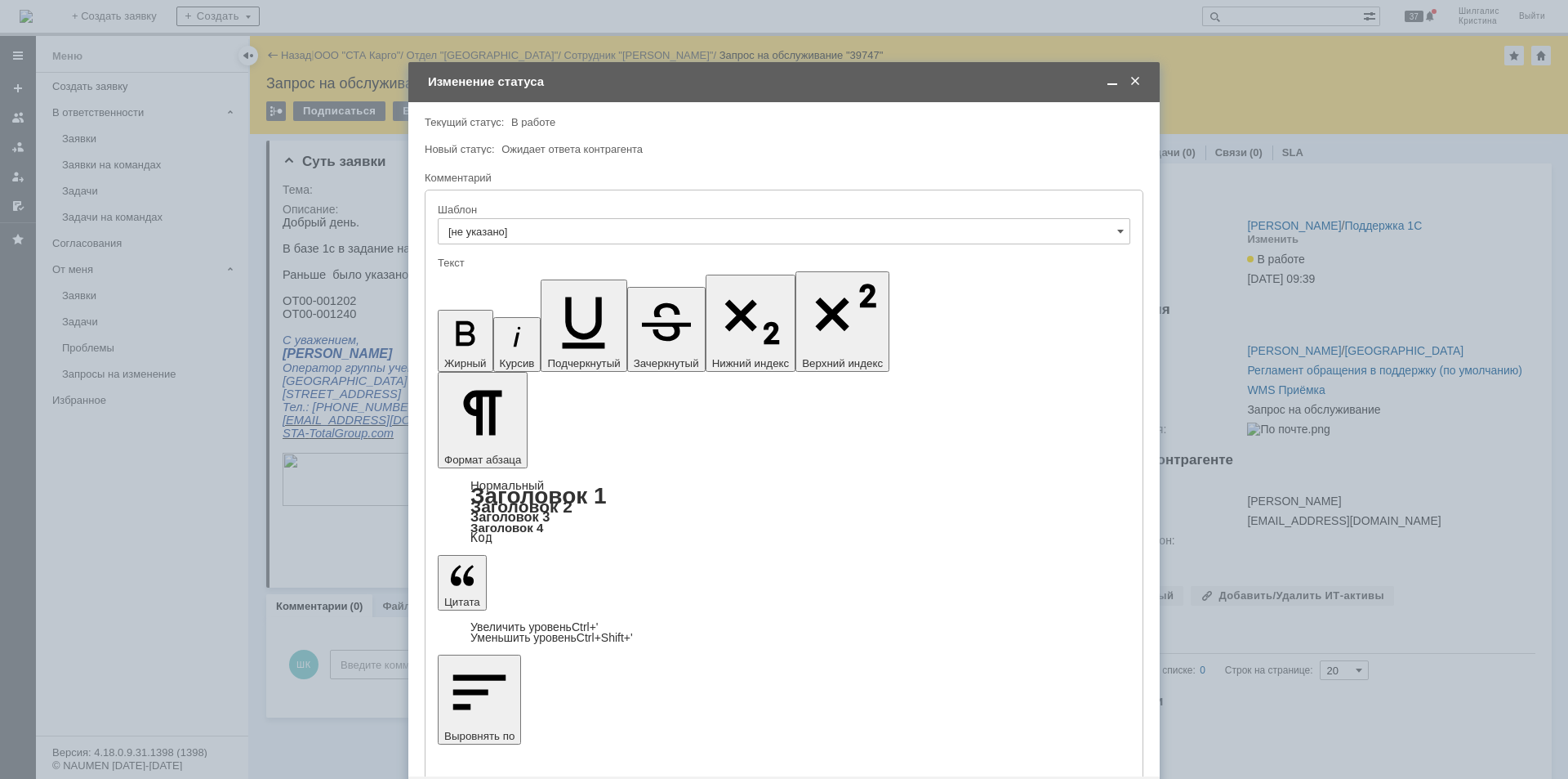
scroll to position [33, 0]
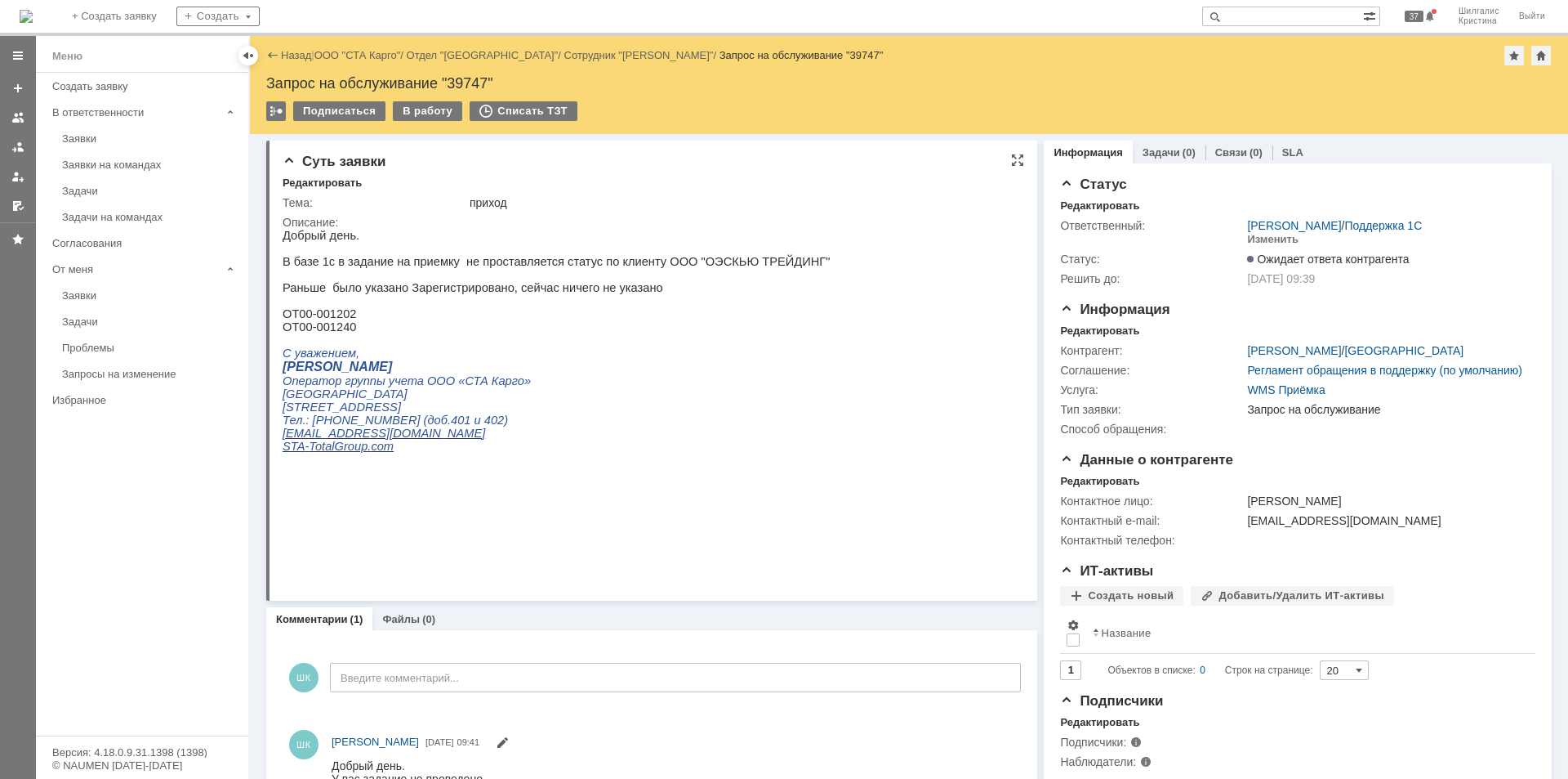
scroll to position [0, 0]
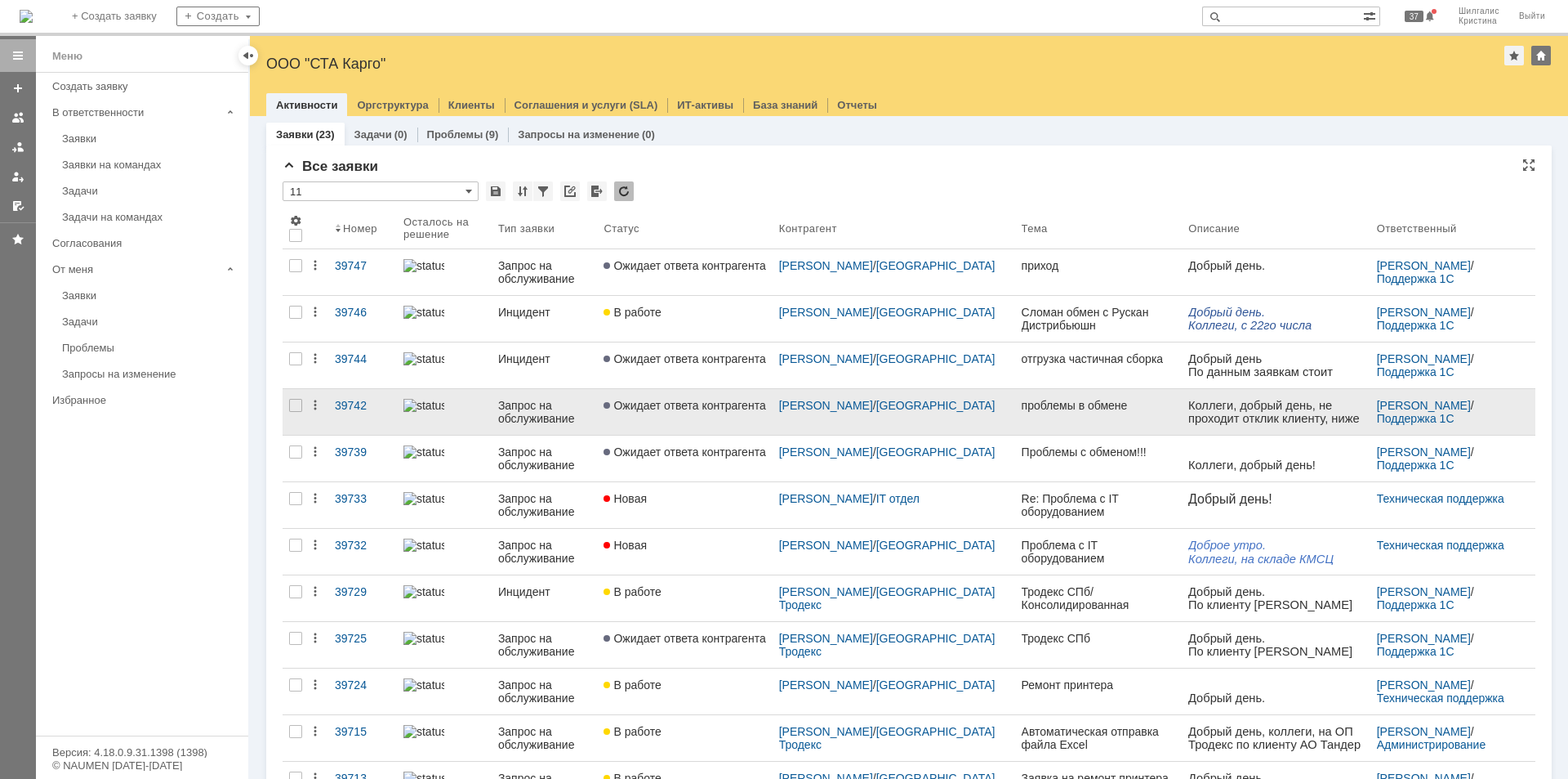
click at [678, 406] on span "Ожидает ответа контрагента" at bounding box center [684, 406] width 162 height 13
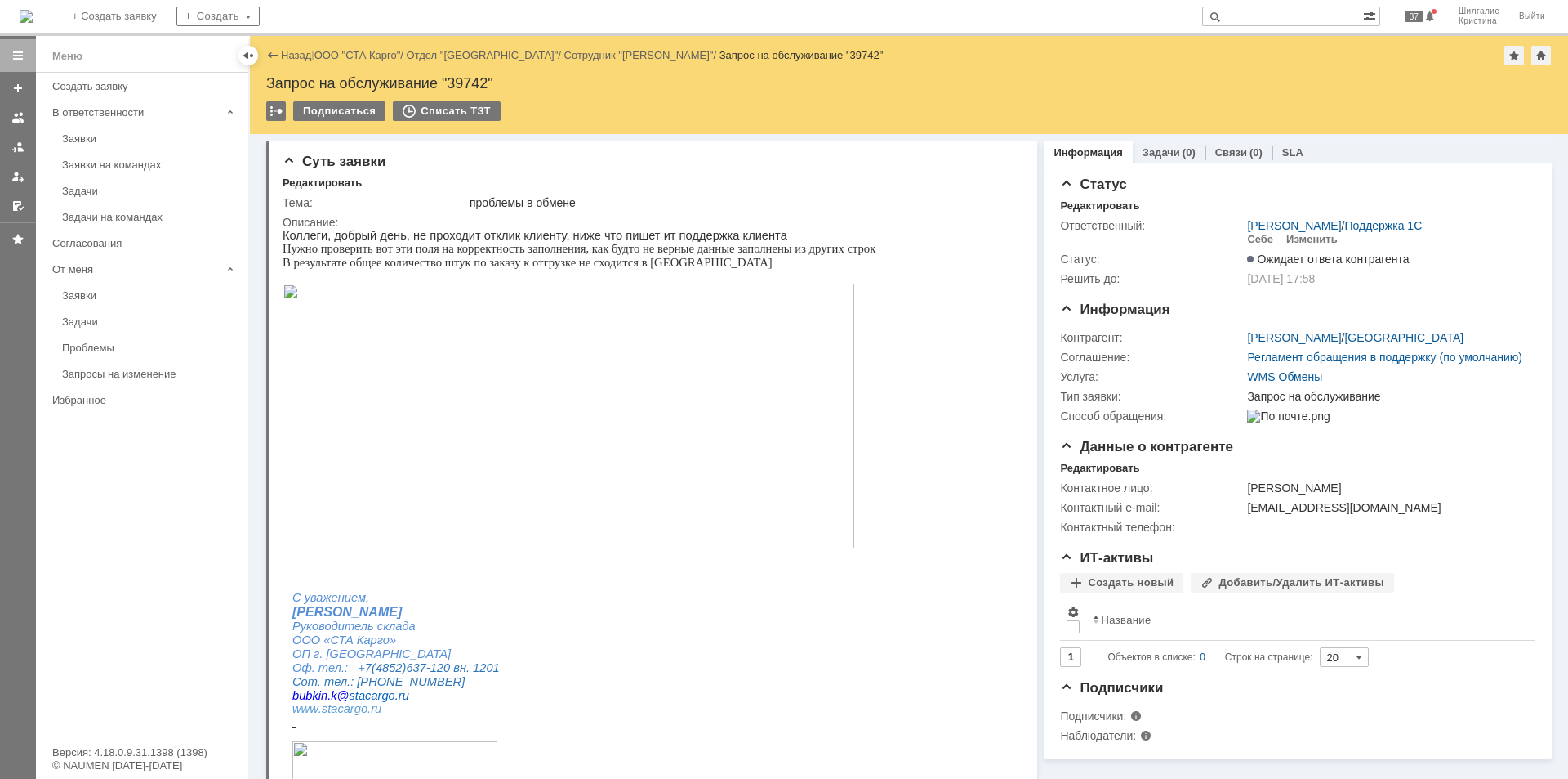
click at [467, 77] on div "Запрос на обслуживание "39742"" at bounding box center [909, 83] width 1285 height 16
copy div "39742"
click at [370, 51] on link "ООО "СТА Карго"" at bounding box center [358, 55] width 86 height 12
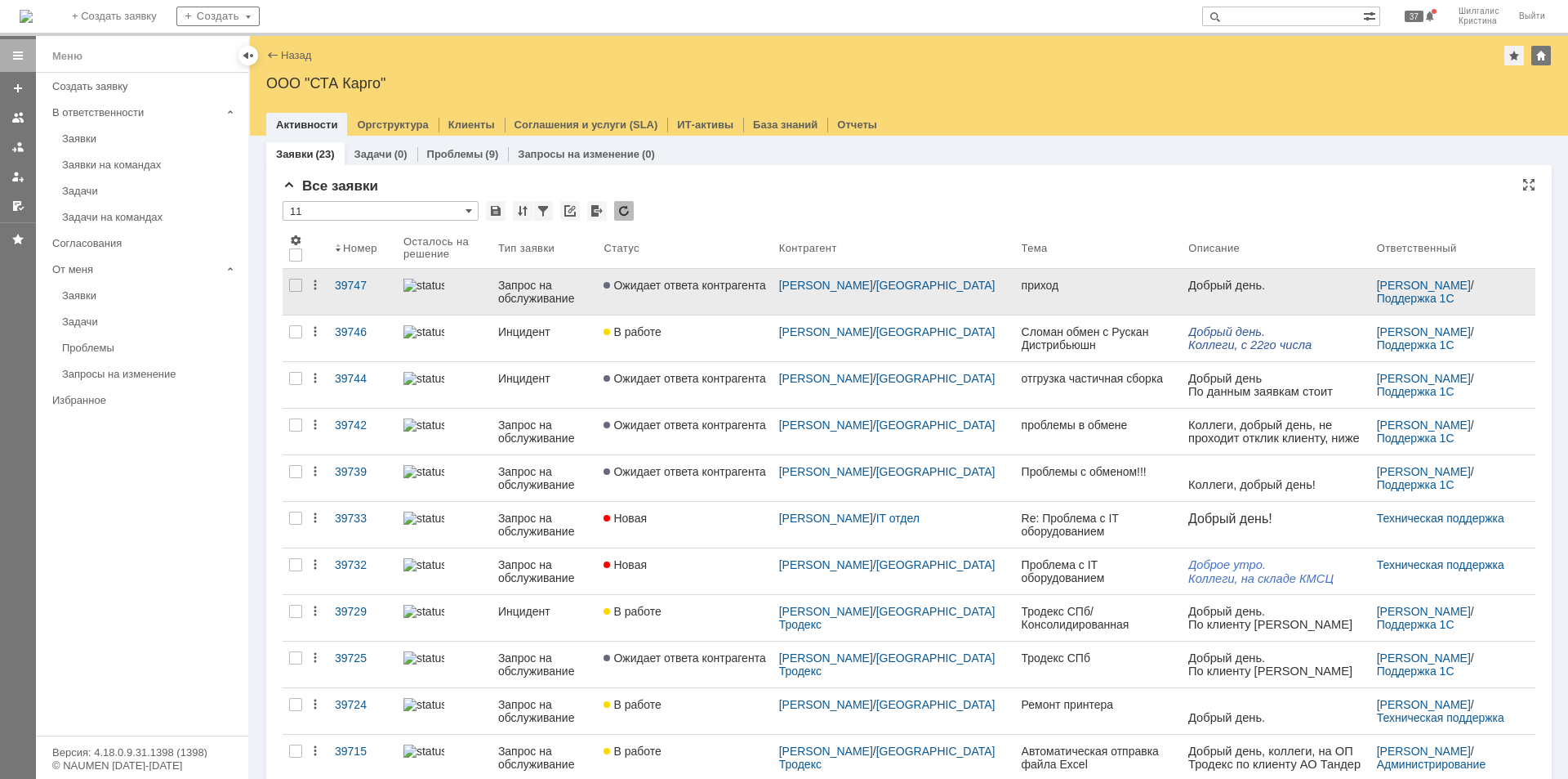
click at [715, 295] on link "Ожидает ответа контрагента" at bounding box center [685, 292] width 175 height 46
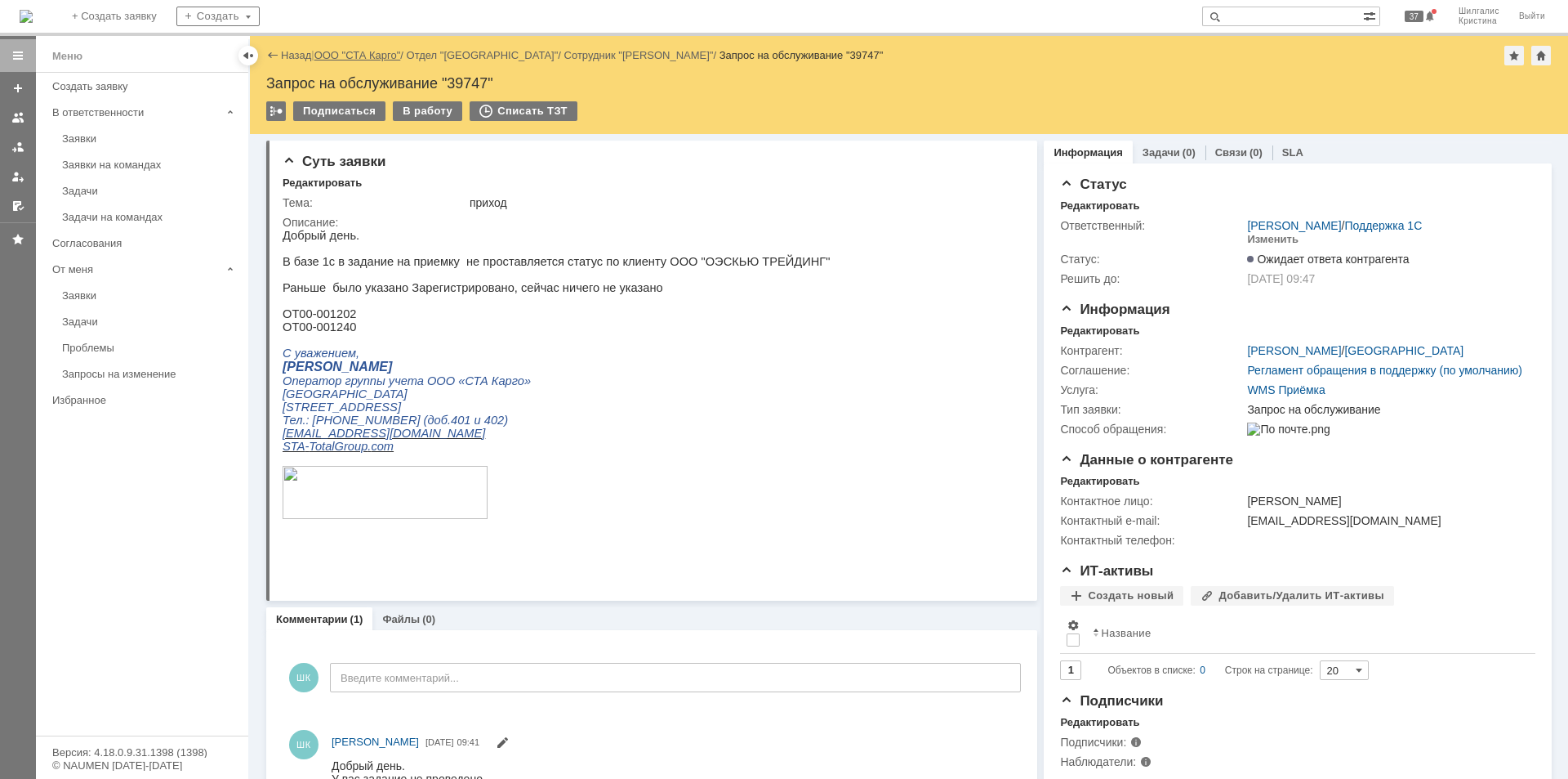
click at [377, 53] on link "ООО "СТА Карго"" at bounding box center [358, 55] width 86 height 12
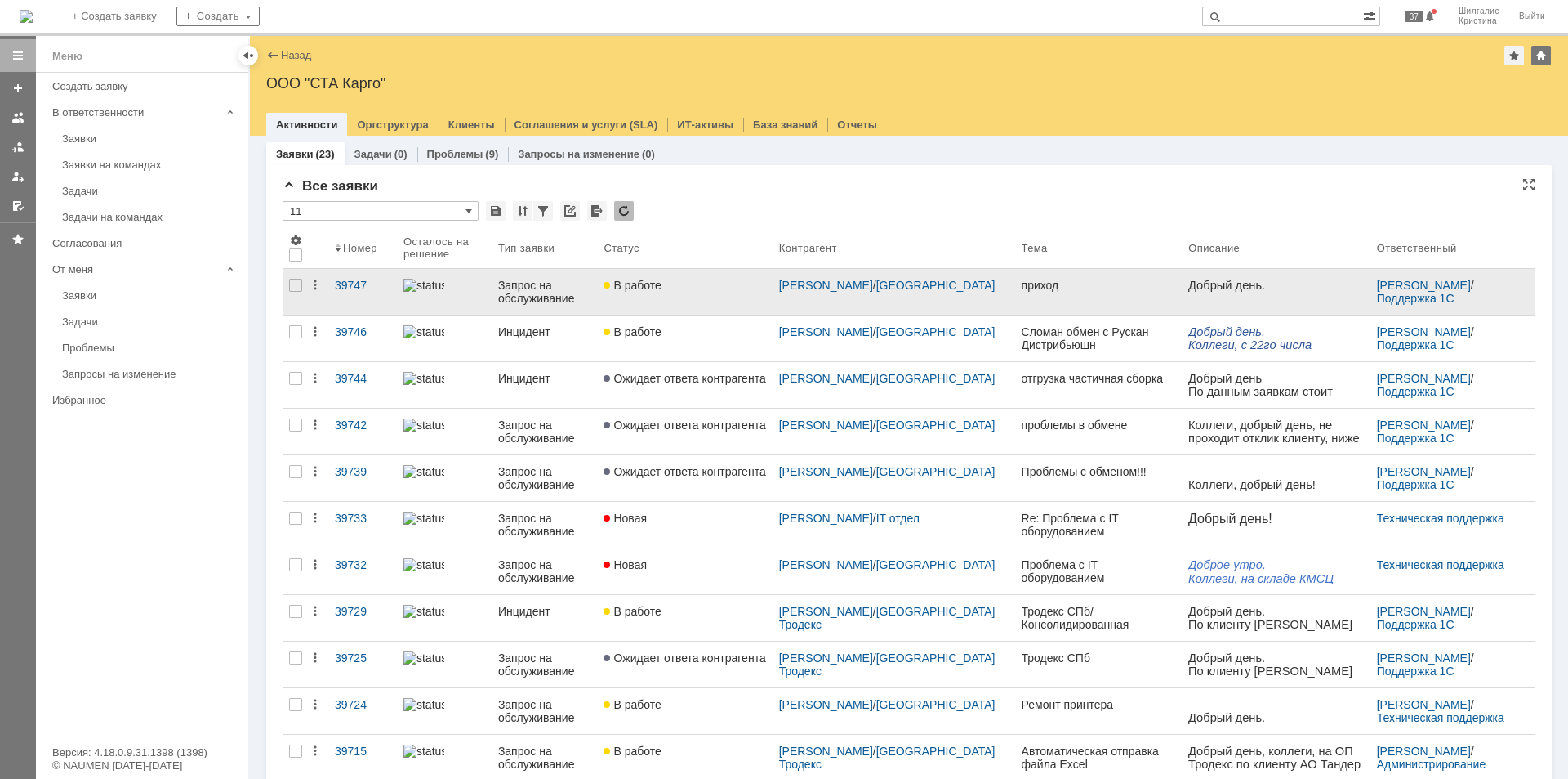
click at [665, 303] on link "В работе" at bounding box center [685, 292] width 175 height 46
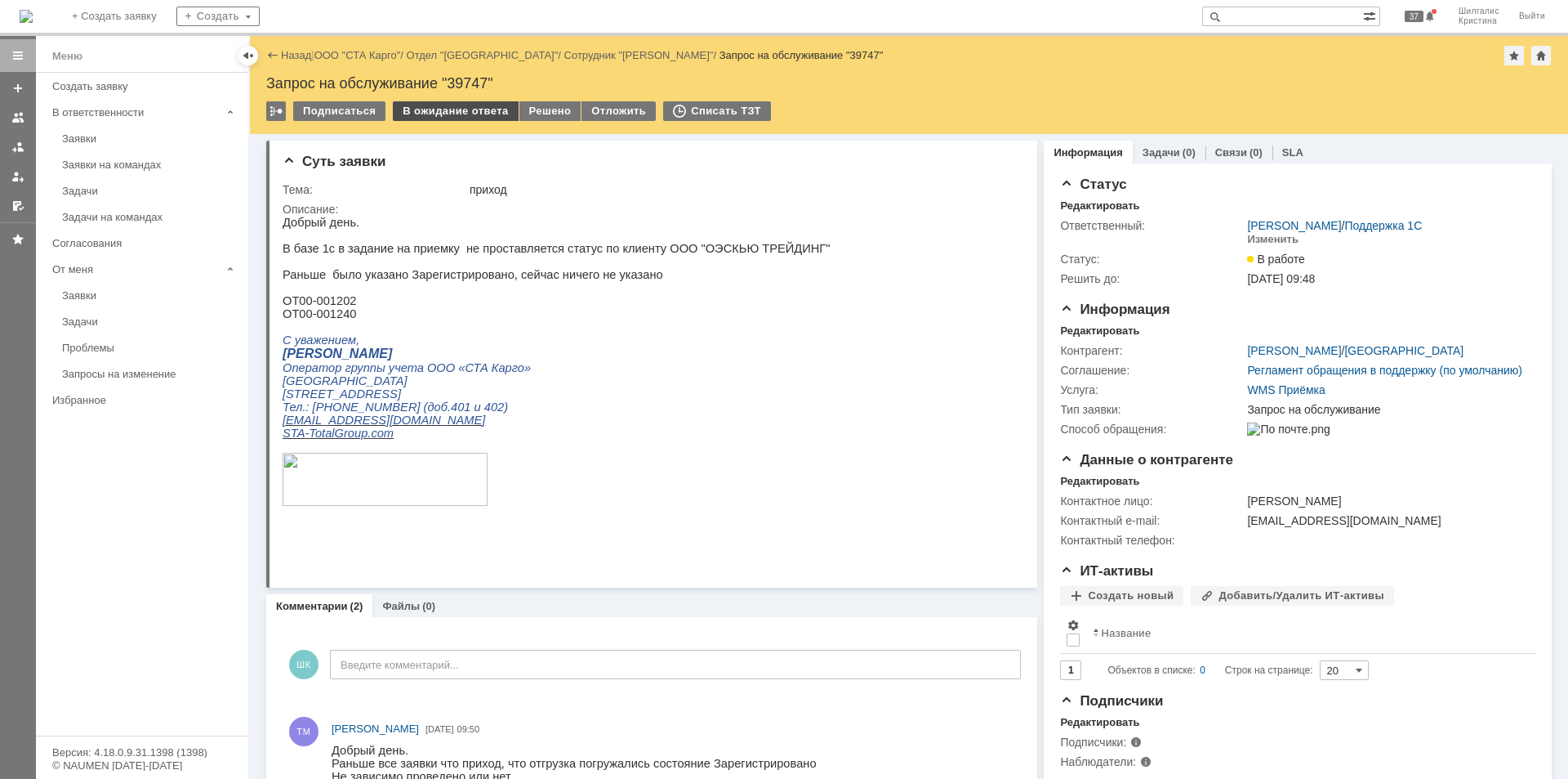
click at [422, 113] on div "В ожидание ответа" at bounding box center [456, 111] width 125 height 19
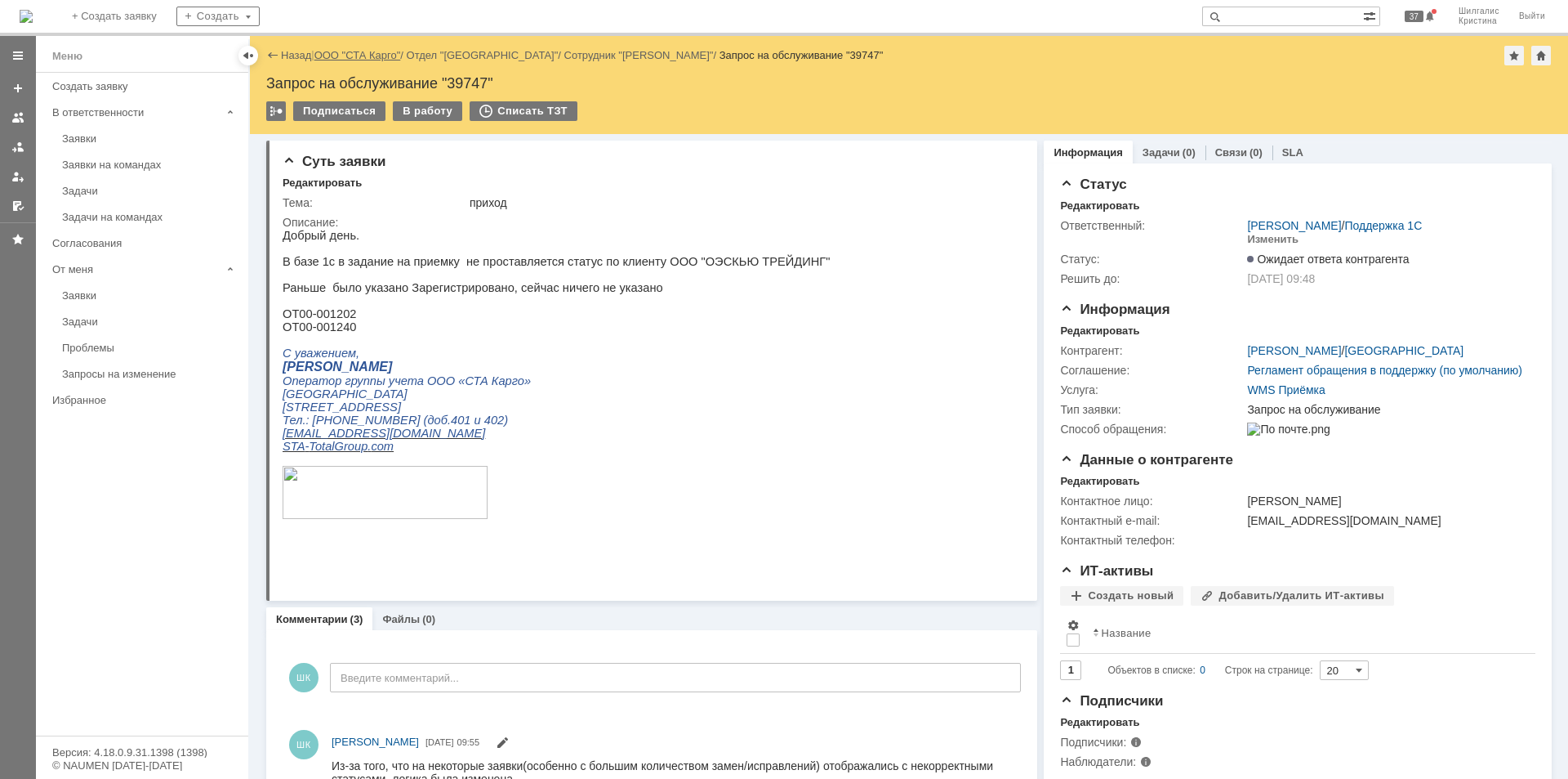
click at [360, 53] on link "ООО "СТА Карго"" at bounding box center [358, 55] width 86 height 12
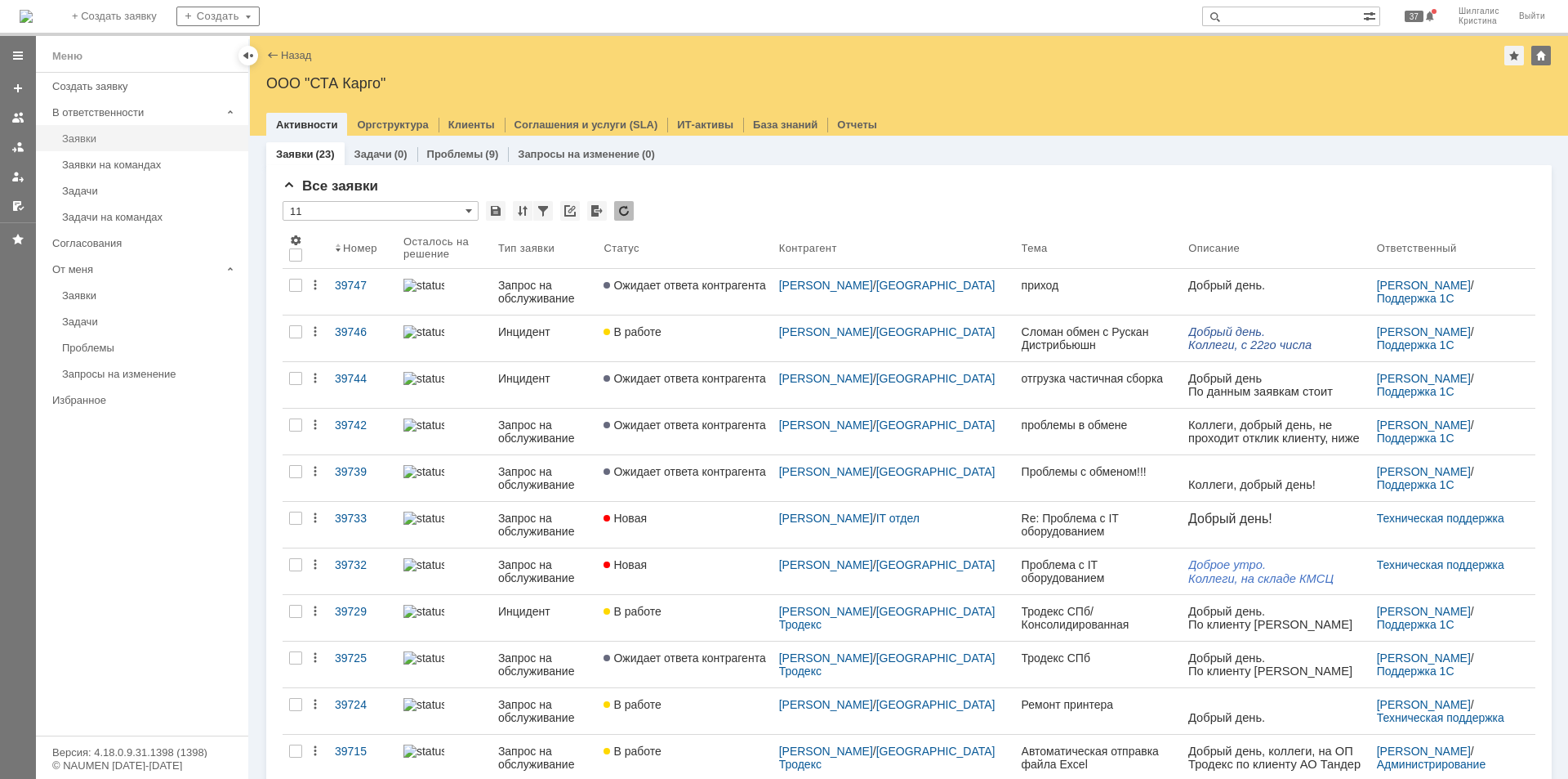
click at [110, 130] on link "Заявки" at bounding box center [151, 138] width 190 height 25
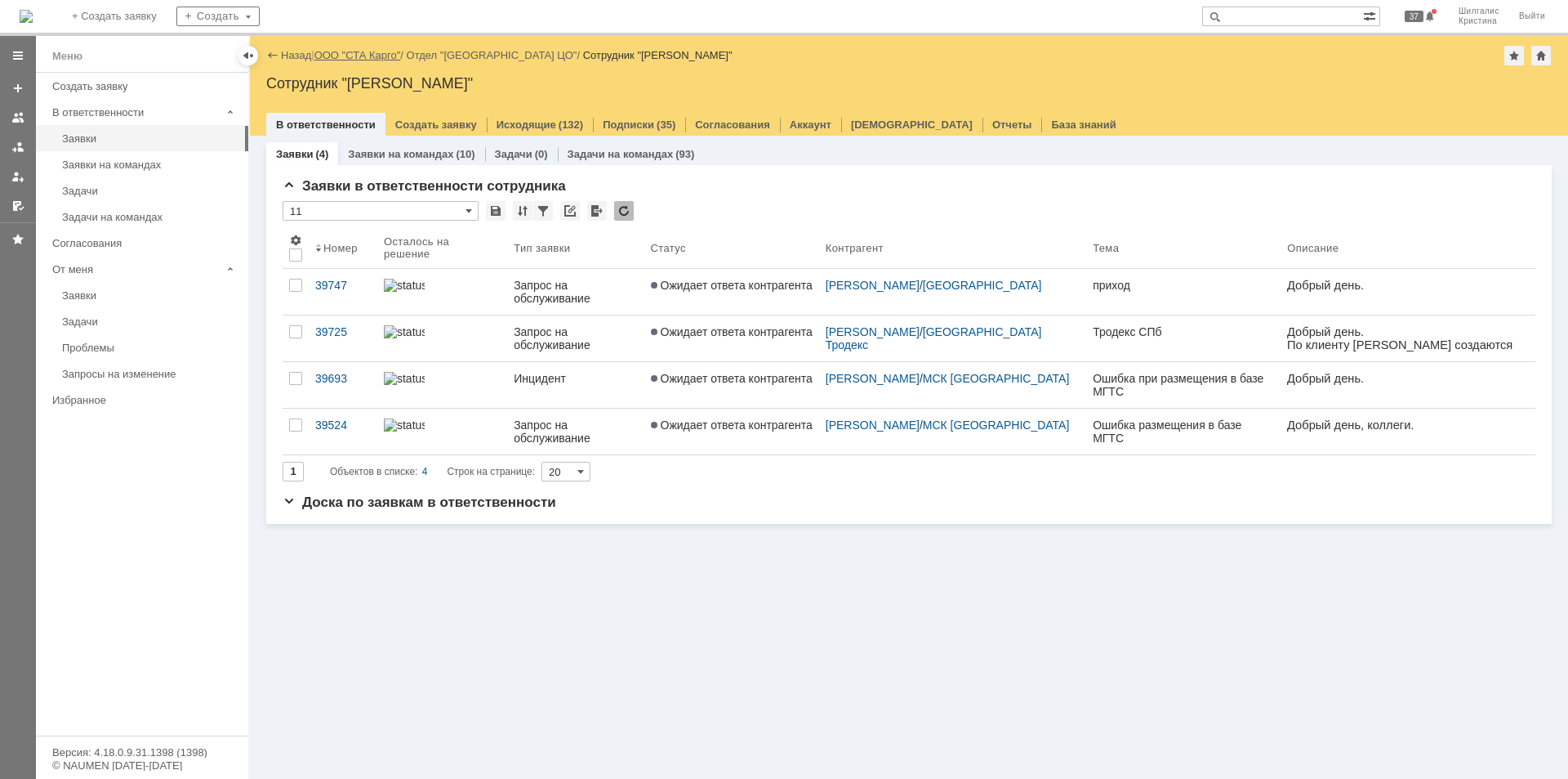
click at [352, 54] on link "ООО "СТА Карго"" at bounding box center [358, 55] width 86 height 12
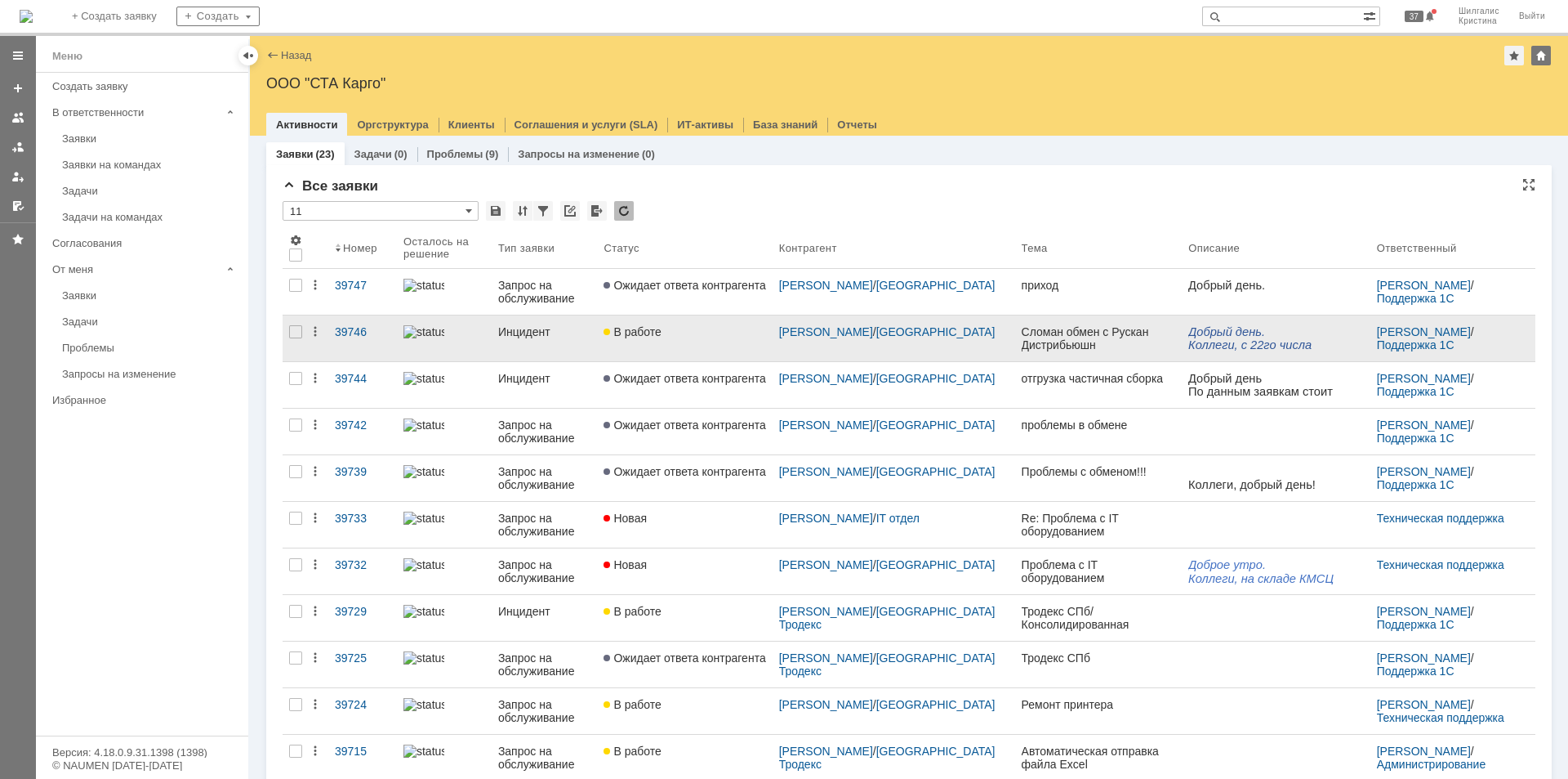
click at [658, 341] on link "В работе" at bounding box center [685, 339] width 175 height 46
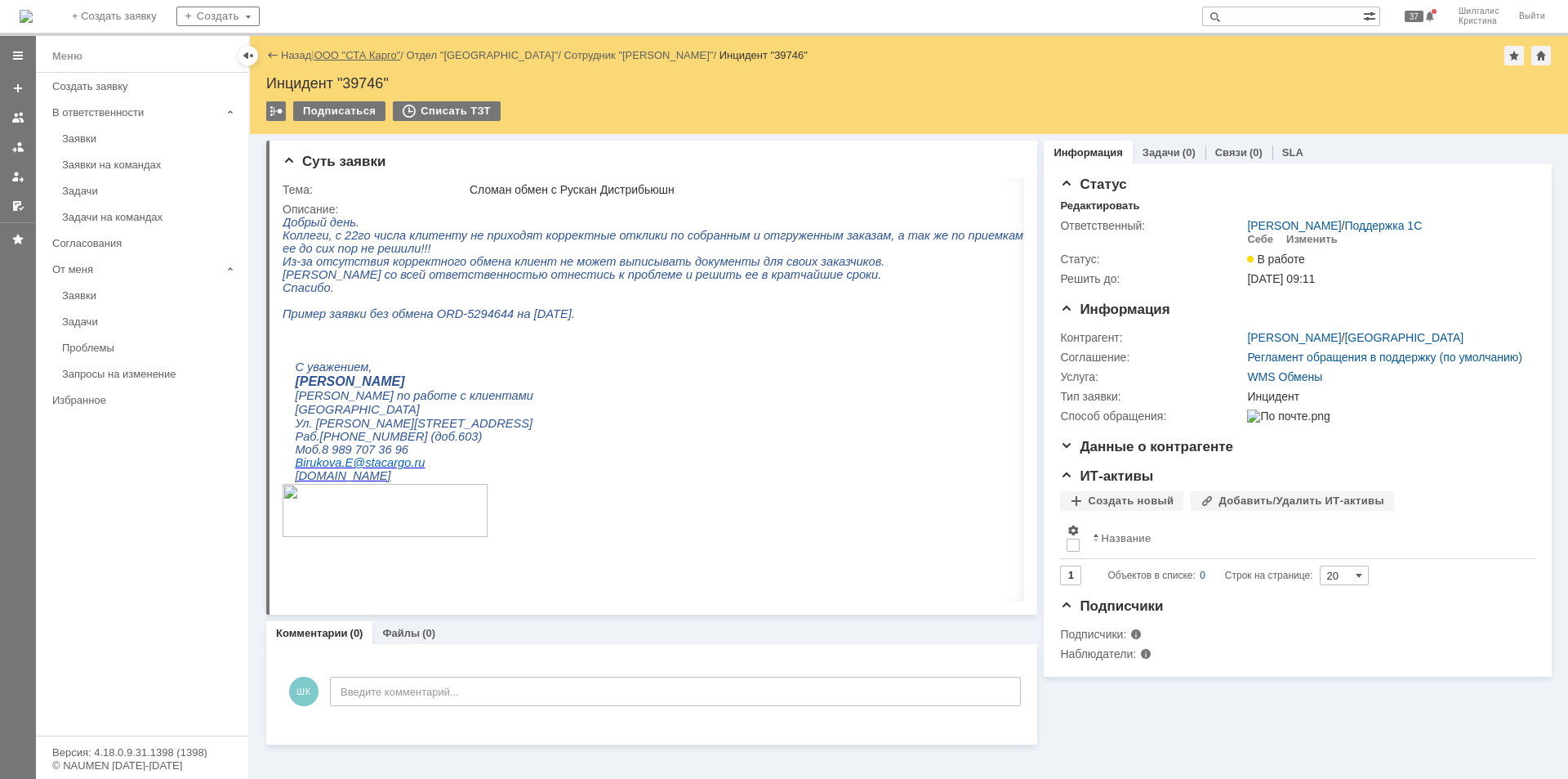
click at [383, 55] on link "ООО "СТА Карго"" at bounding box center [358, 55] width 86 height 12
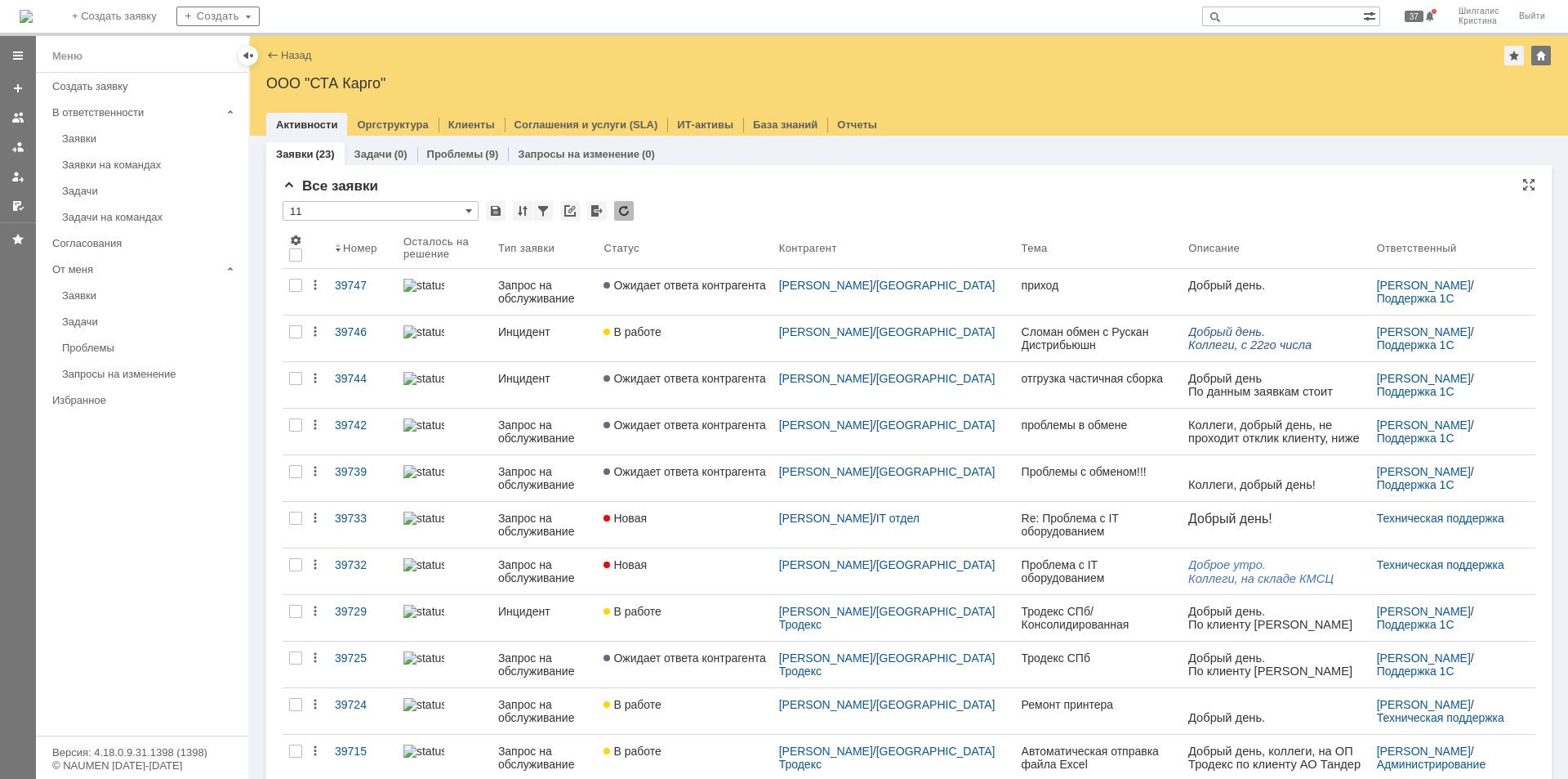
click at [789, 212] on div "* 11" at bounding box center [909, 211] width 1252 height 21
click at [105, 136] on div "Заявки" at bounding box center [151, 138] width 176 height 12
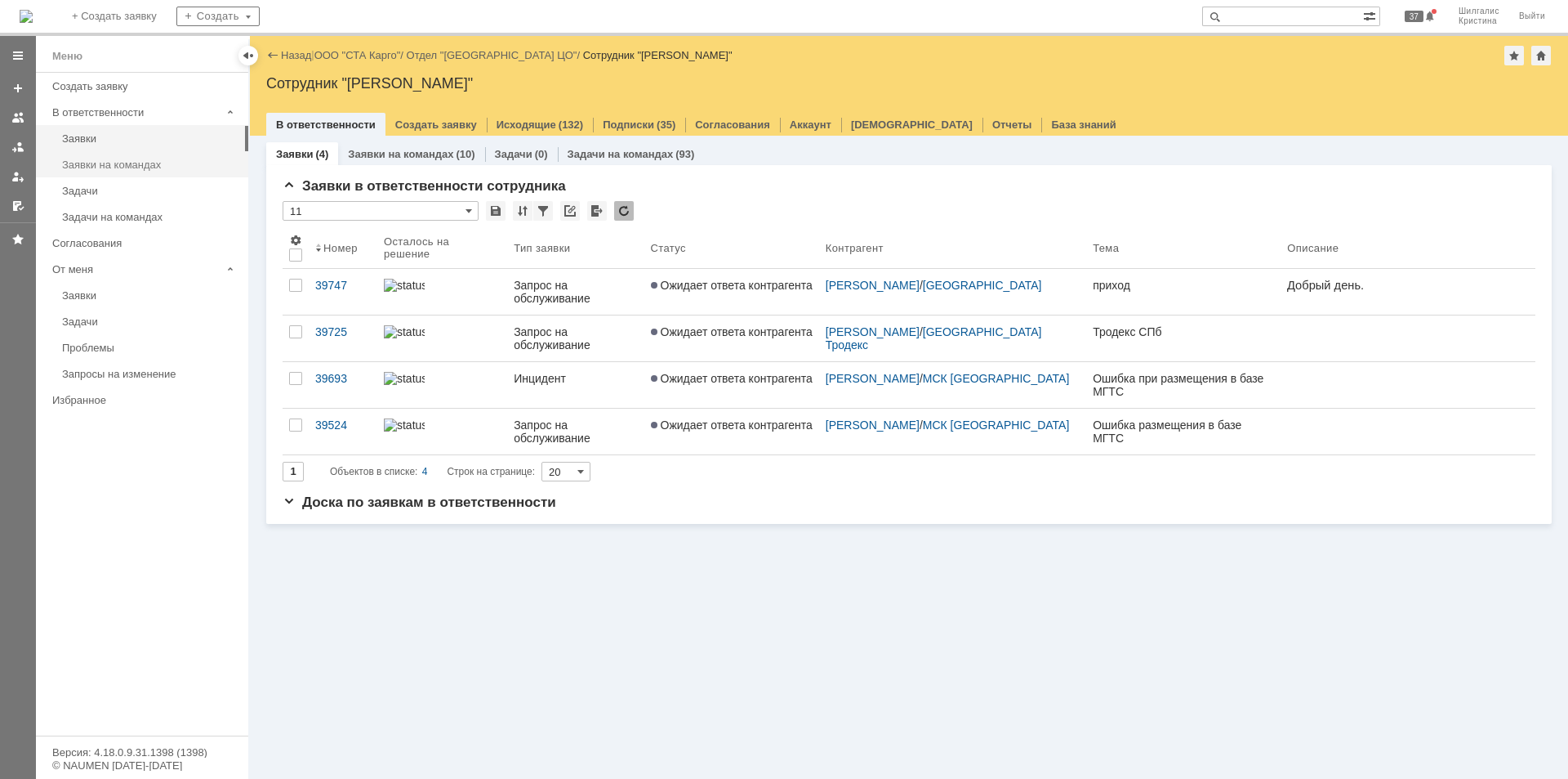
click at [137, 164] on div "Заявки на командах" at bounding box center [151, 164] width 176 height 12
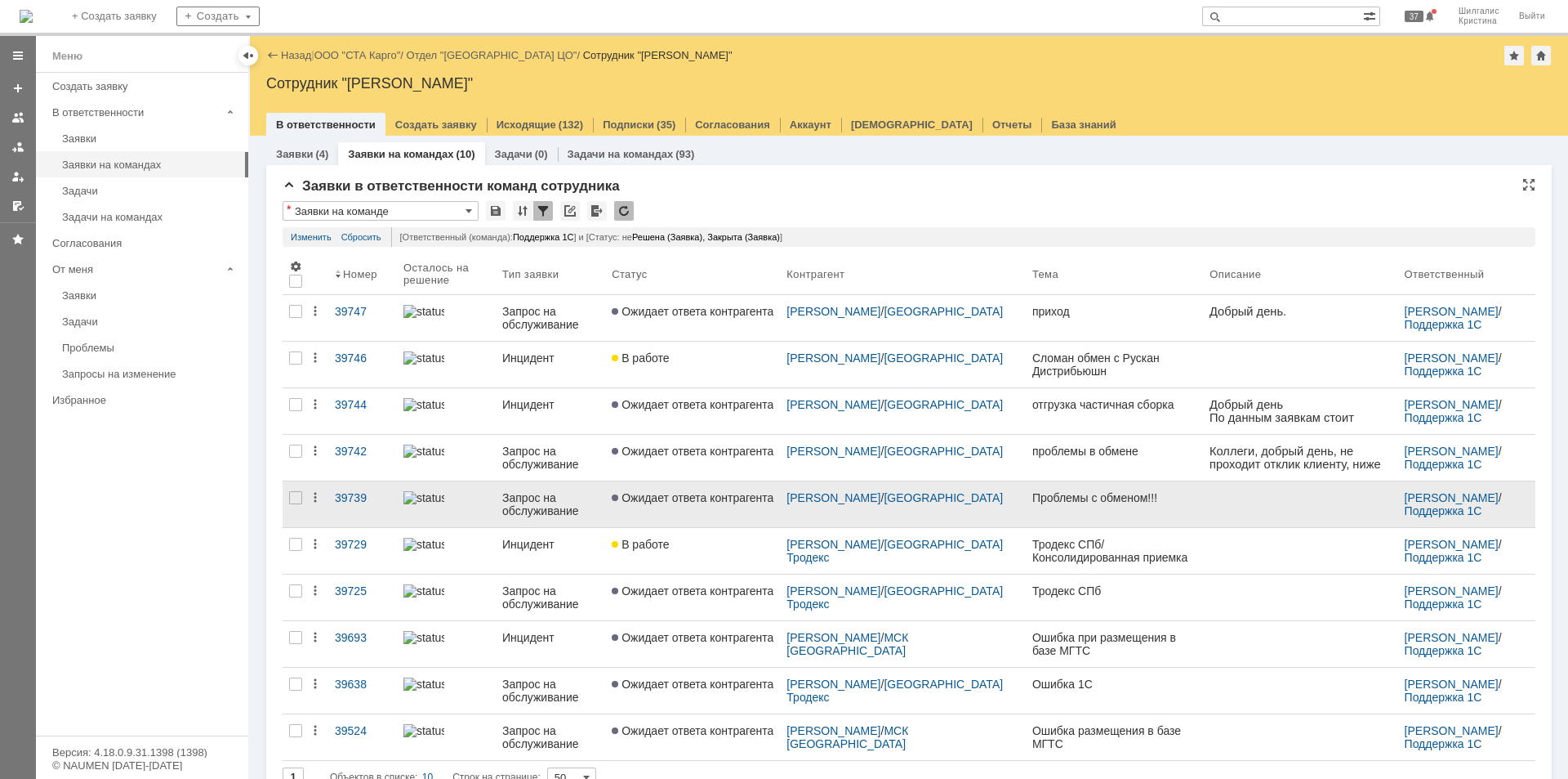
click at [721, 498] on span "Ожидает ответа контрагента" at bounding box center [692, 498] width 162 height 13
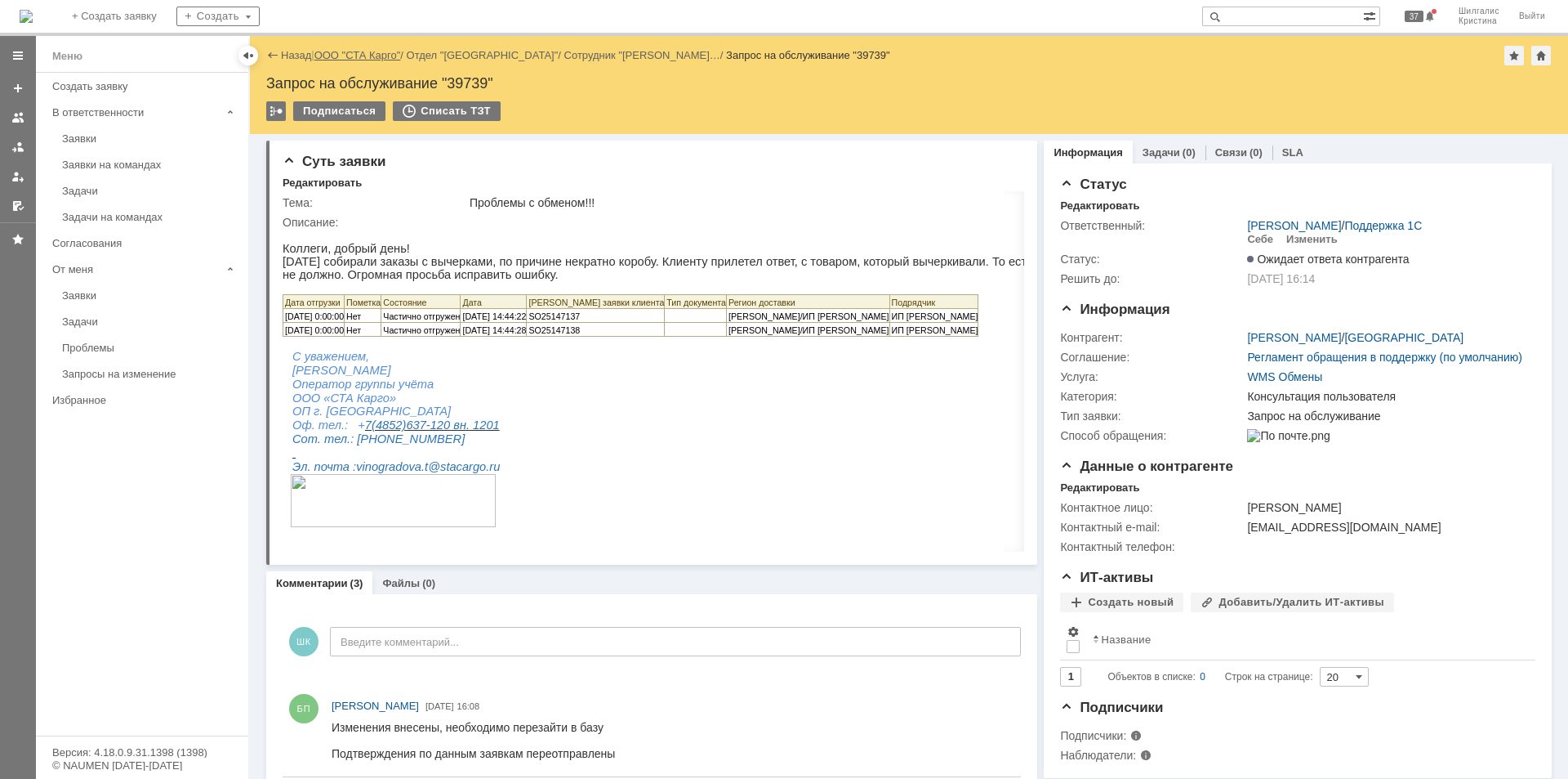
click at [367, 53] on link "ООО "СТА Карго"" at bounding box center [358, 55] width 86 height 12
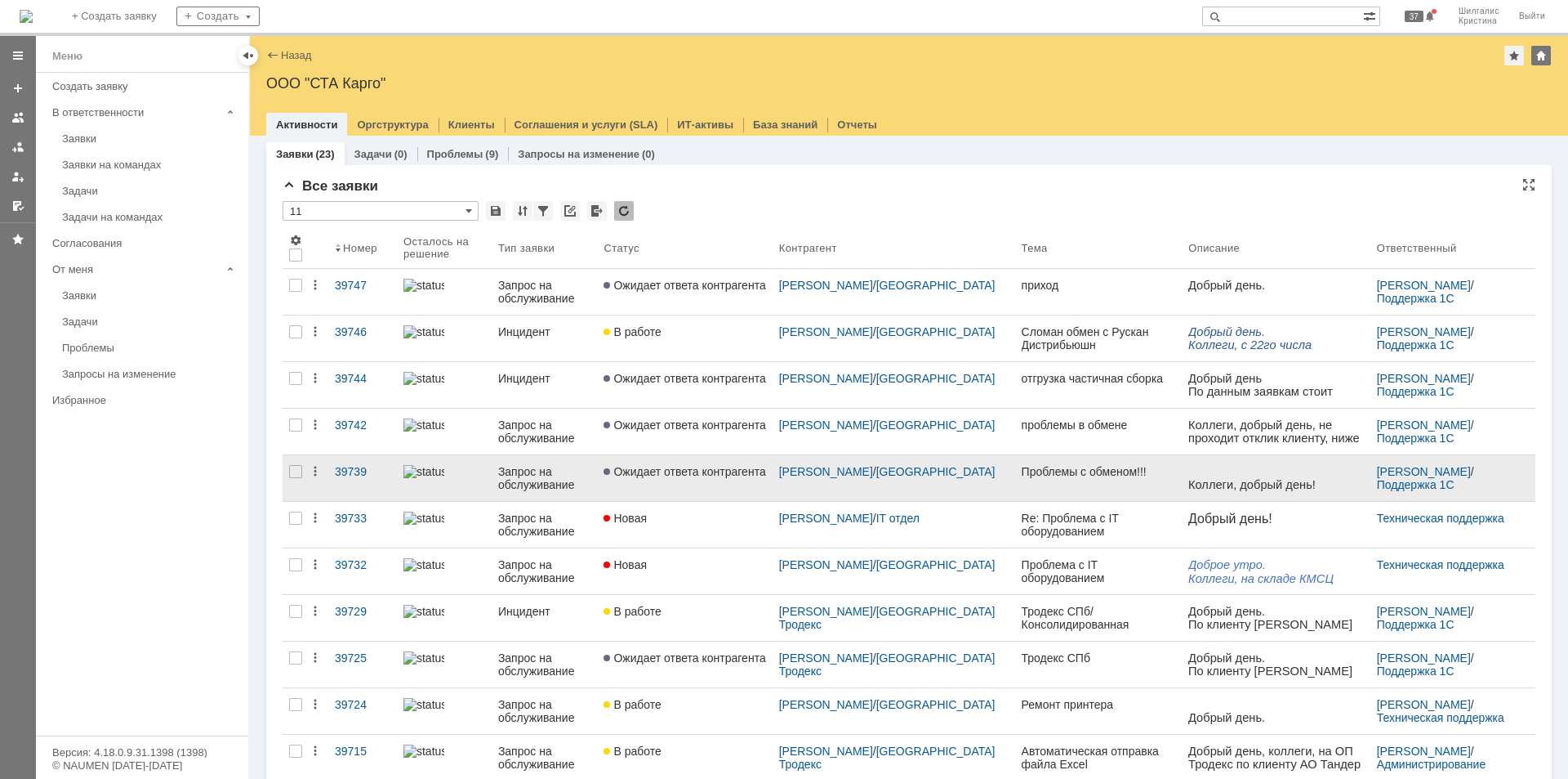
click at [703, 484] on link "Ожидает ответа контрагента" at bounding box center [685, 478] width 175 height 46
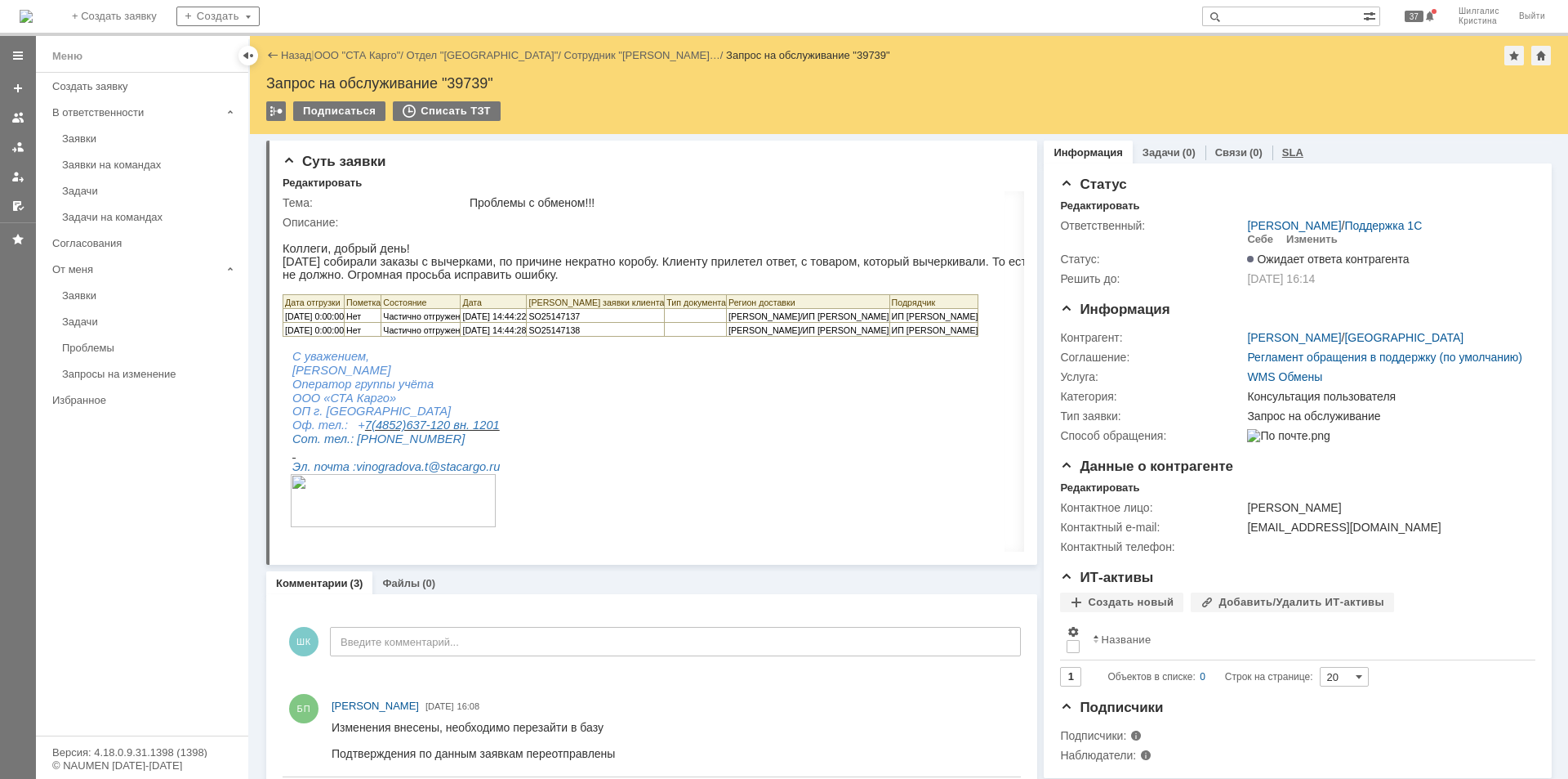
click at [1282, 153] on link "SLA" at bounding box center [1293, 152] width 21 height 12
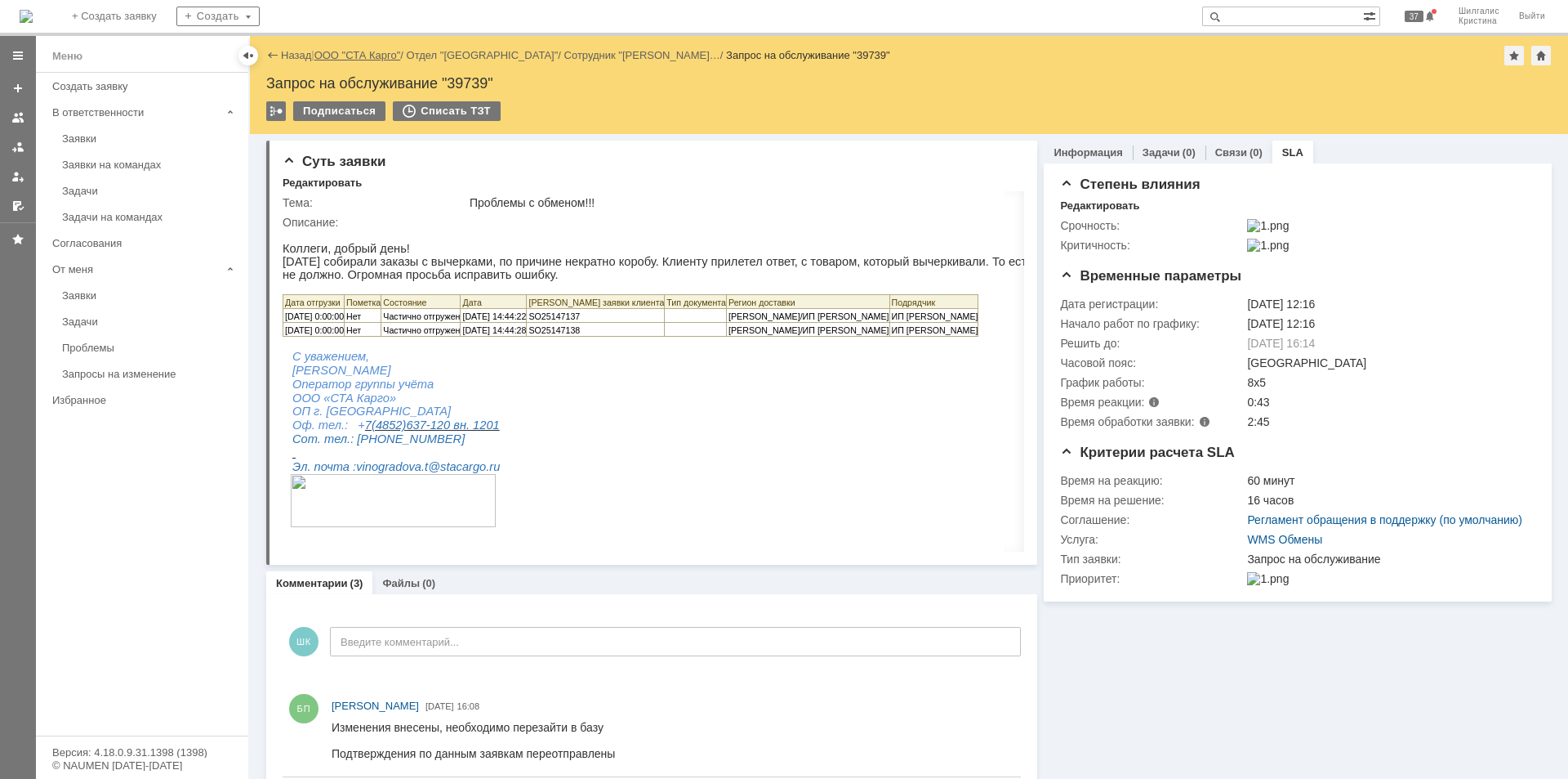
click at [343, 53] on link "ООО "СТА Карго"" at bounding box center [358, 55] width 86 height 12
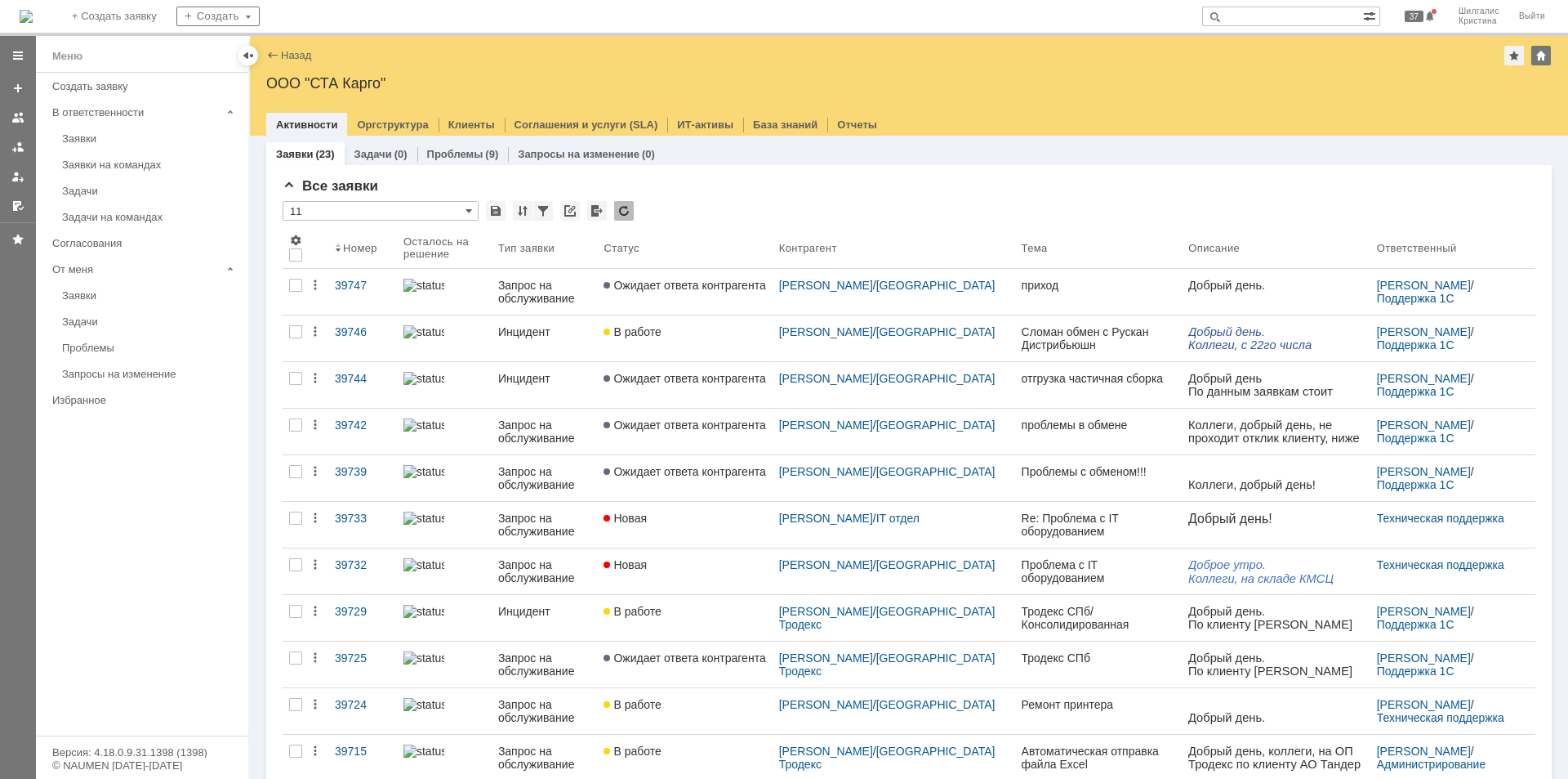
click at [152, 161] on div "Заявки на командах" at bounding box center [151, 164] width 176 height 12
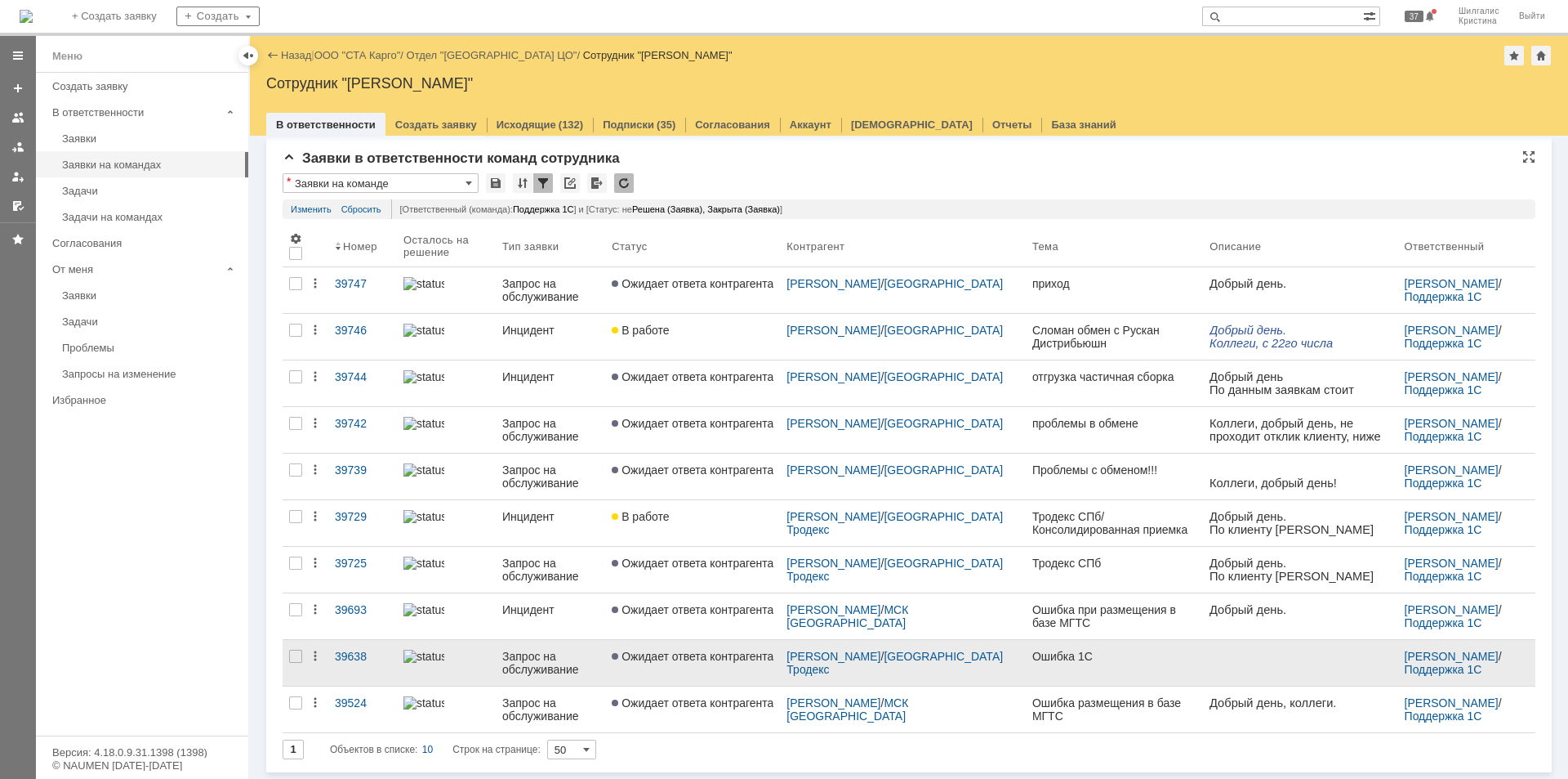
click at [682, 659] on span "Ожидает ответа контрагента" at bounding box center [692, 656] width 162 height 13
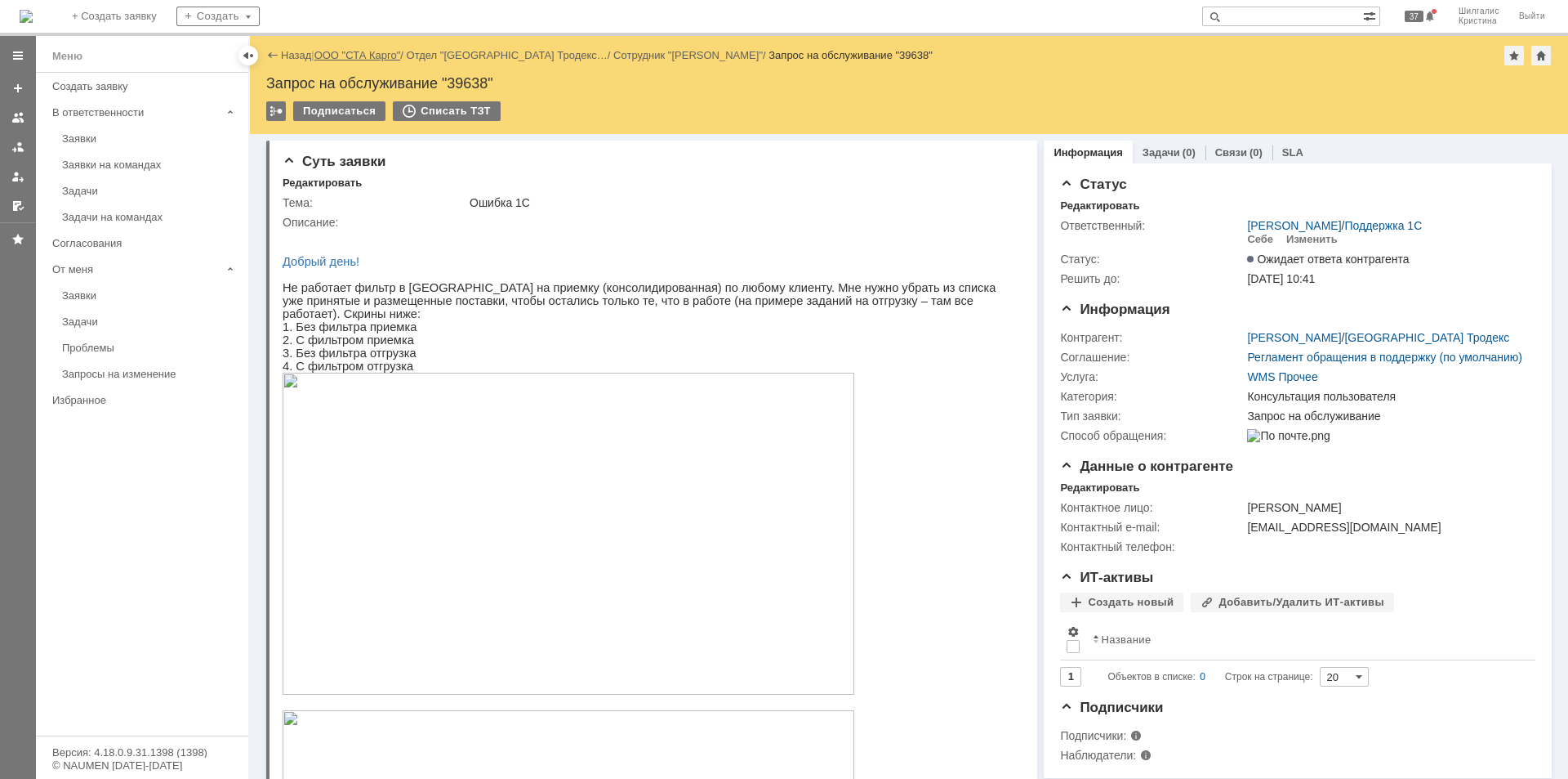
click at [355, 53] on link "ООО "СТА Карго"" at bounding box center [358, 55] width 86 height 12
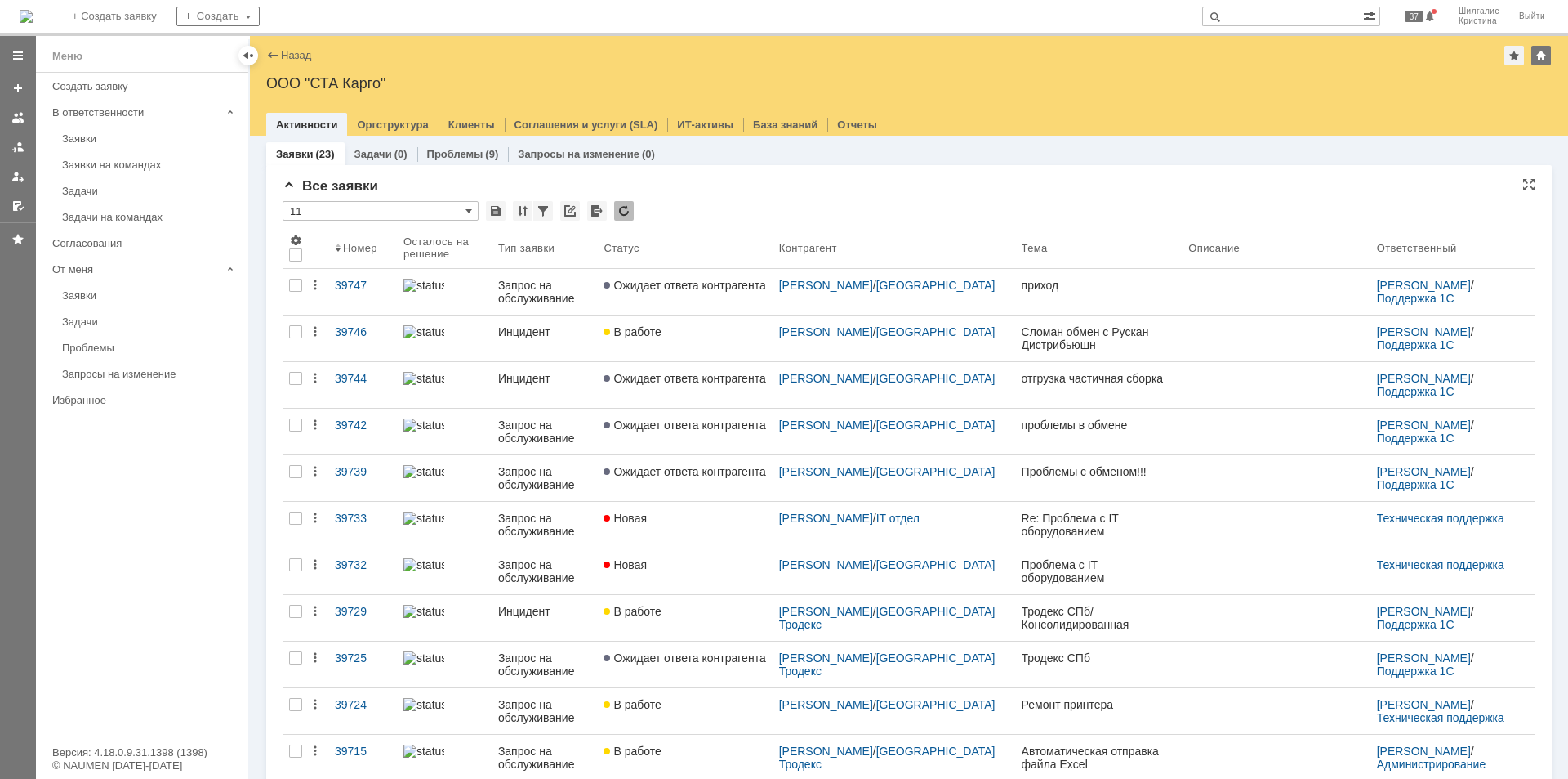
click at [719, 210] on div "* 11" at bounding box center [909, 211] width 1252 height 21
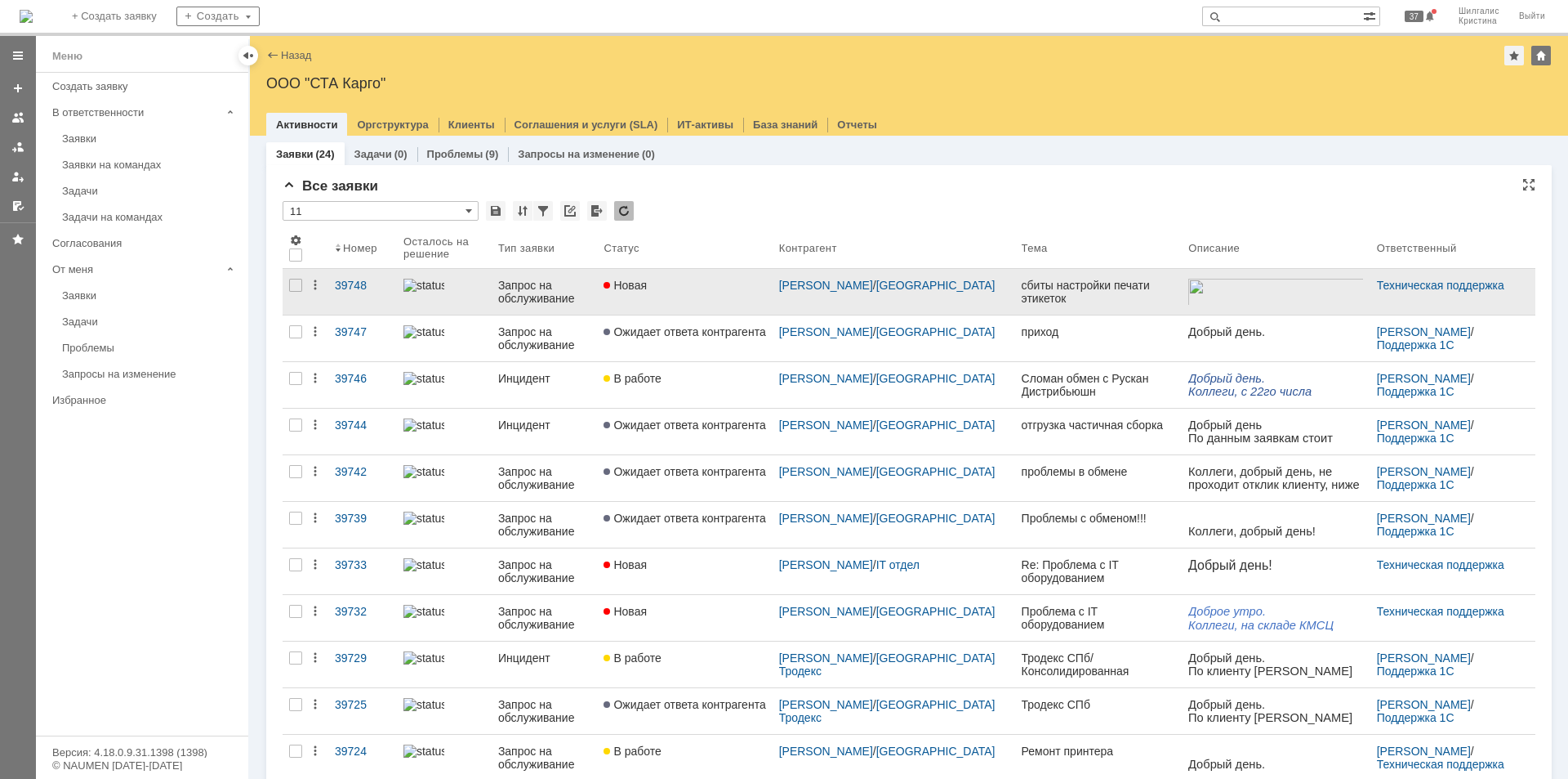
click at [668, 278] on link "Новая" at bounding box center [685, 292] width 175 height 46
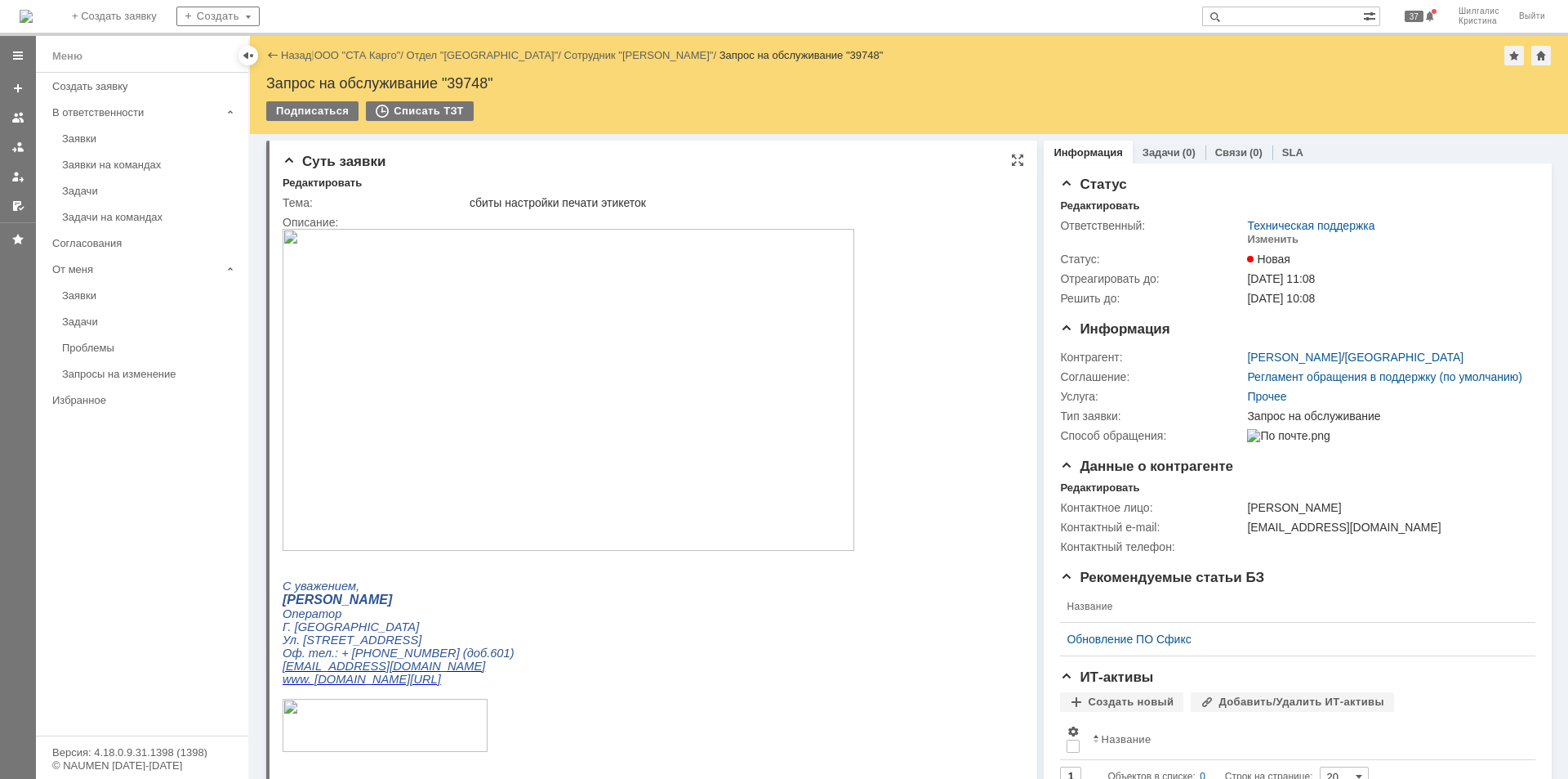
click at [570, 337] on img at bounding box center [569, 390] width 572 height 322
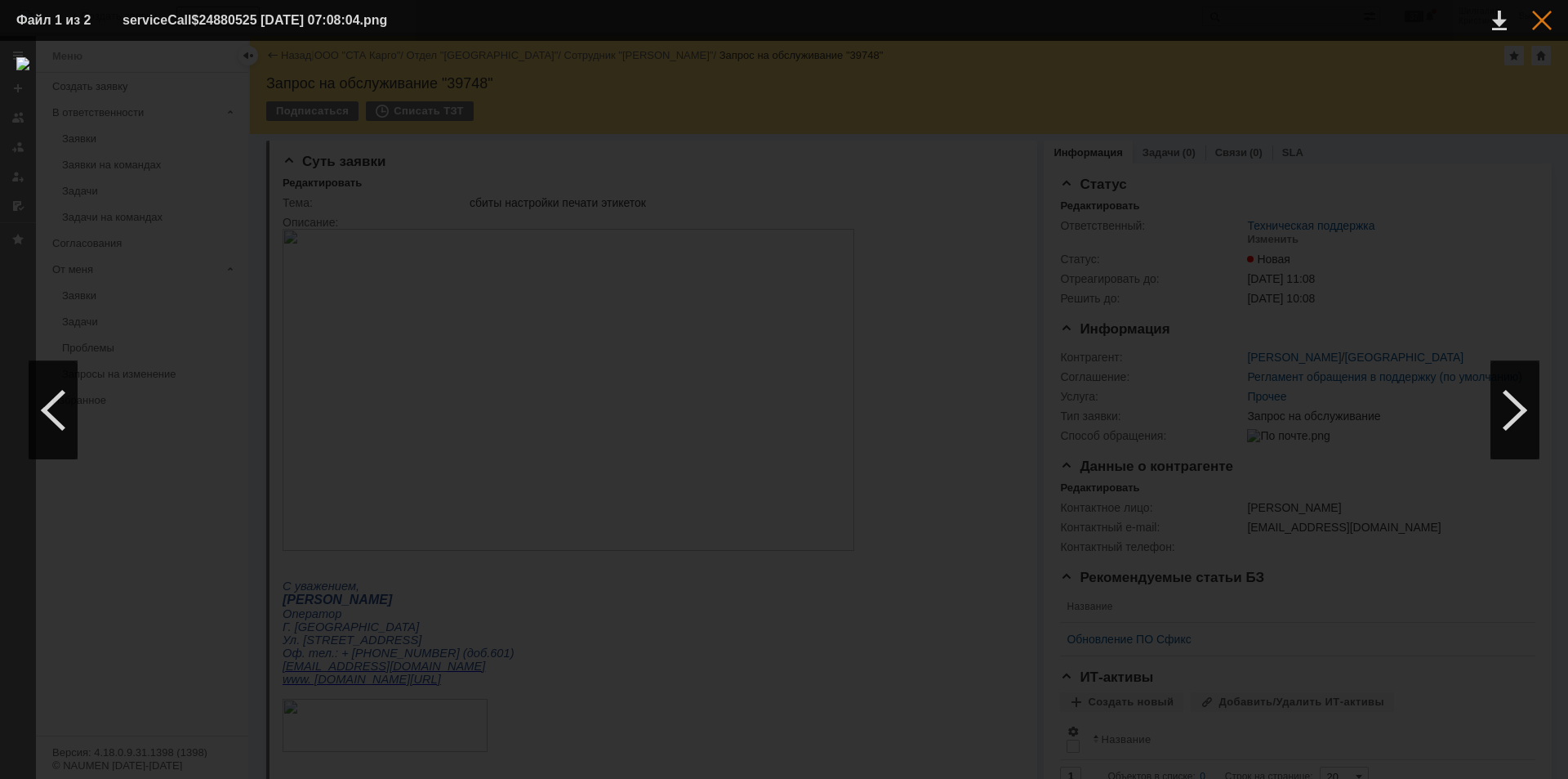
click at [1538, 19] on div at bounding box center [1542, 20] width 19 height 19
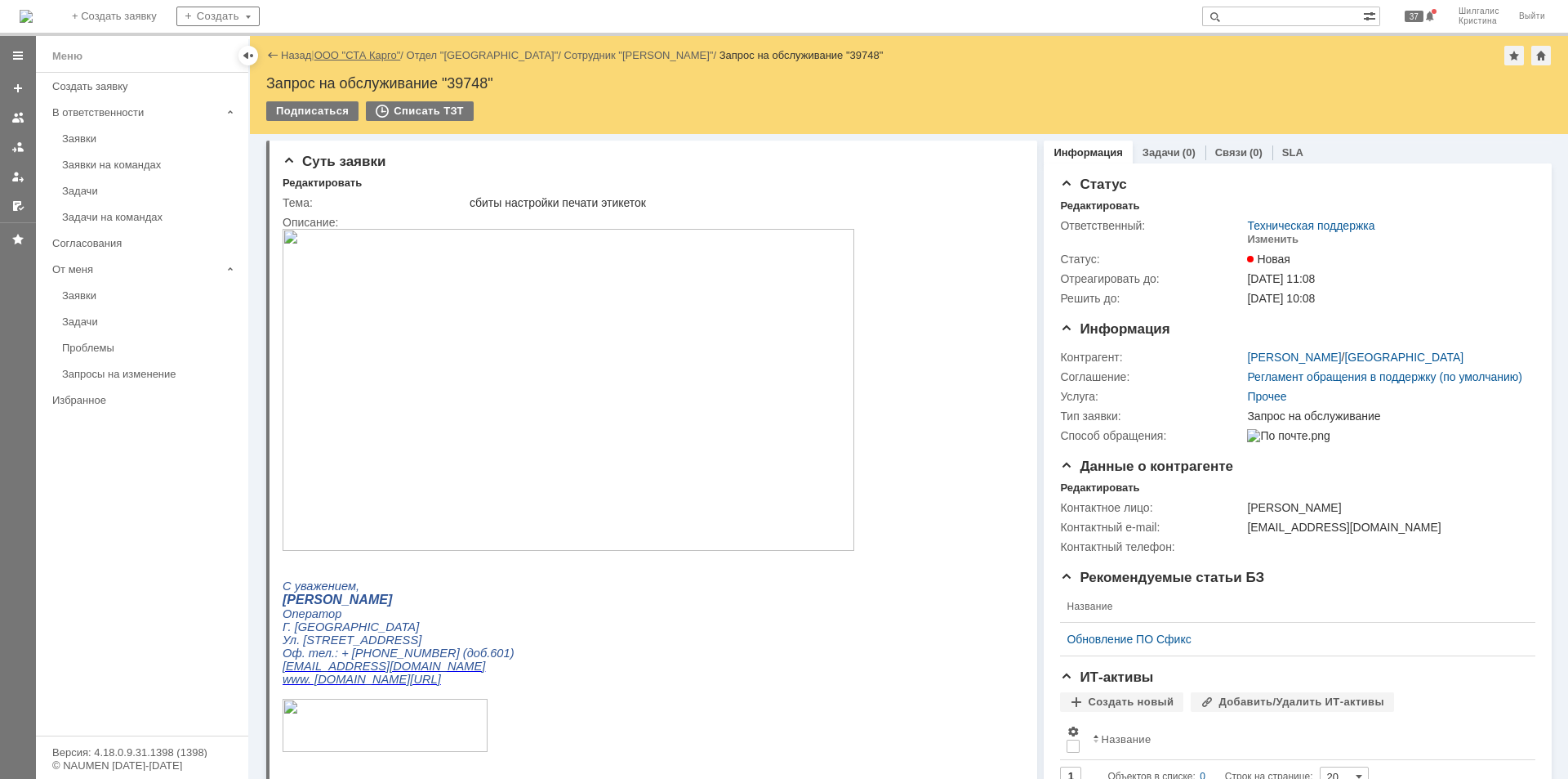
click at [361, 60] on link "ООО "СТА Карго"" at bounding box center [358, 55] width 86 height 12
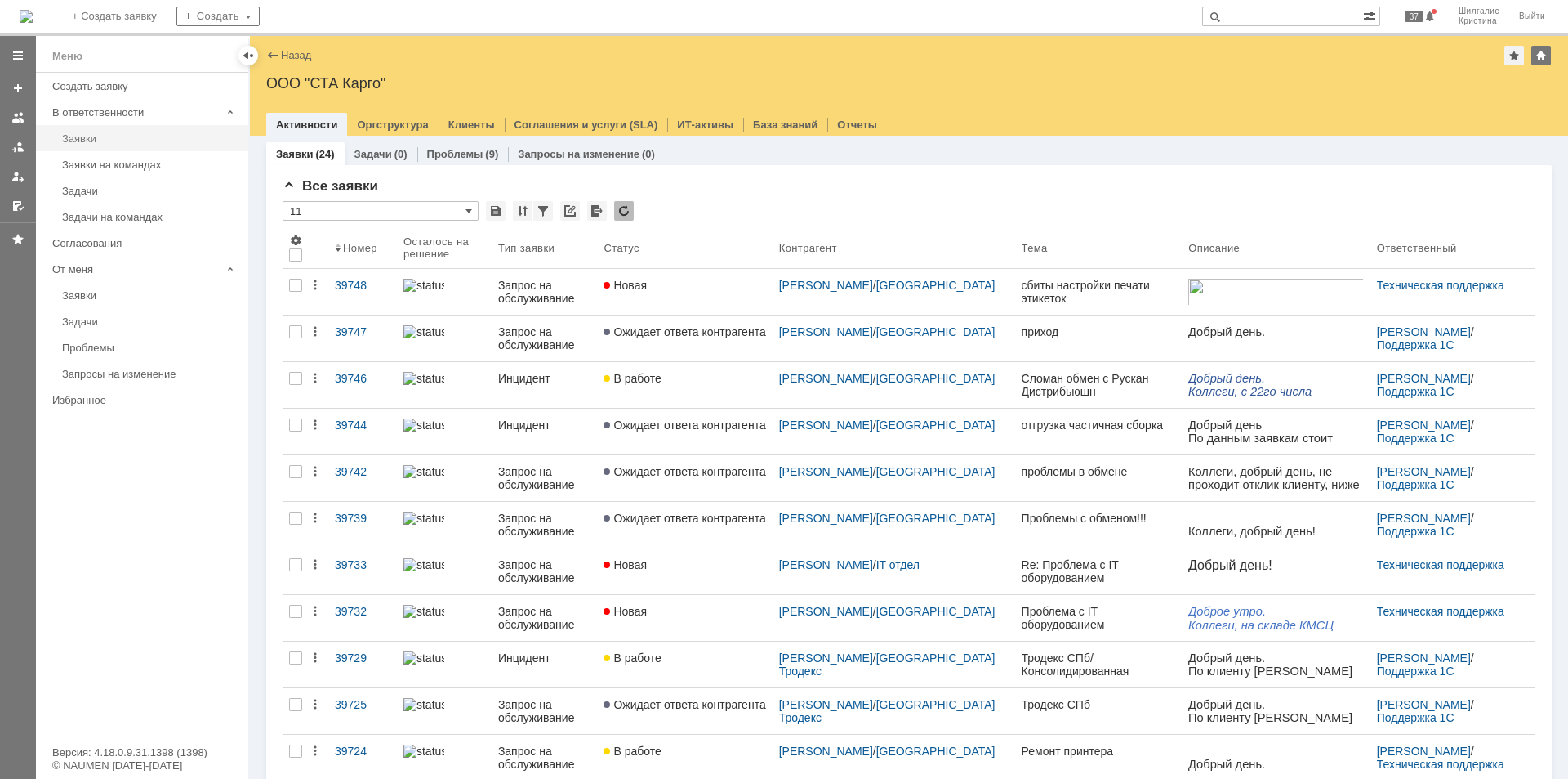
click at [103, 144] on div "Заявки" at bounding box center [151, 138] width 176 height 12
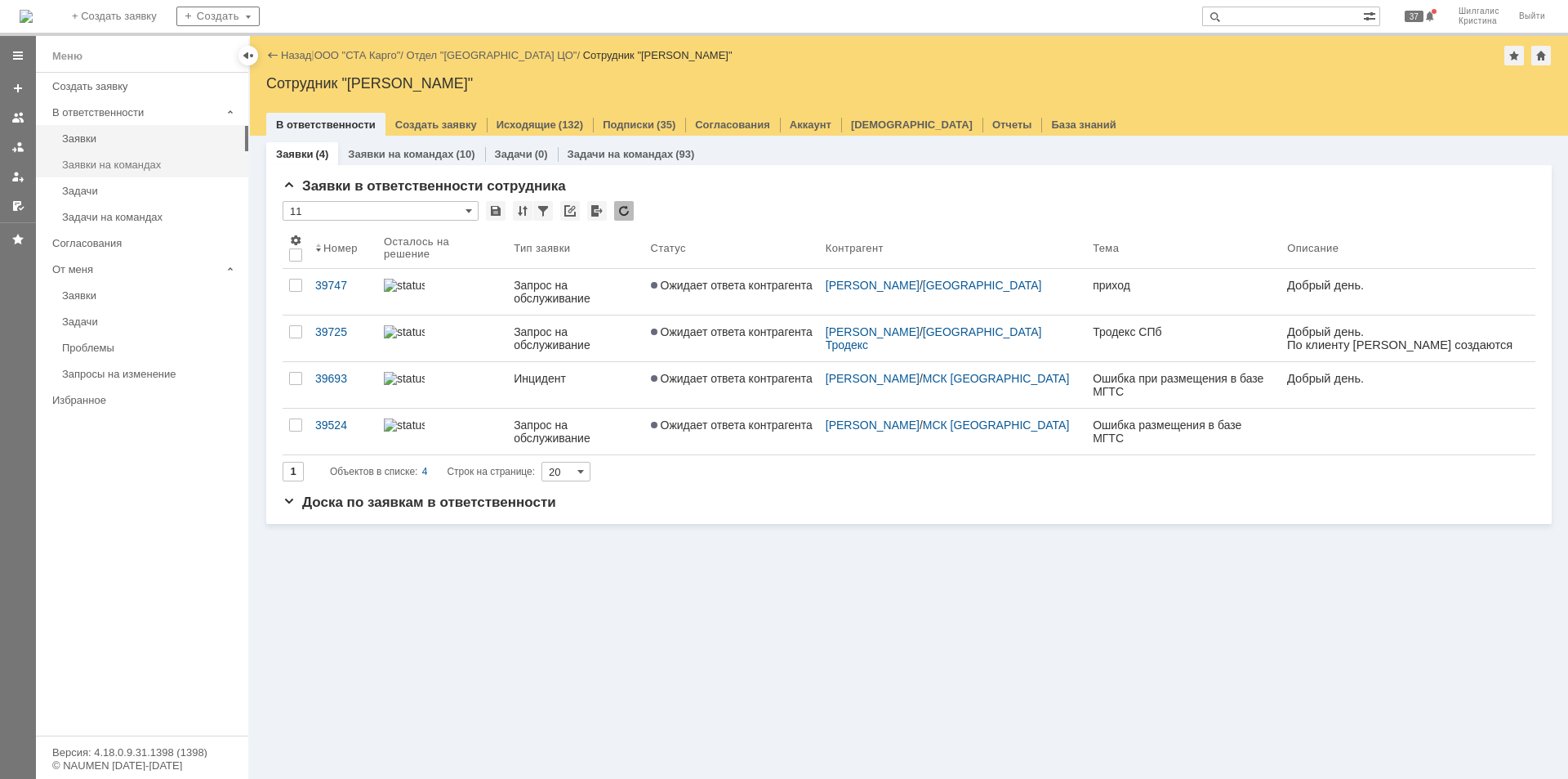
click at [168, 167] on div "Заявки на командах" at bounding box center [151, 164] width 176 height 12
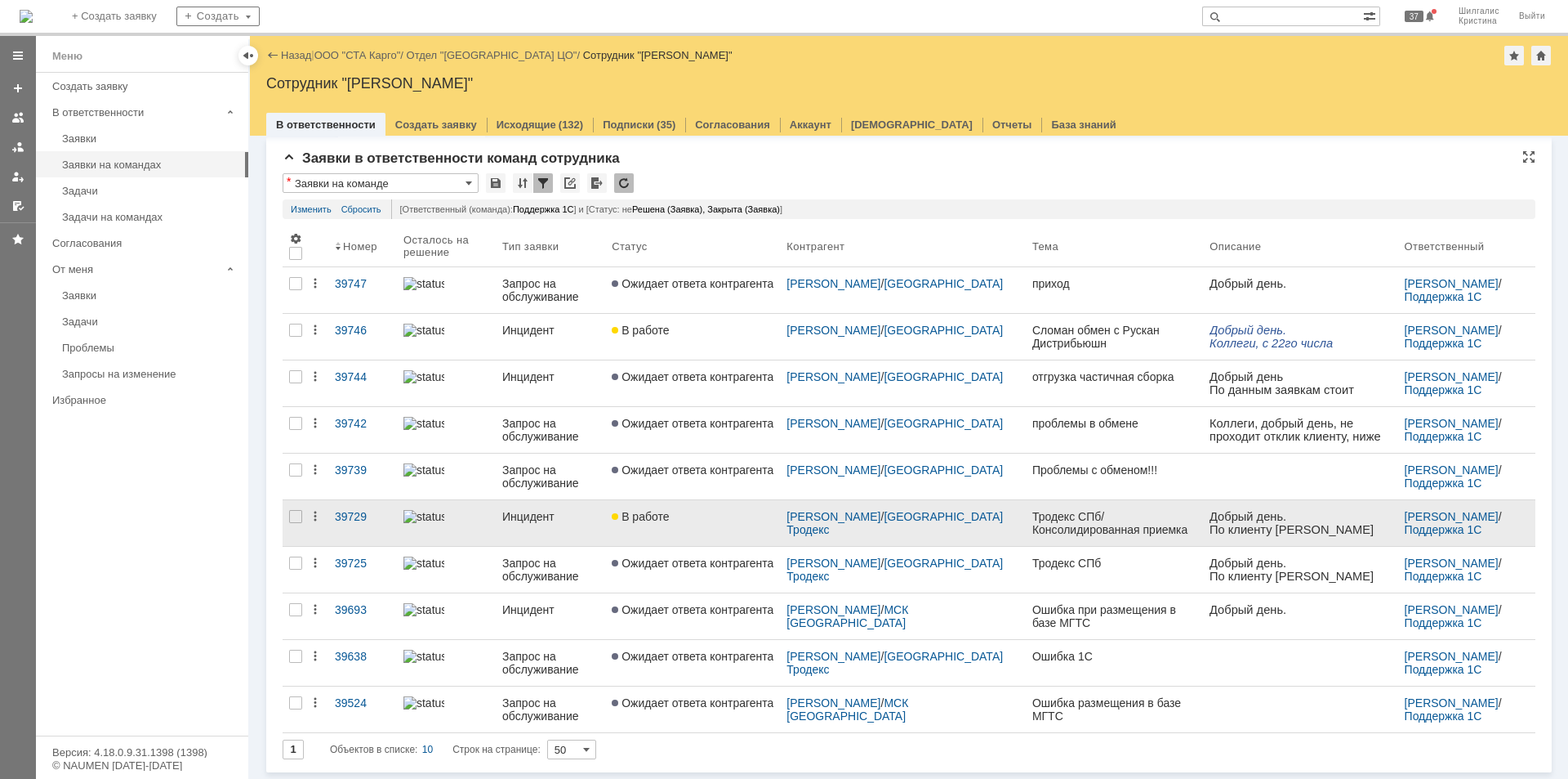
click at [668, 513] on span "В работе" at bounding box center [641, 516] width 58 height 13
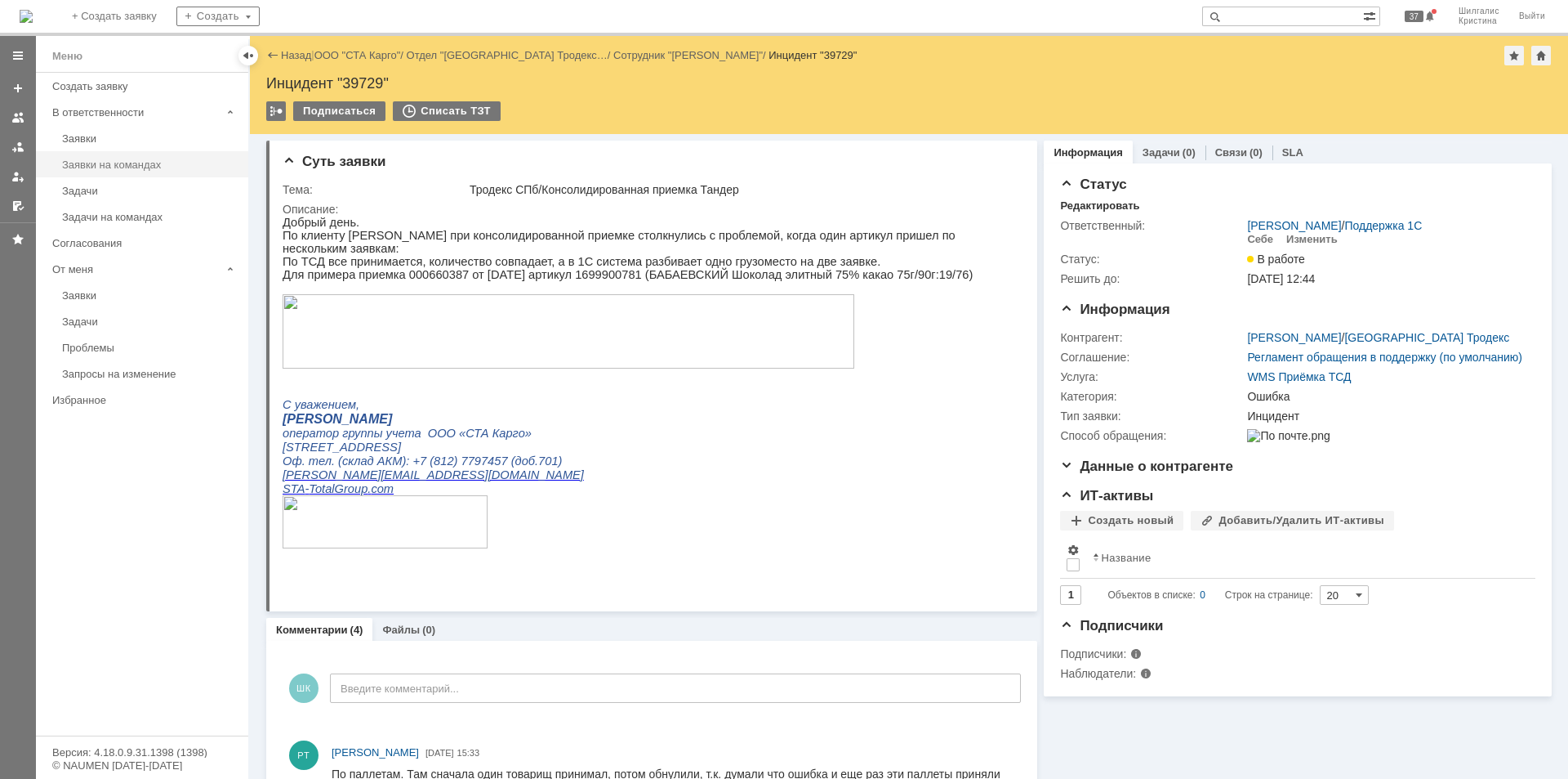
click at [173, 168] on div "Заявки на командах" at bounding box center [151, 164] width 176 height 12
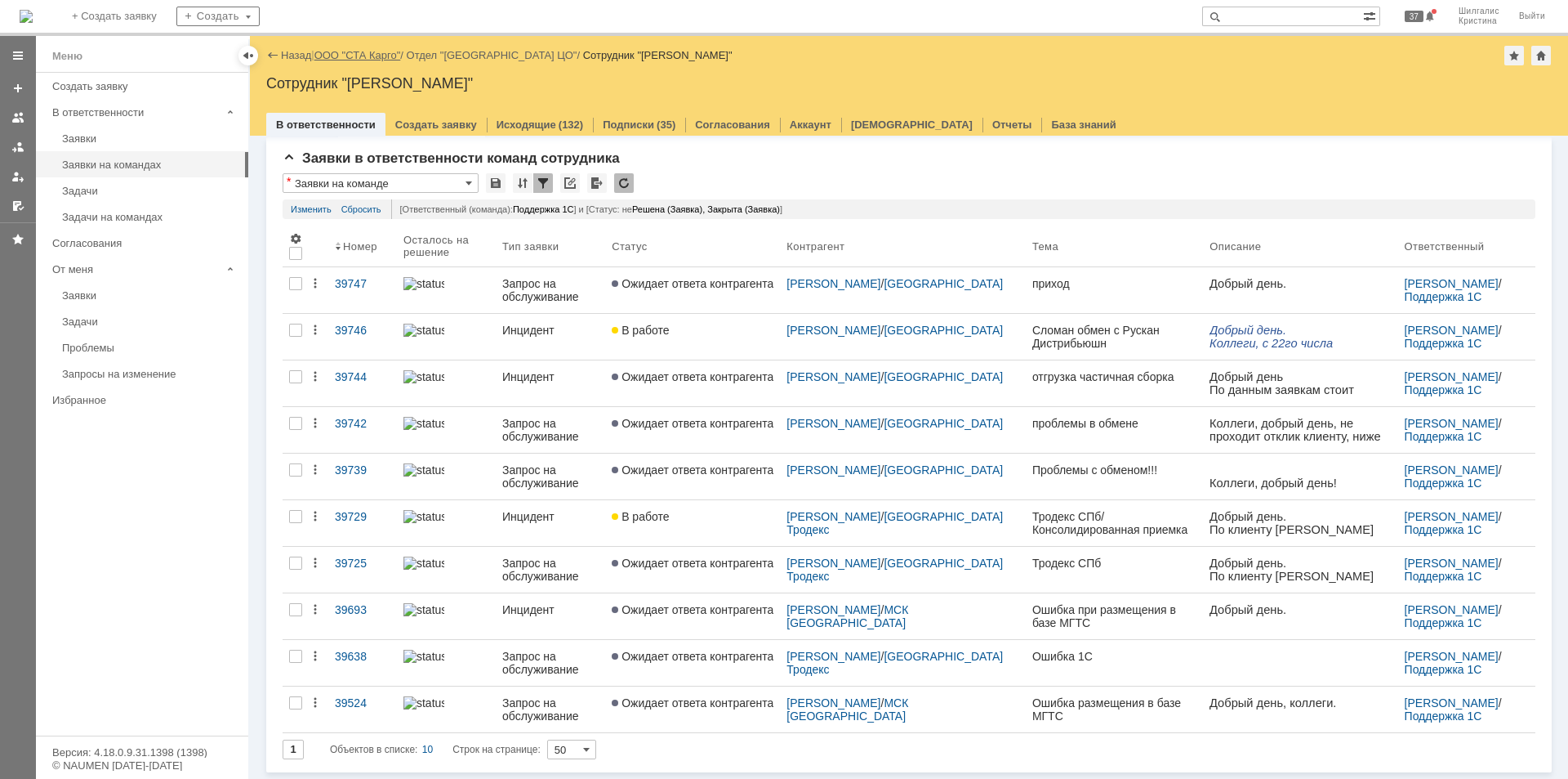
click at [383, 58] on link "ООО "СТА Карго"" at bounding box center [358, 55] width 86 height 12
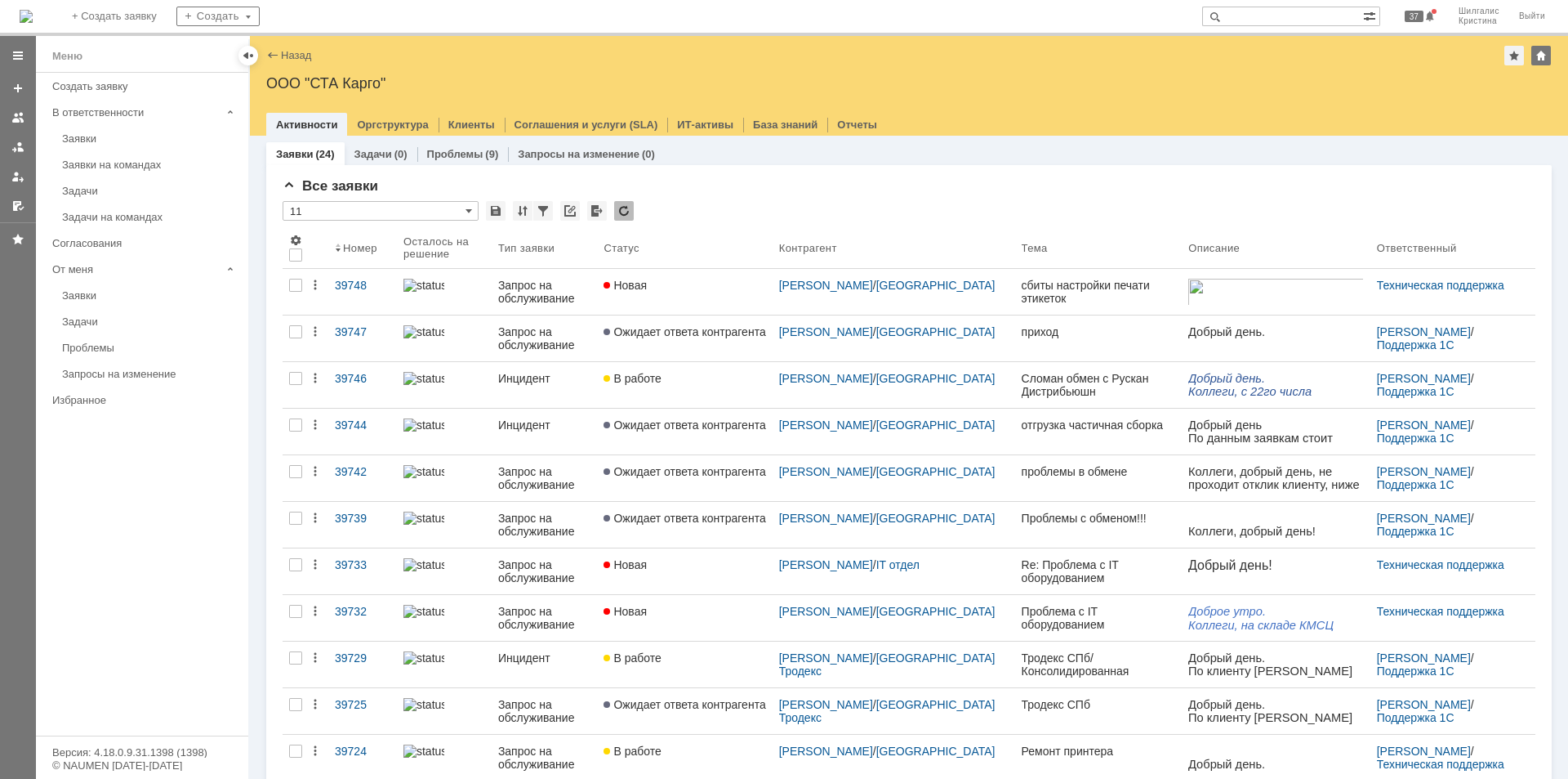
click at [743, 173] on div "Все заявки * 11 Результаты поиска: 1 2 Следующая > Объектов в списке: посчитать…" at bounding box center [909, 702] width 1285 height 1074
